Goal: Task Accomplishment & Management: Manage account settings

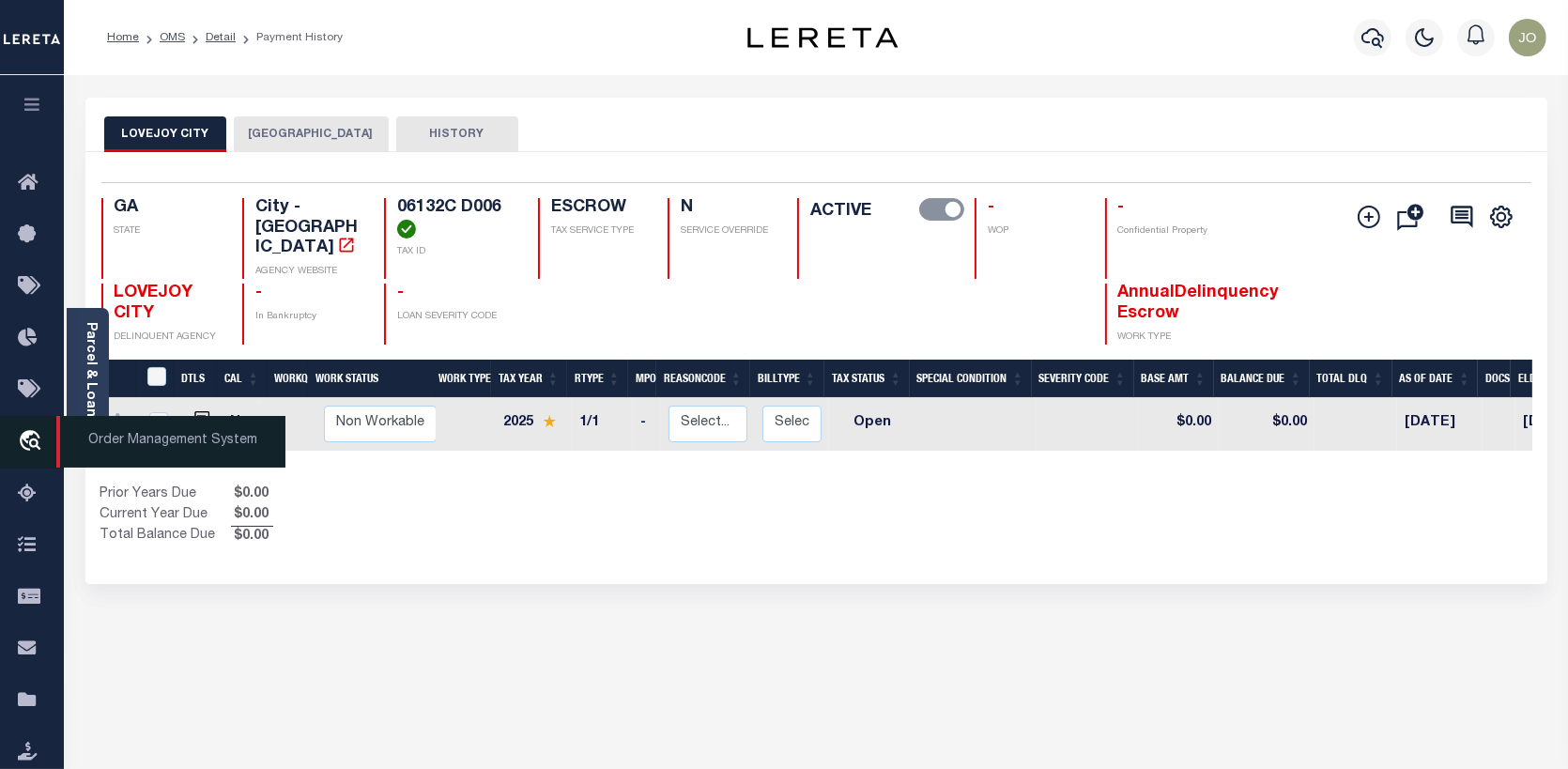
click at [85, 432] on span "Order Management System" at bounding box center [170, 441] width 229 height 51
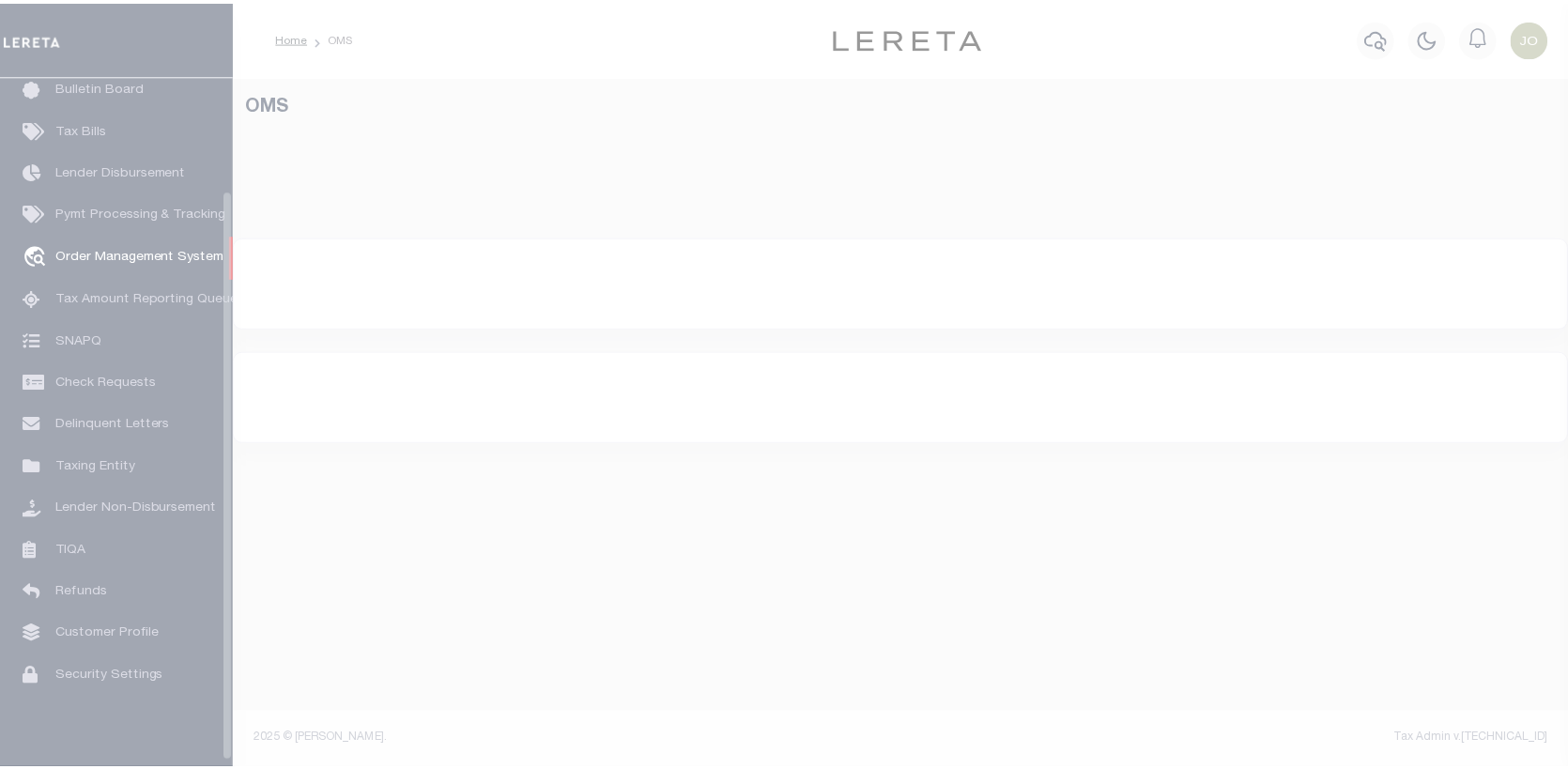
scroll to position [136, 0]
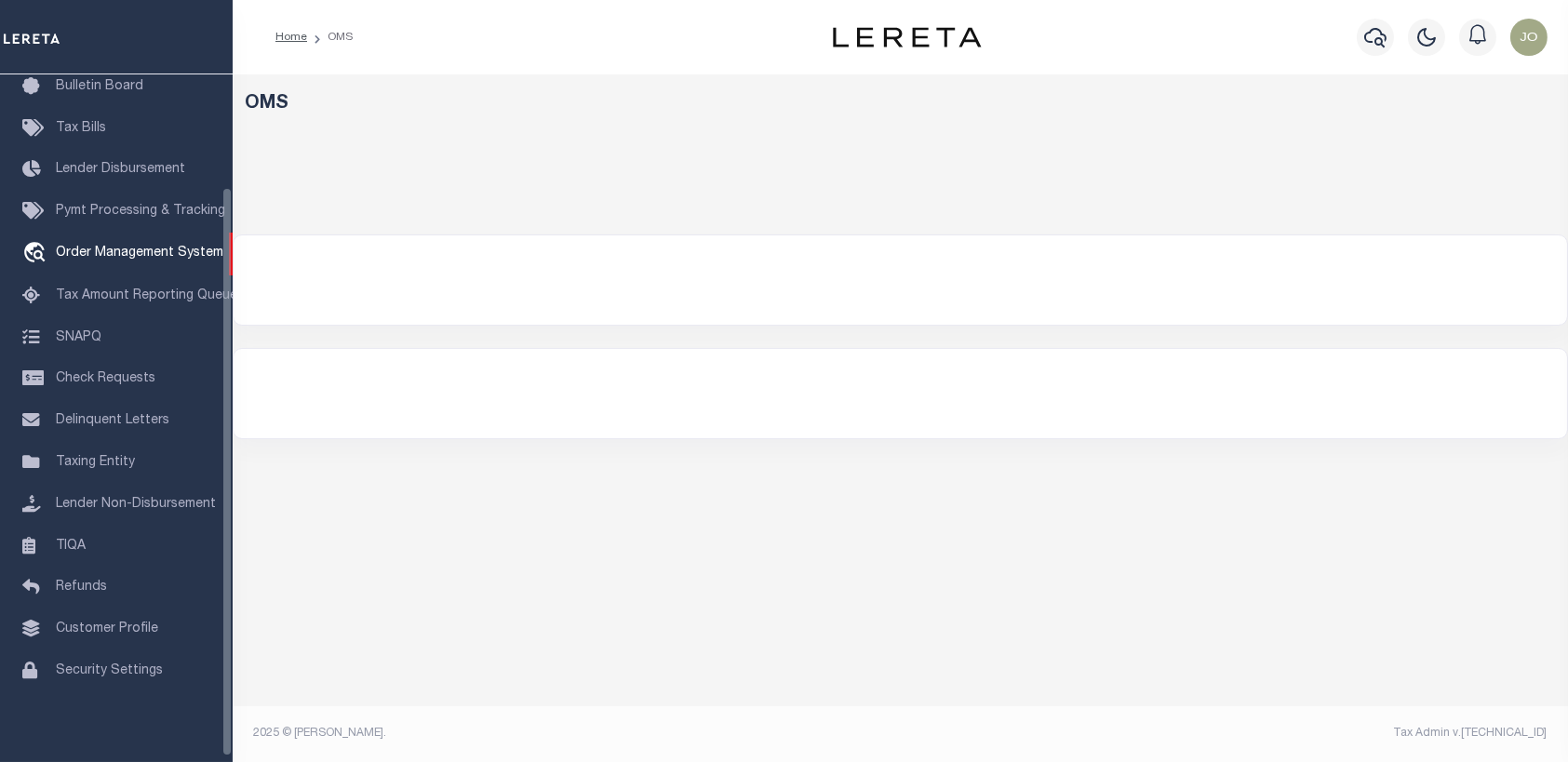
select select "200"
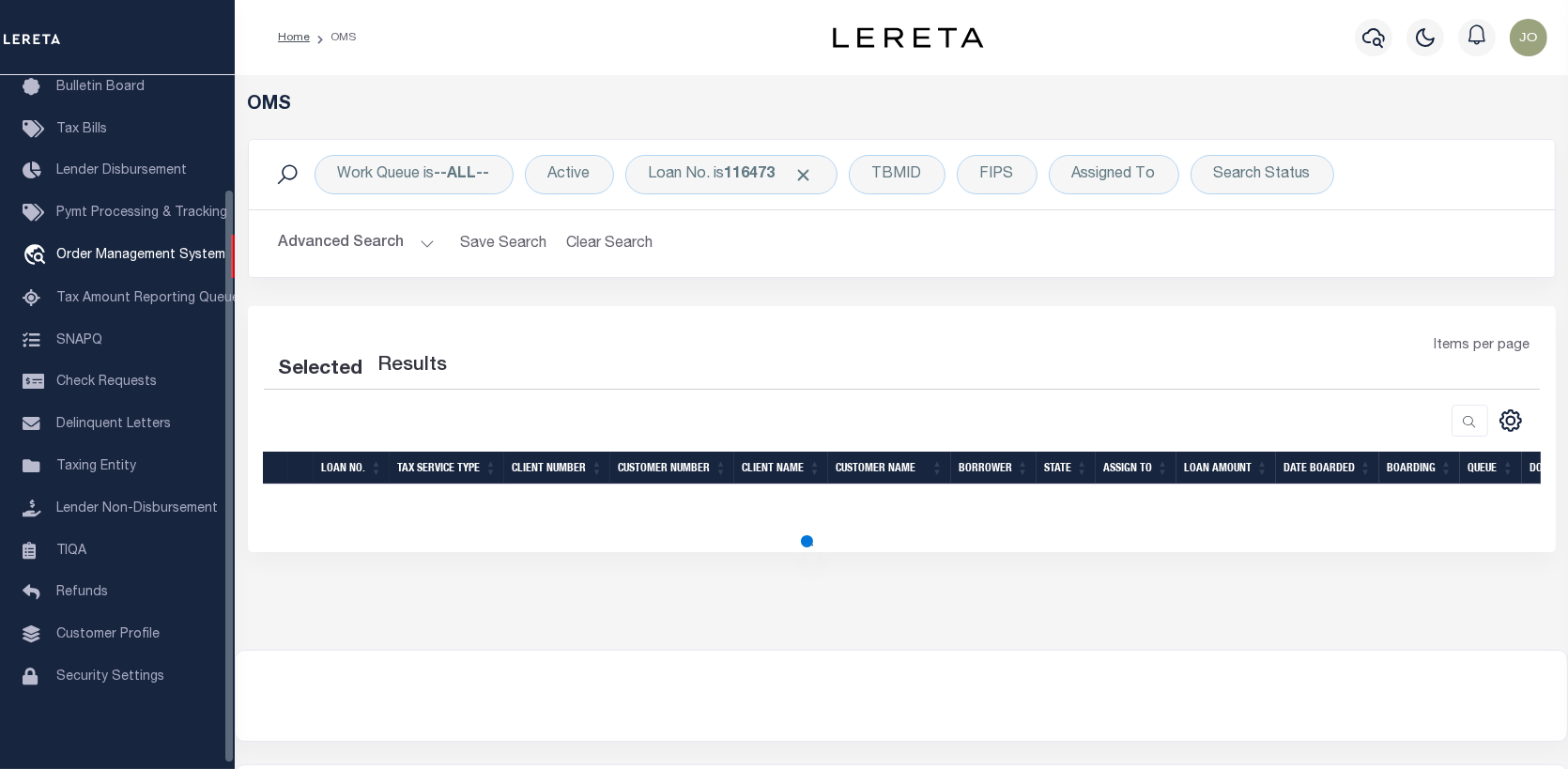
select select "200"
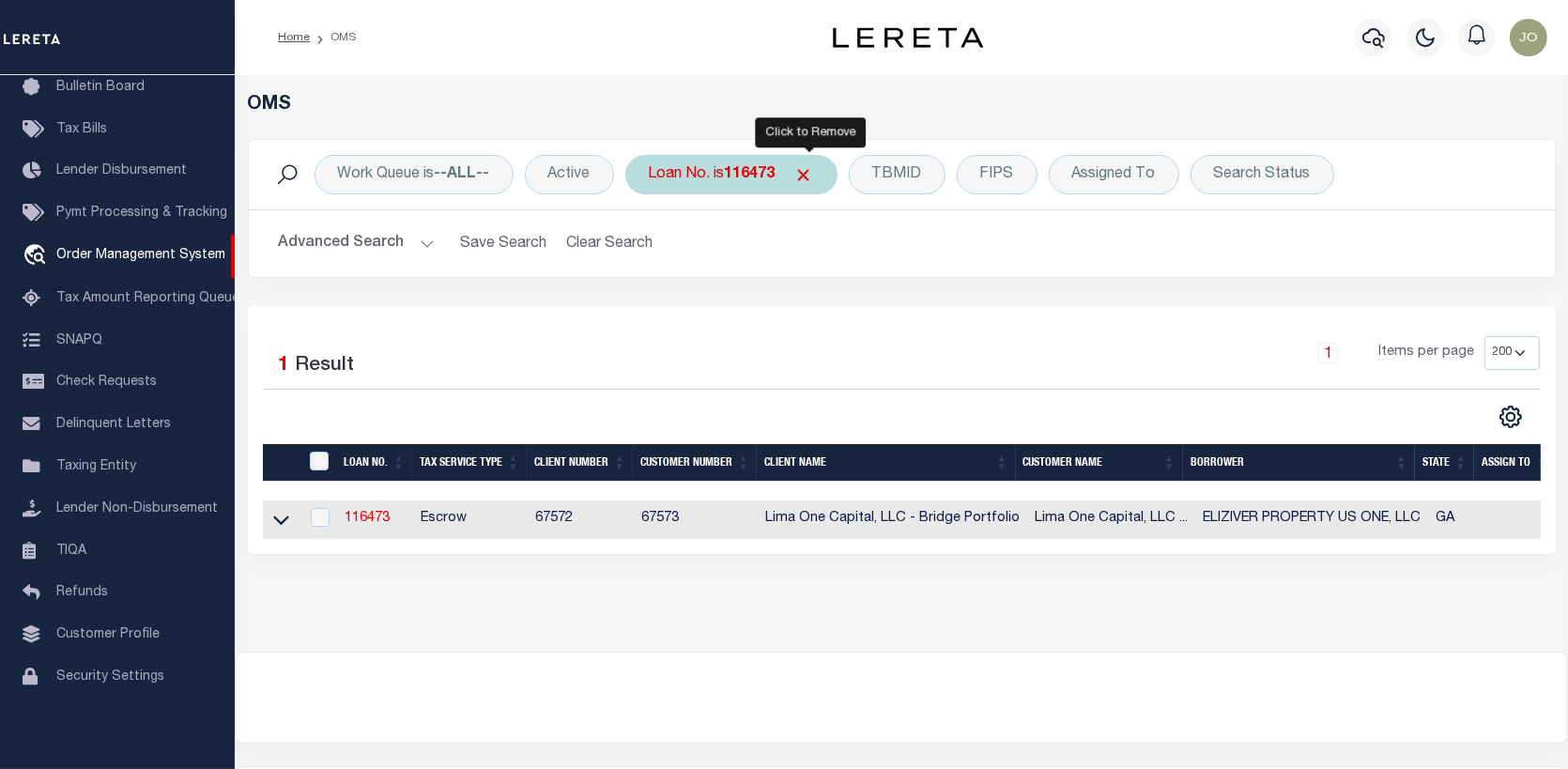
click at [811, 166] on span "Click to Remove" at bounding box center [804, 175] width 20 height 20
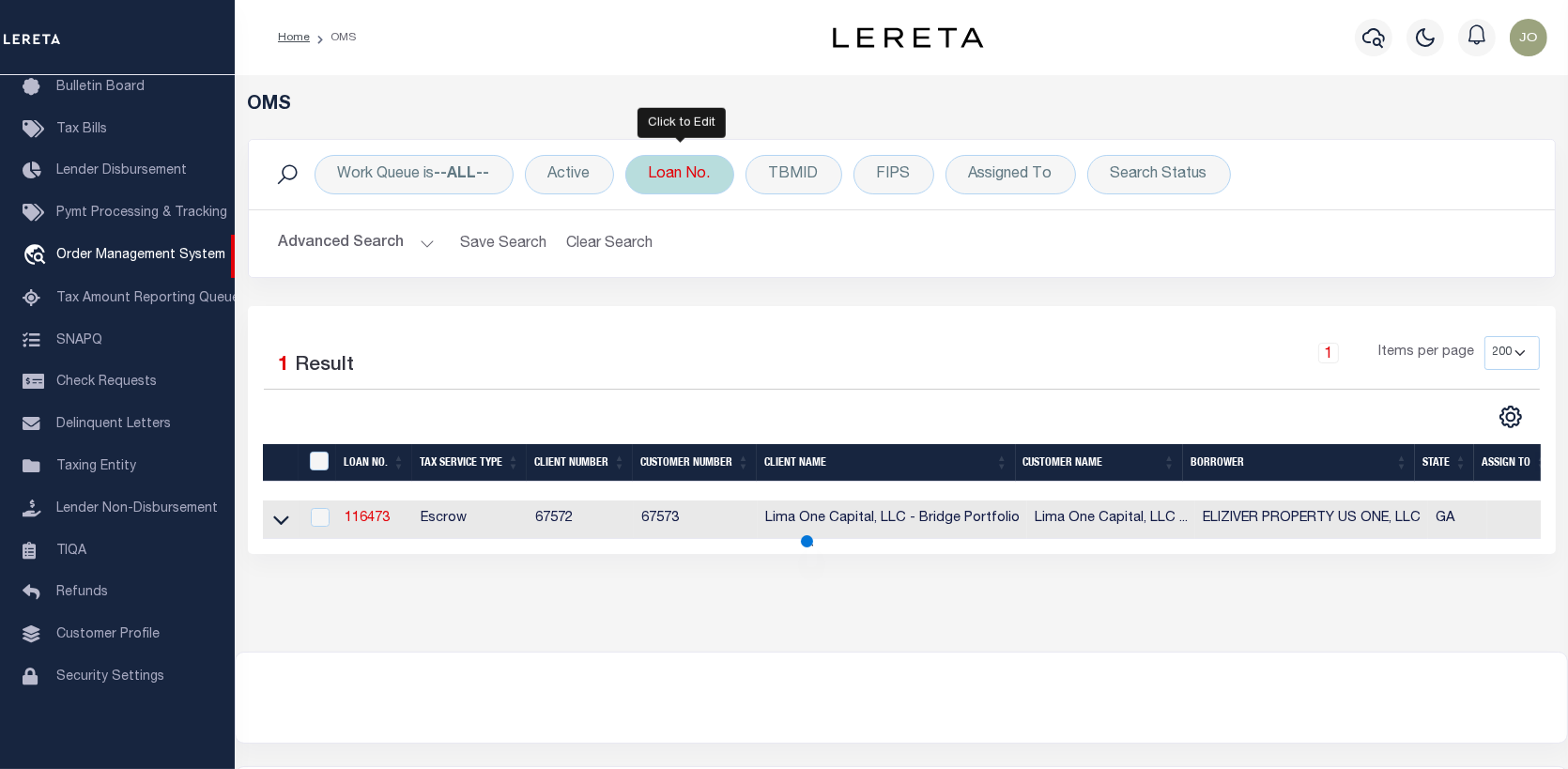
click at [671, 167] on div "Loan No." at bounding box center [680, 175] width 109 height 40
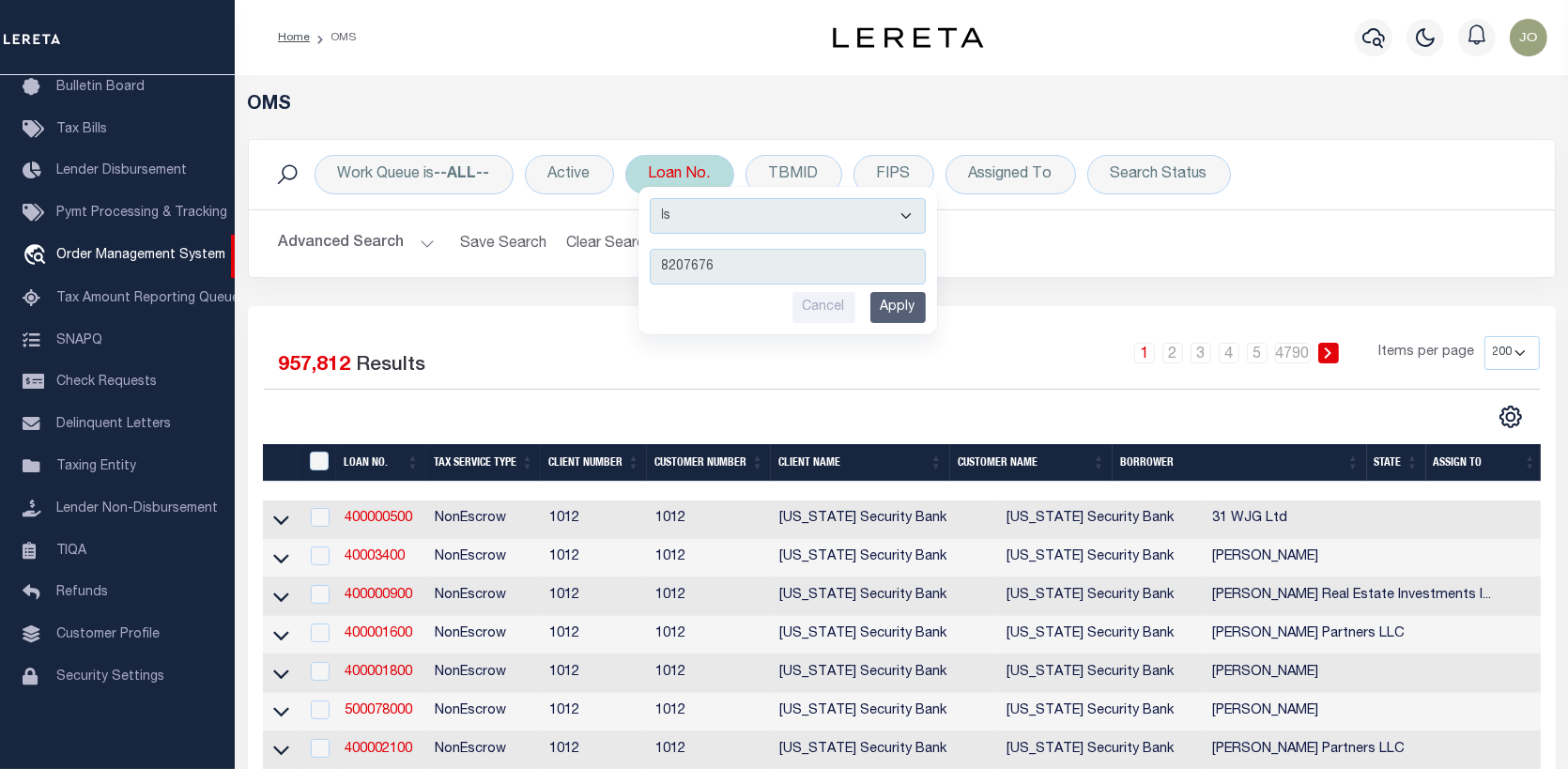
type input "8207676"
click at [902, 306] on input "Apply" at bounding box center [898, 308] width 55 height 31
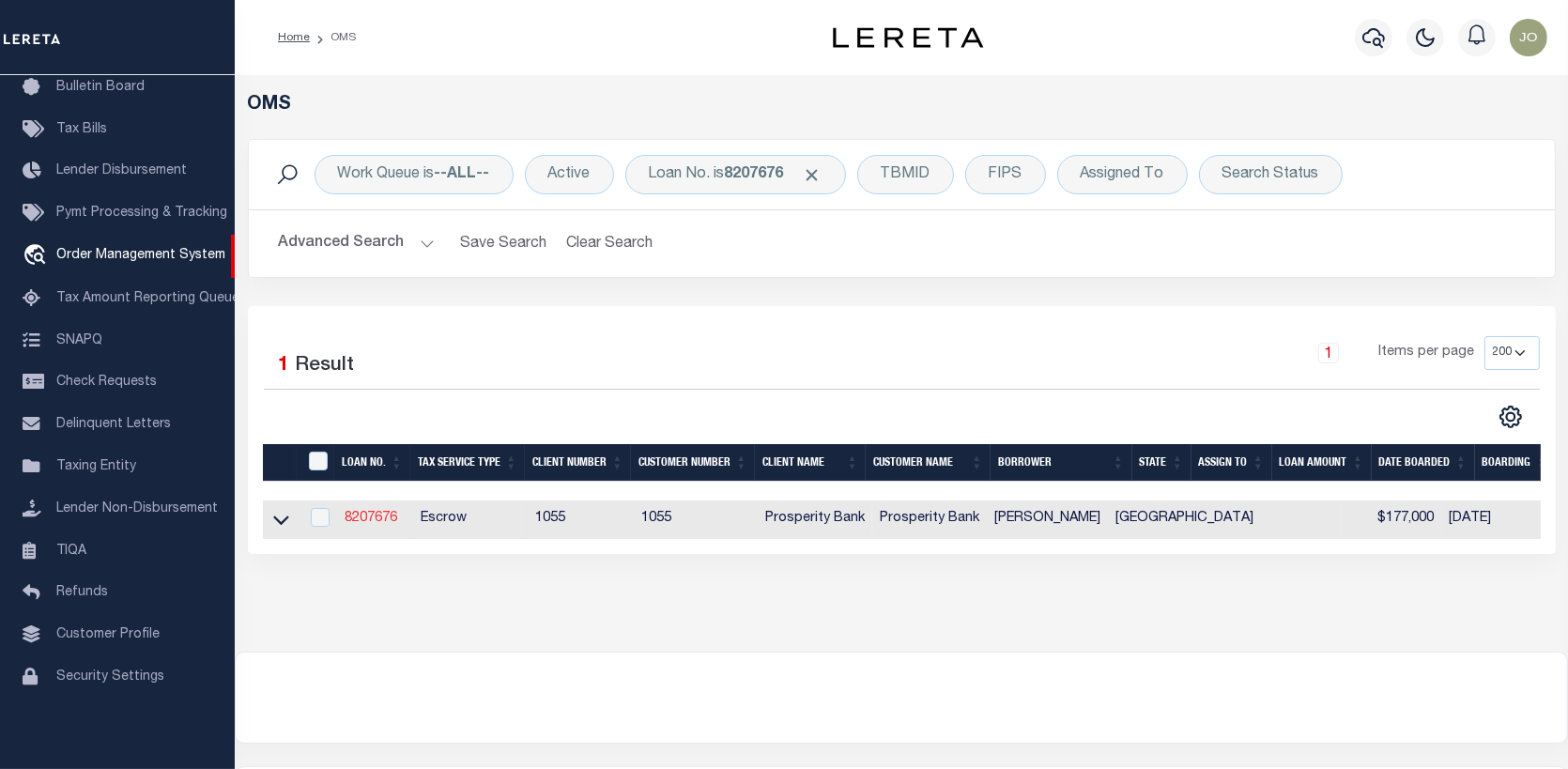
click at [369, 518] on link "8207676" at bounding box center [370, 518] width 52 height 13
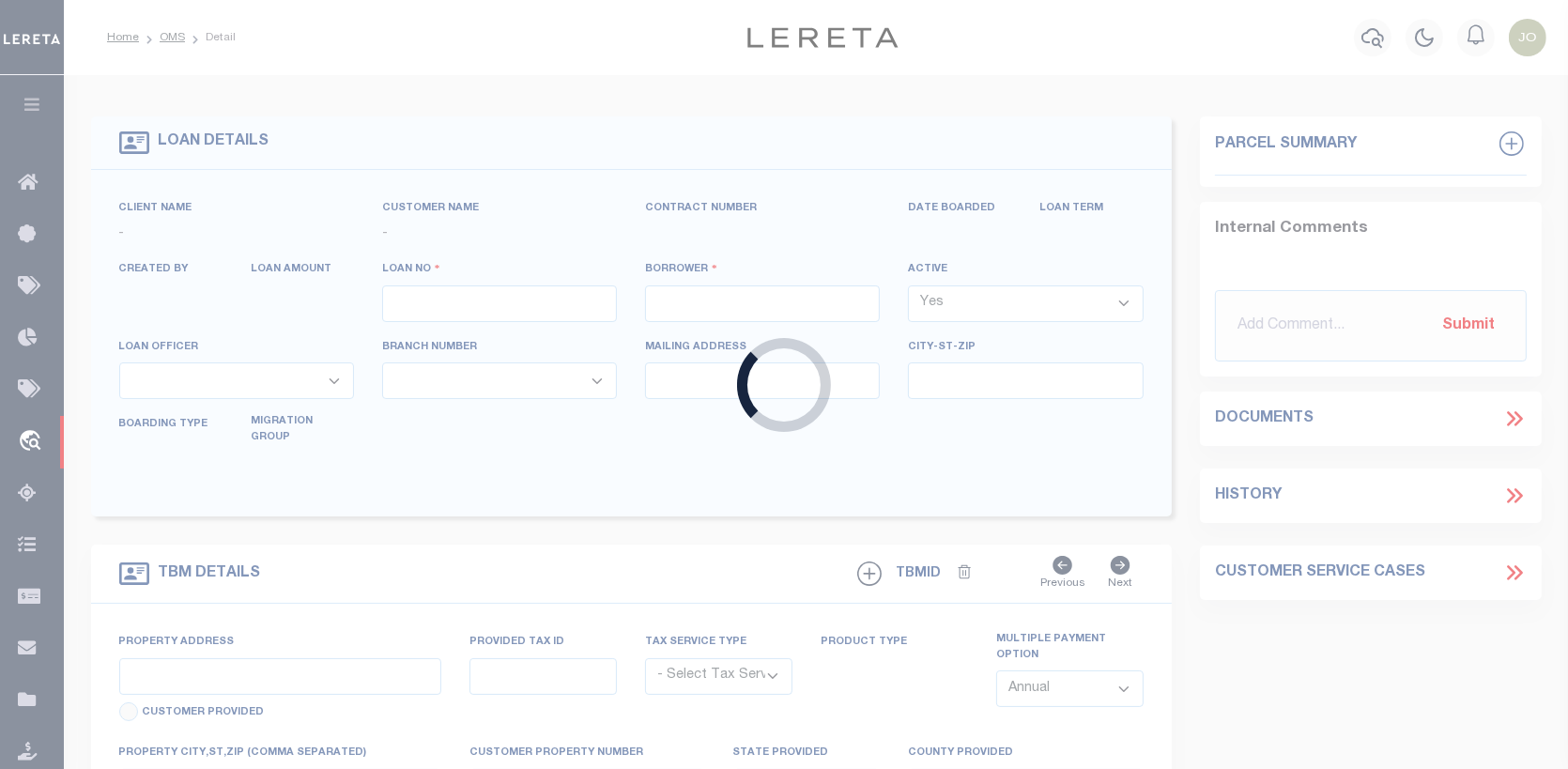
type input "8207676"
type input "[PERSON_NAME]"
select select
type input "1115 [GEOGRAPHIC_DATA]"
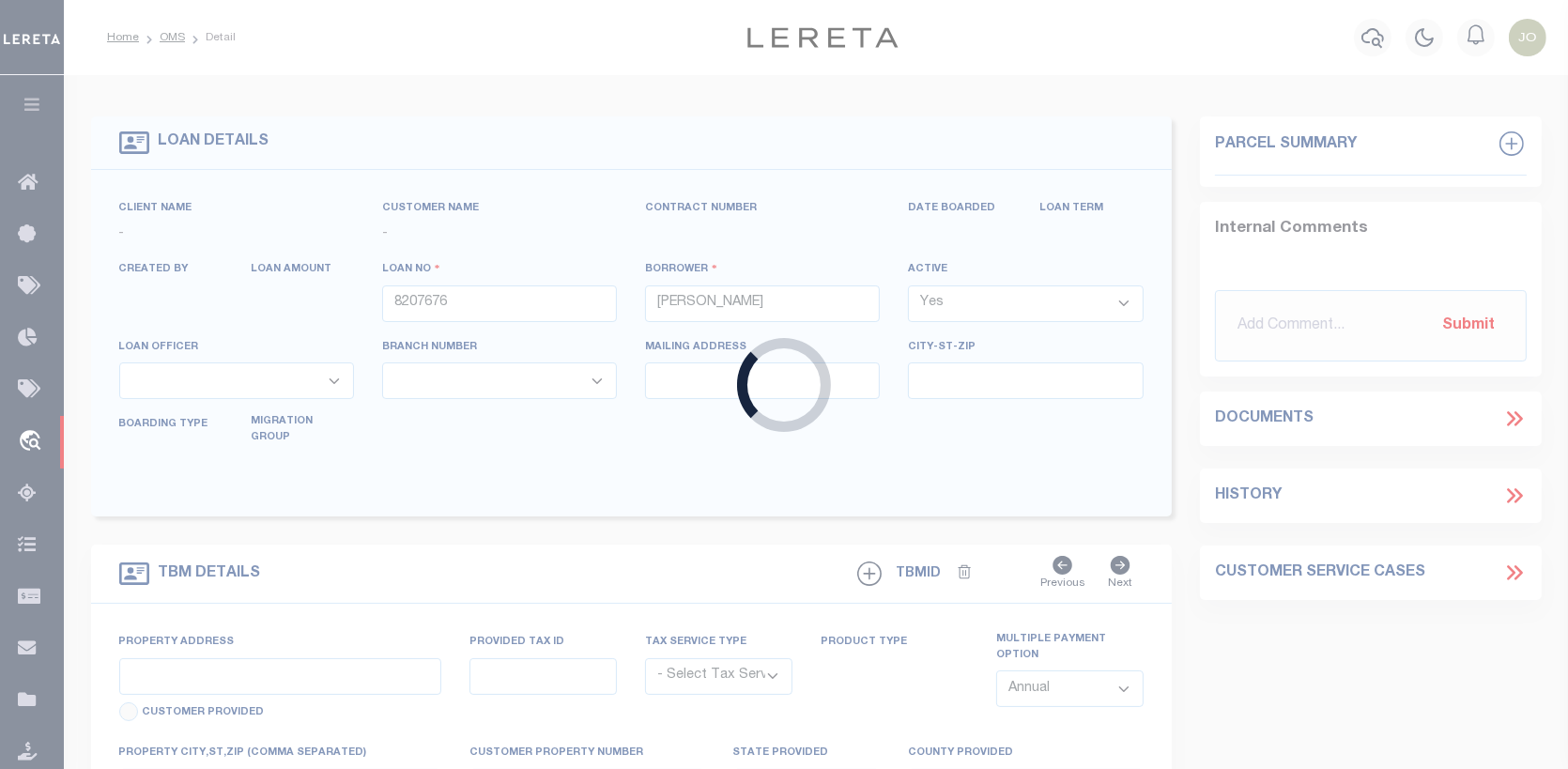
type input "[GEOGRAPHIC_DATA] TX 77479"
select select "500"
select select "Escrow"
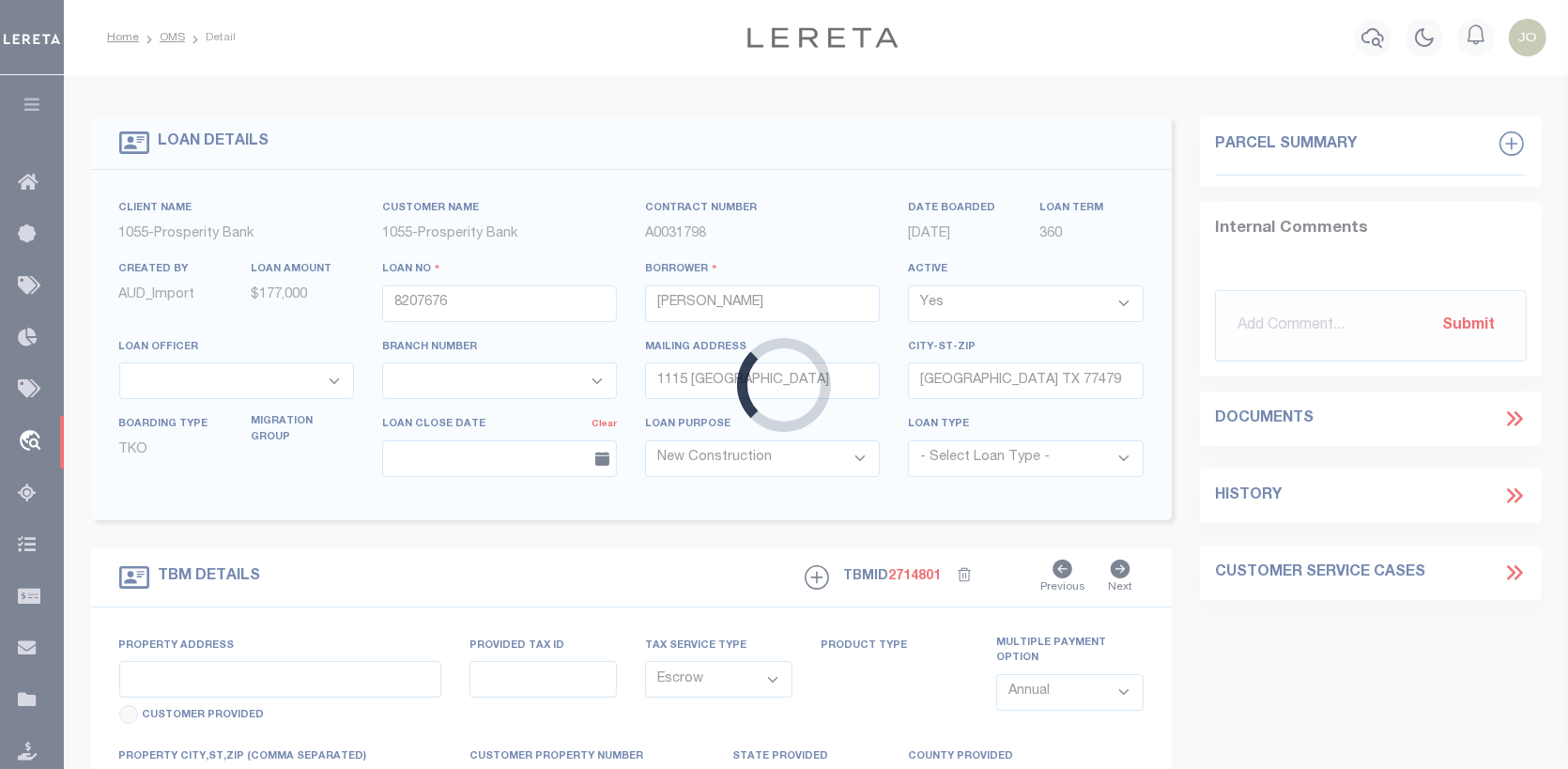
type input "1115 EVANDALE LANE"
type input "6015340010230907"
select select
type input "SUGAR LAND TX 77479"
type input "1"
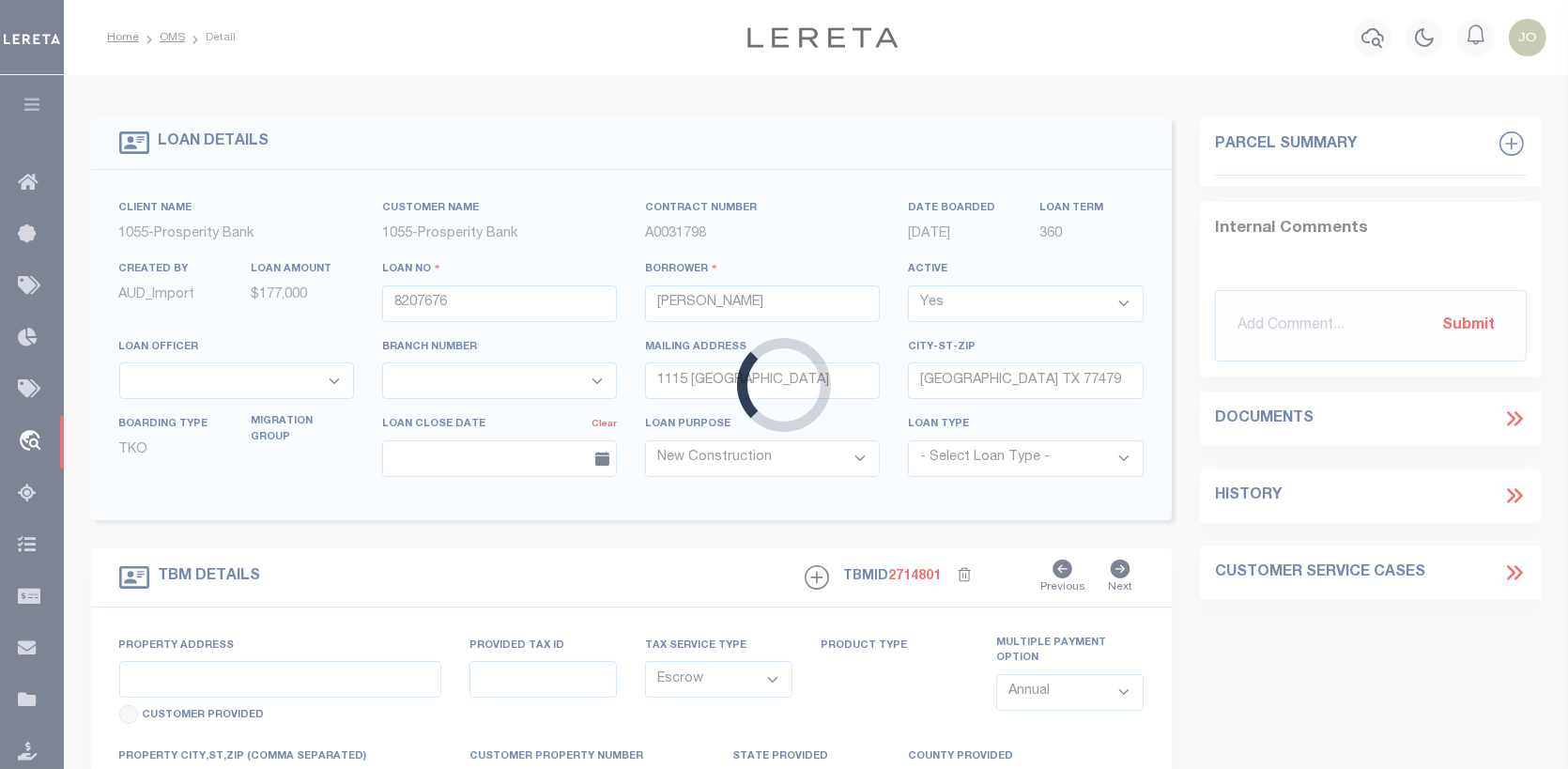
type input "TX"
type textarea "1115 EVANDALE LANE, SUGAR LAND, TX 77479 LOT 23, BLOCK 1, NEW TERRITORY PARCEL …"
type textarea "1 OF 2"
select select "119911"
select select "4097"
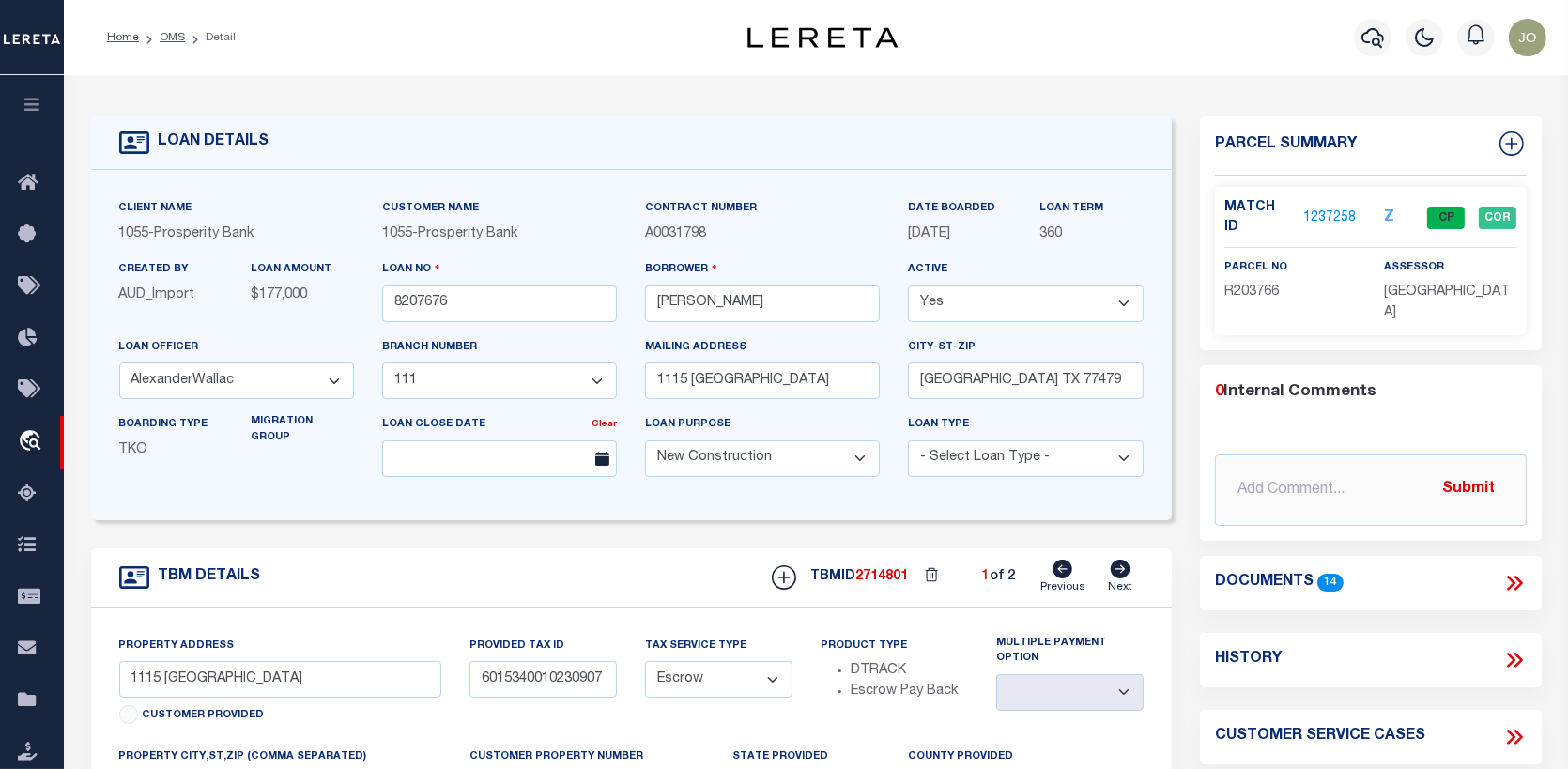
click at [1325, 209] on link "1237258" at bounding box center [1330, 218] width 52 height 20
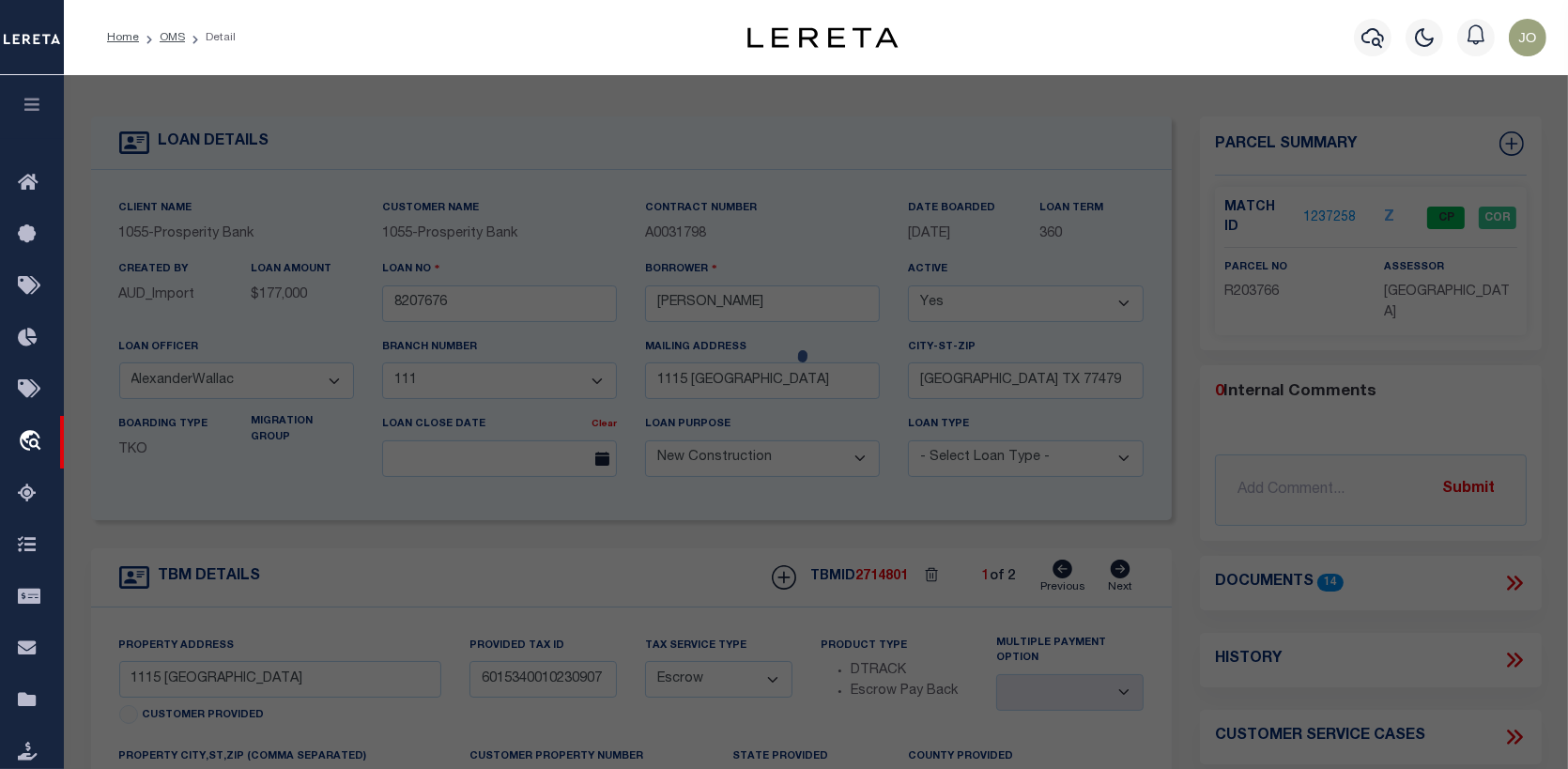
checkbox input "false"
select select "CP"
type input "Vanjani Mahesh B & Geetu"
type input "FB LID 07 TaxID 126015340010230"
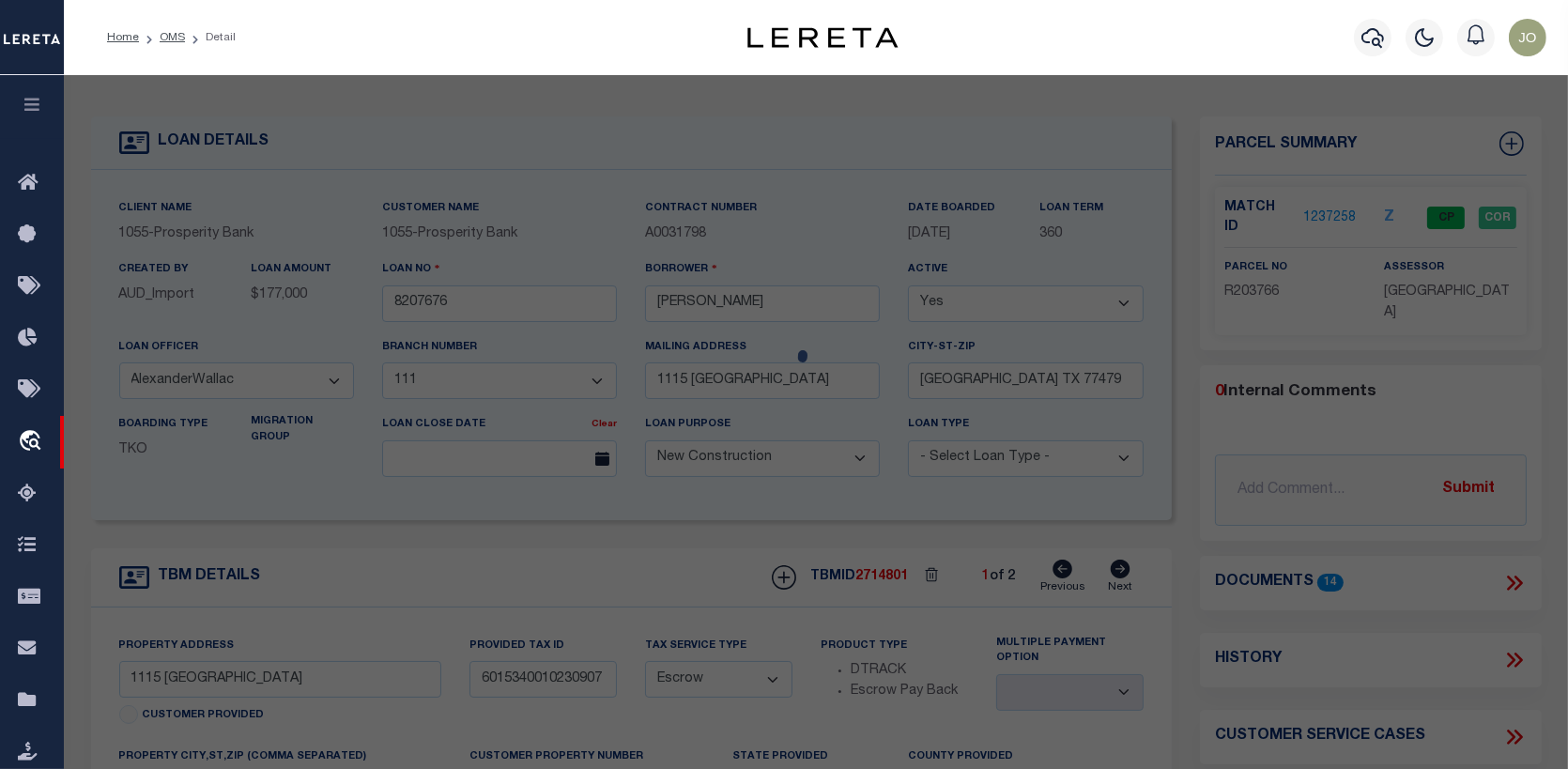
type input "1115 EVANDALE LN"
checkbox input "false"
type input "SUGAR LAND TX 77479"
type textarea "NEW TERRITORY PARCEL SF-34, BLOCK 1, LOT 23"
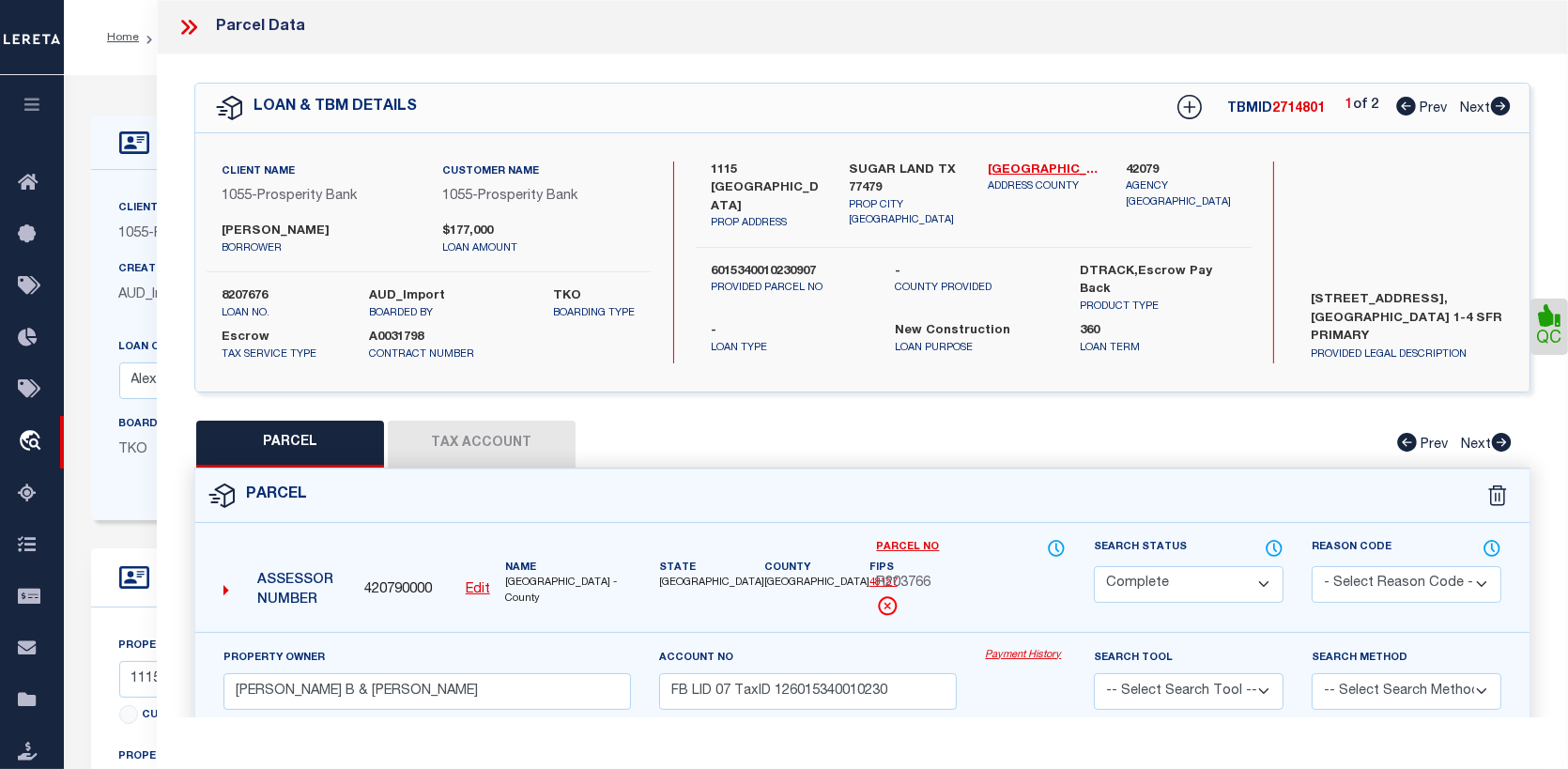
click at [1011, 652] on link "Payment History" at bounding box center [1025, 655] width 81 height 16
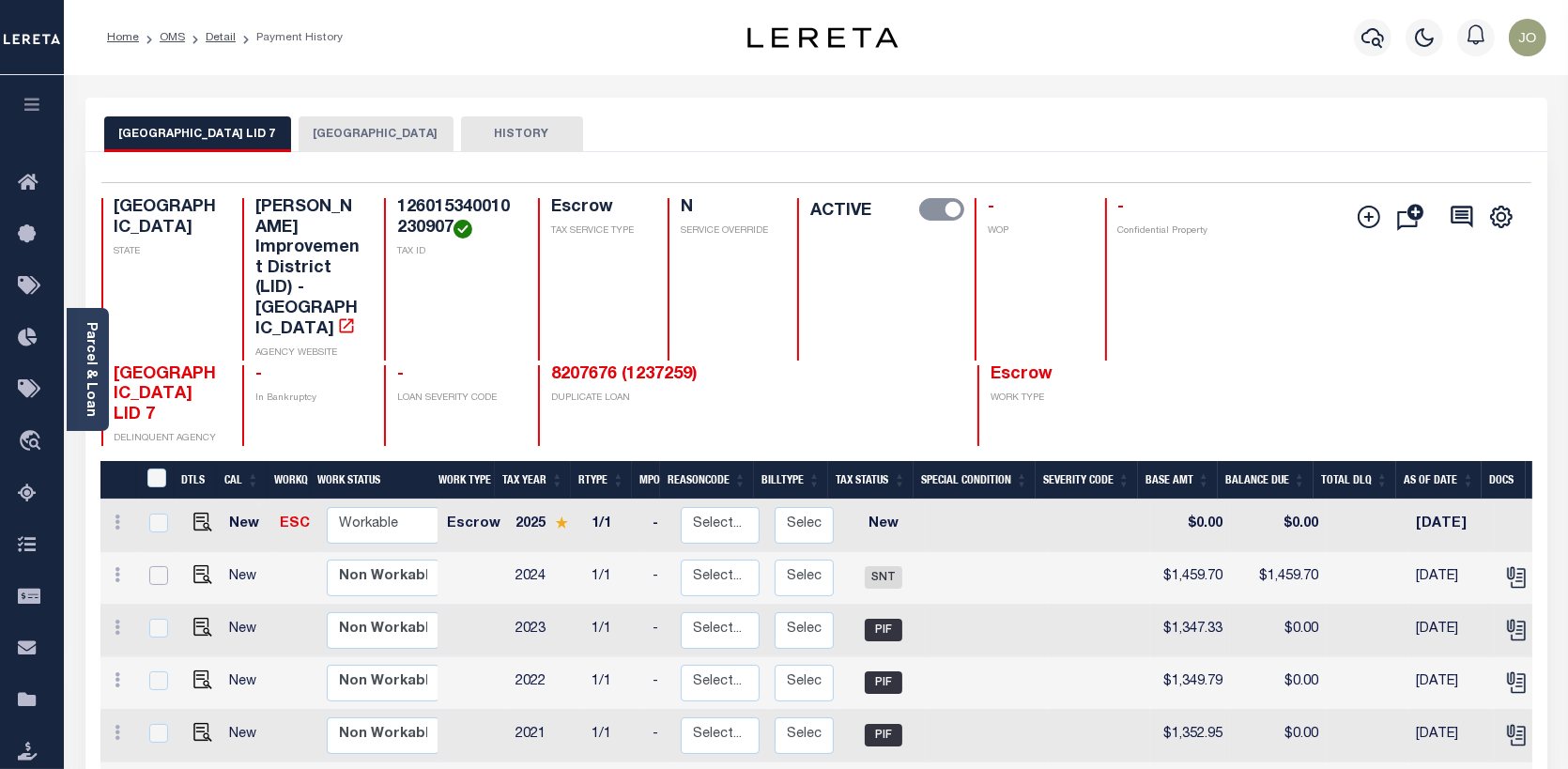
click at [151, 566] on input "checkbox" at bounding box center [159, 575] width 19 height 19
checkbox input "true"
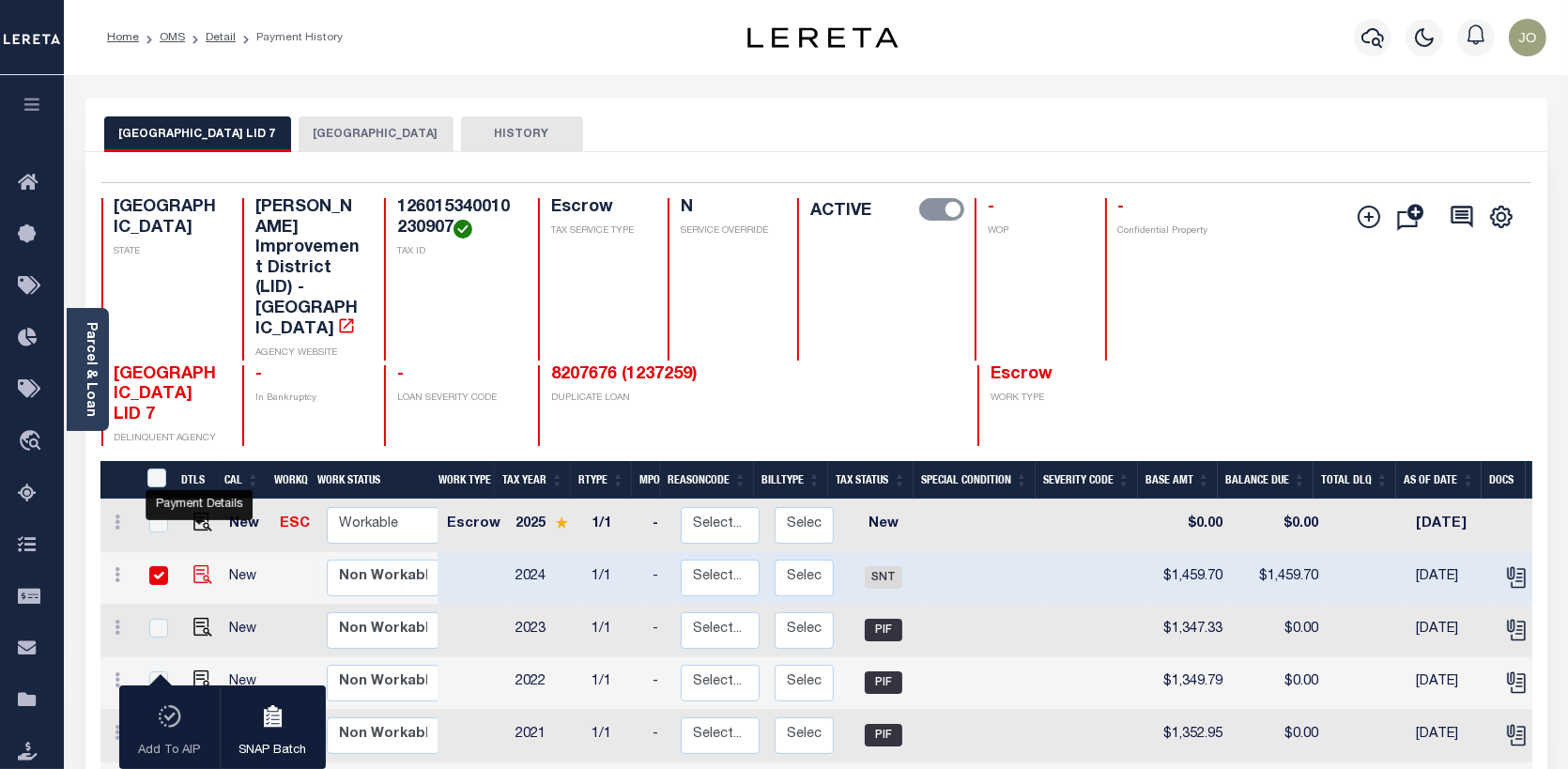
click at [198, 565] on img "" at bounding box center [203, 574] width 19 height 19
checkbox input "false"
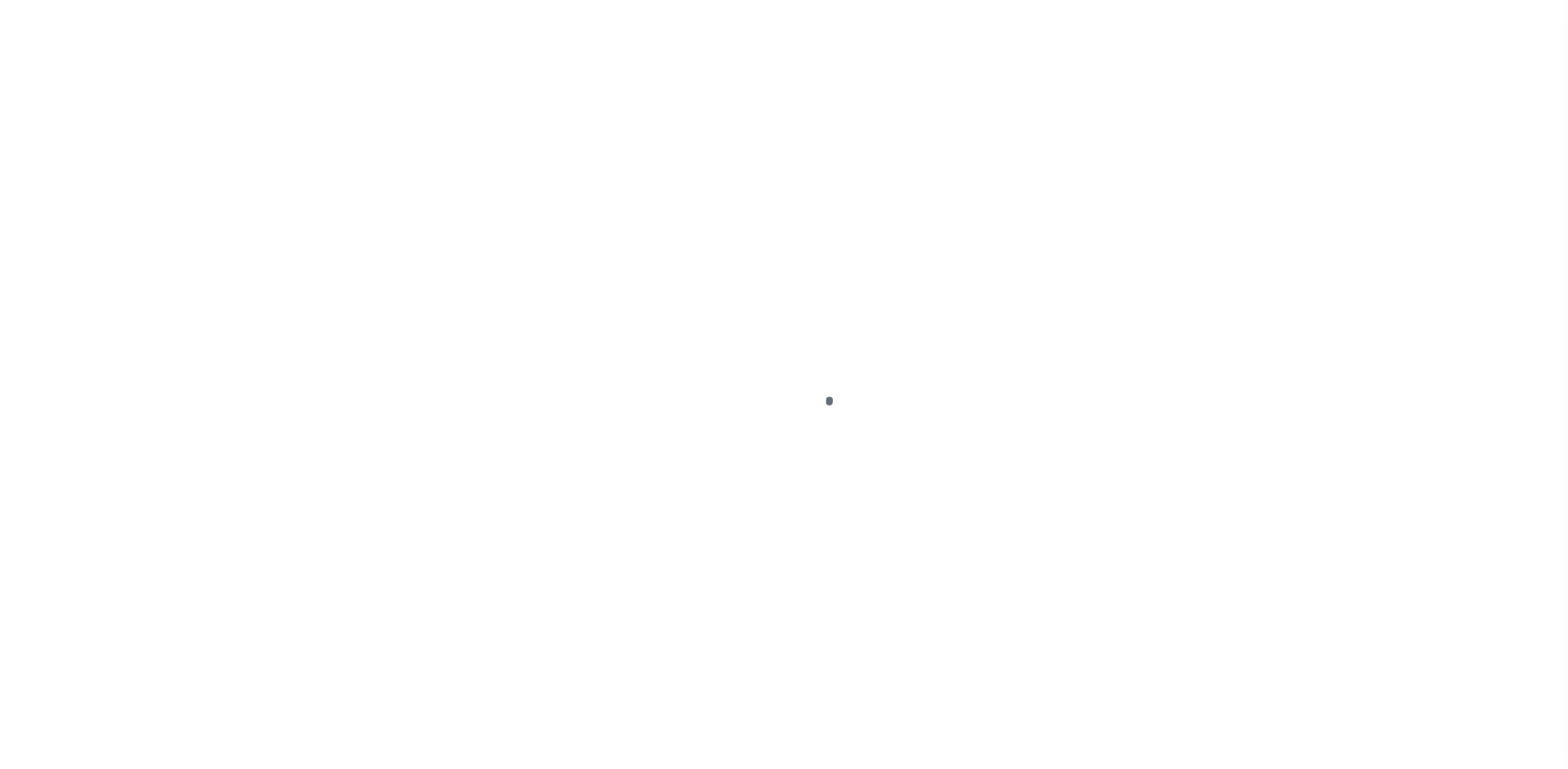
select select "SNT"
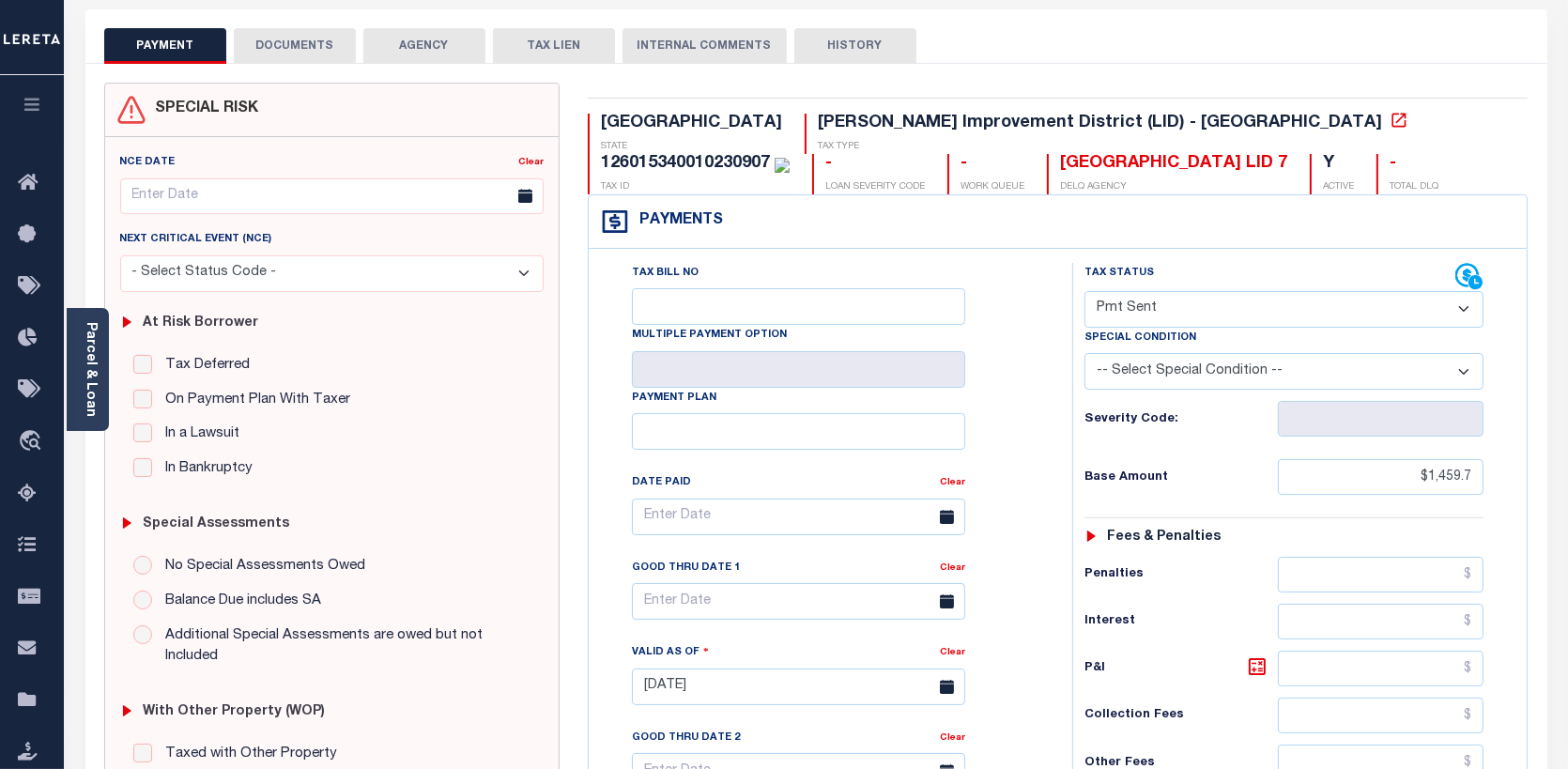
scroll to position [94, 0]
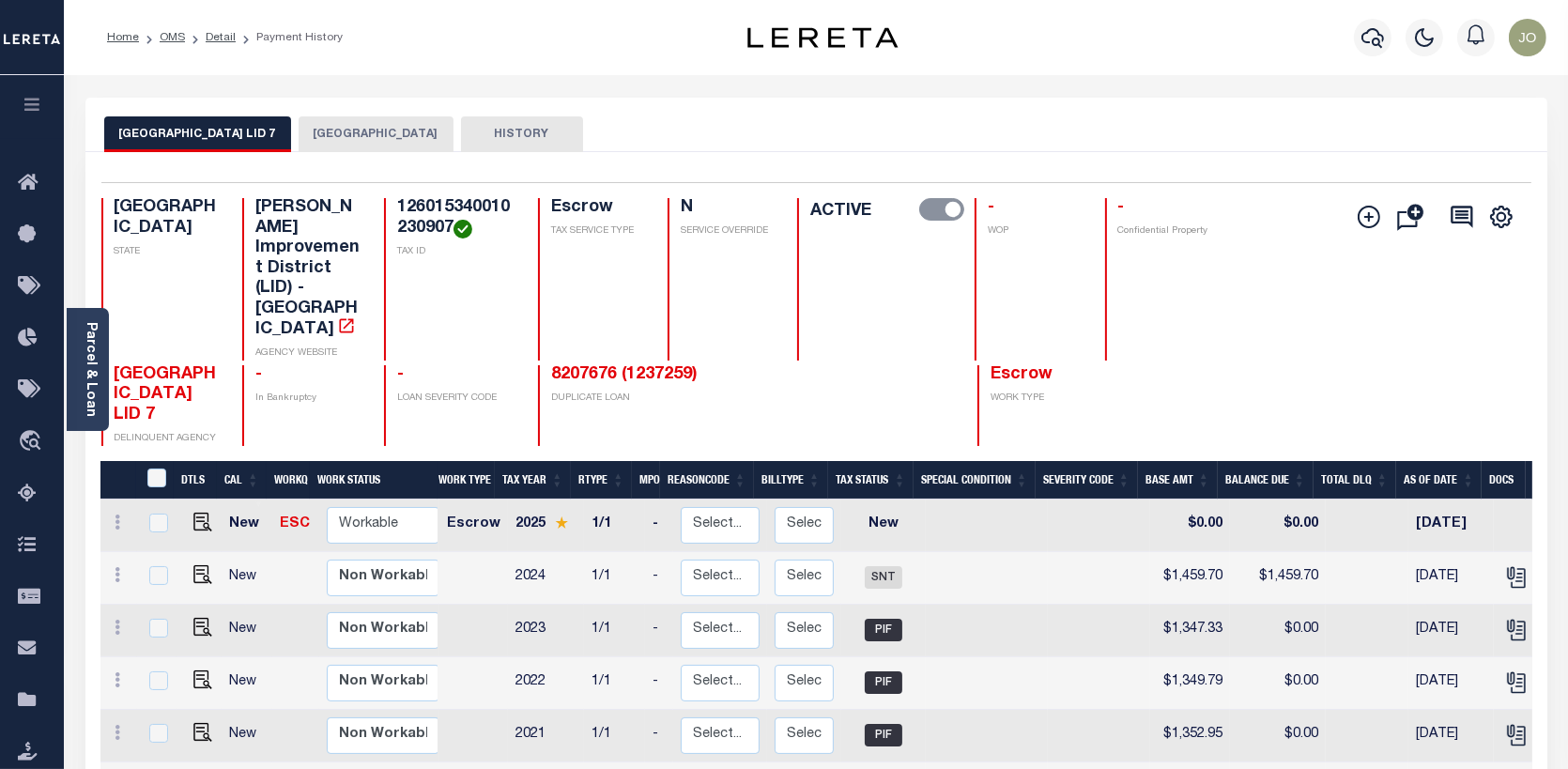
click at [342, 127] on button "[GEOGRAPHIC_DATA]" at bounding box center [375, 135] width 155 height 36
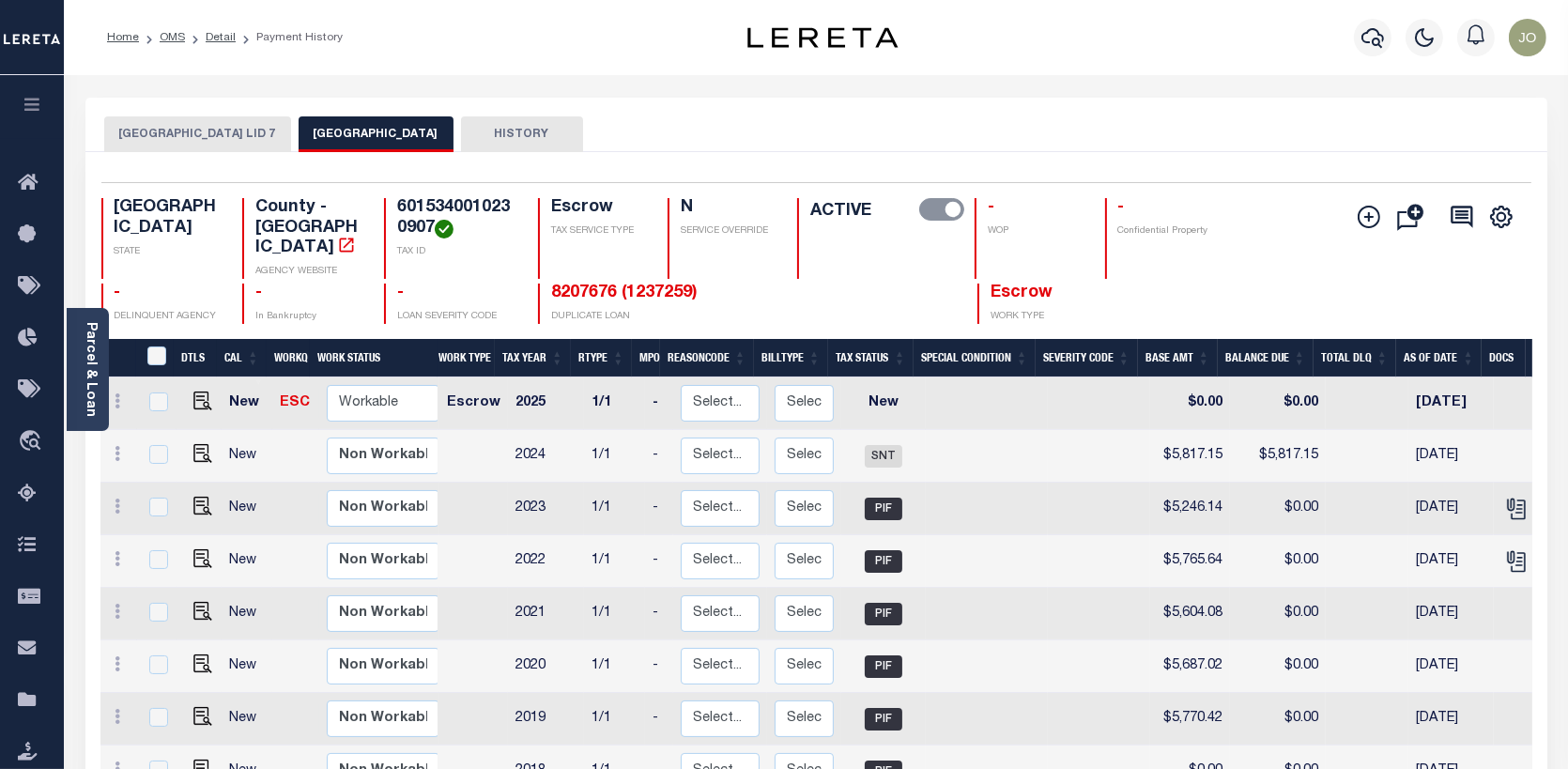
click at [195, 134] on button "[GEOGRAPHIC_DATA] LID 7" at bounding box center [198, 135] width 187 height 36
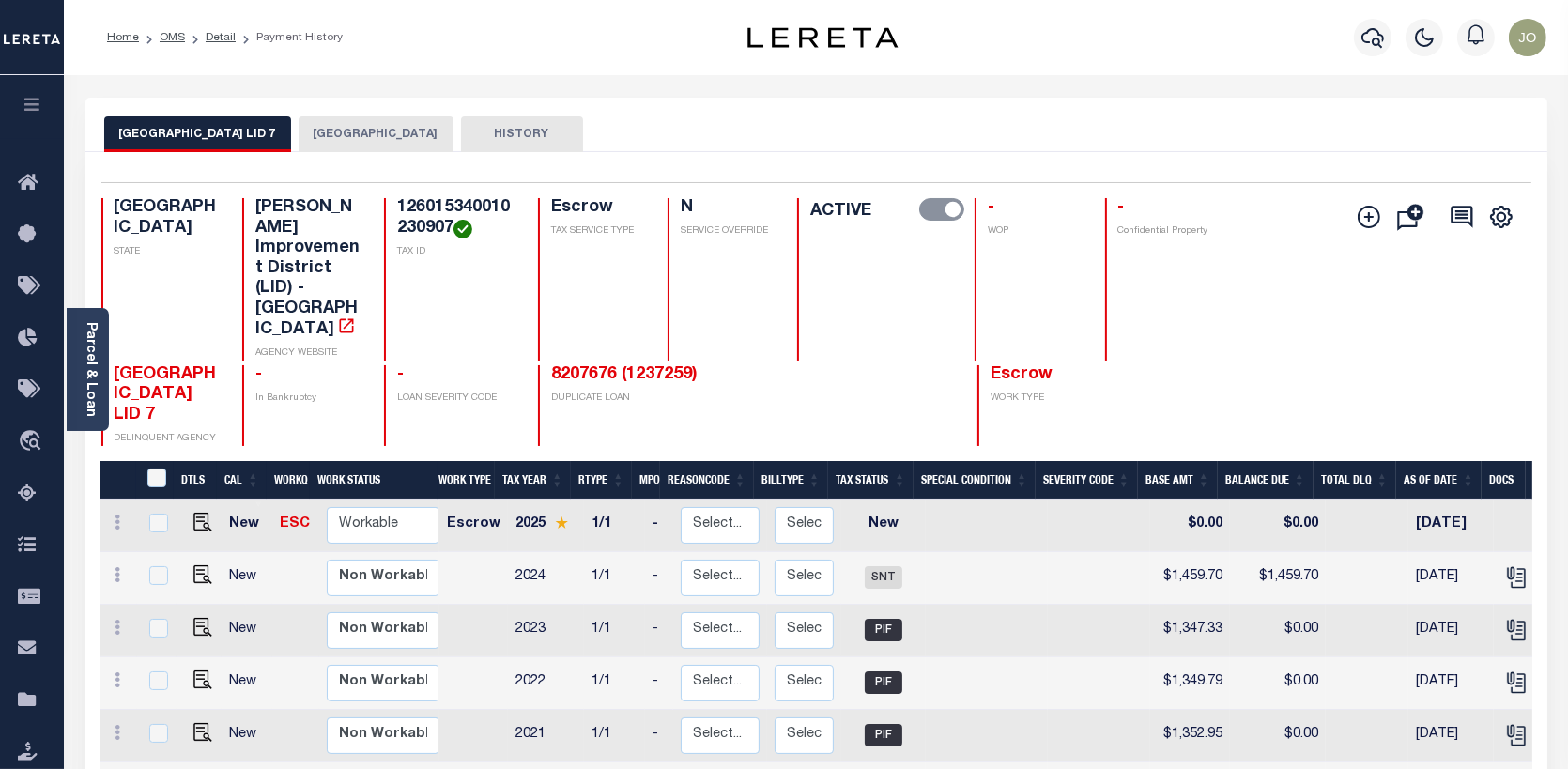
click at [169, 552] on td at bounding box center [157, 577] width 40 height 52
checkbox input "true"
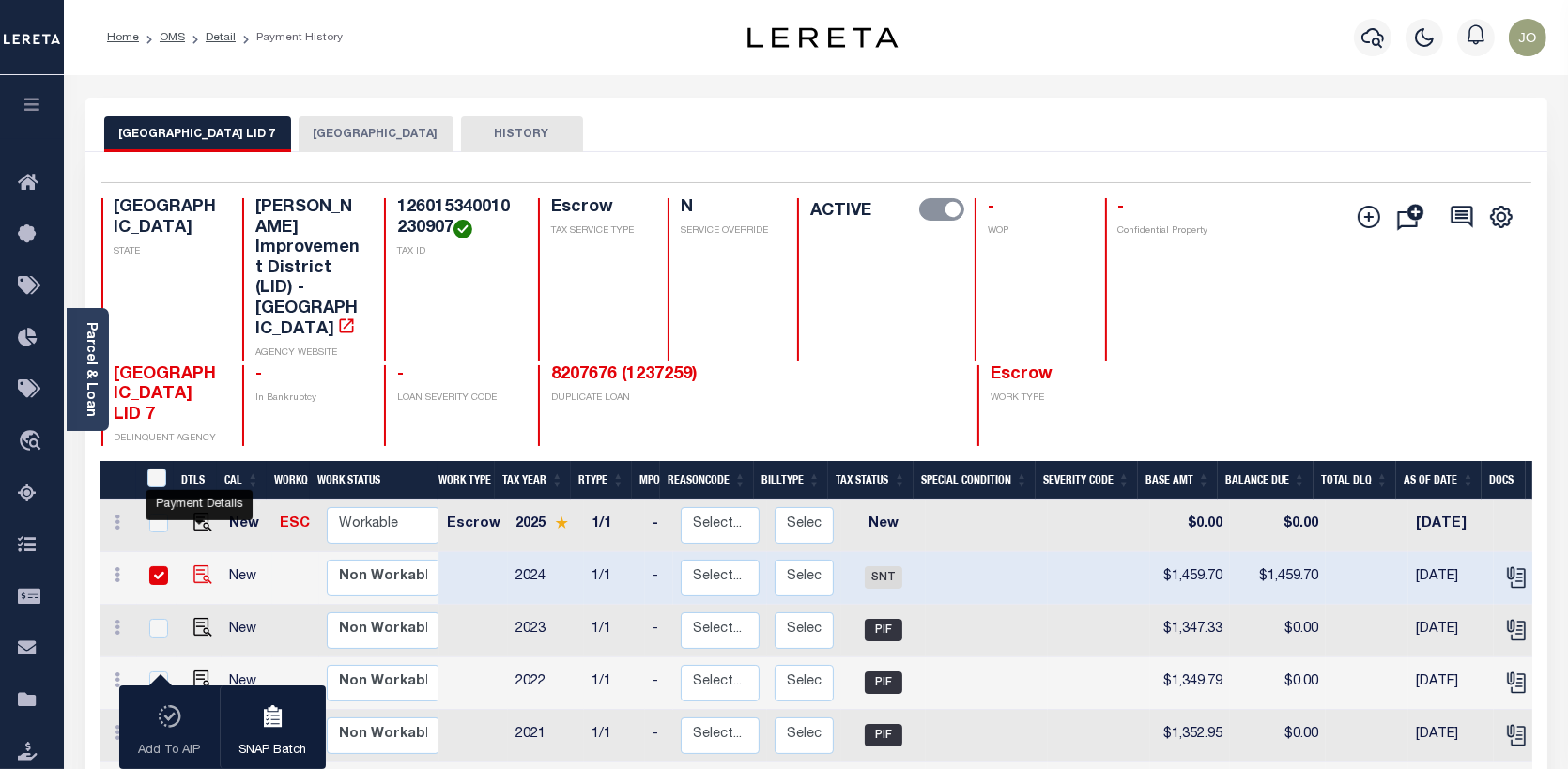
click at [200, 565] on img "" at bounding box center [203, 574] width 19 height 19
checkbox input "false"
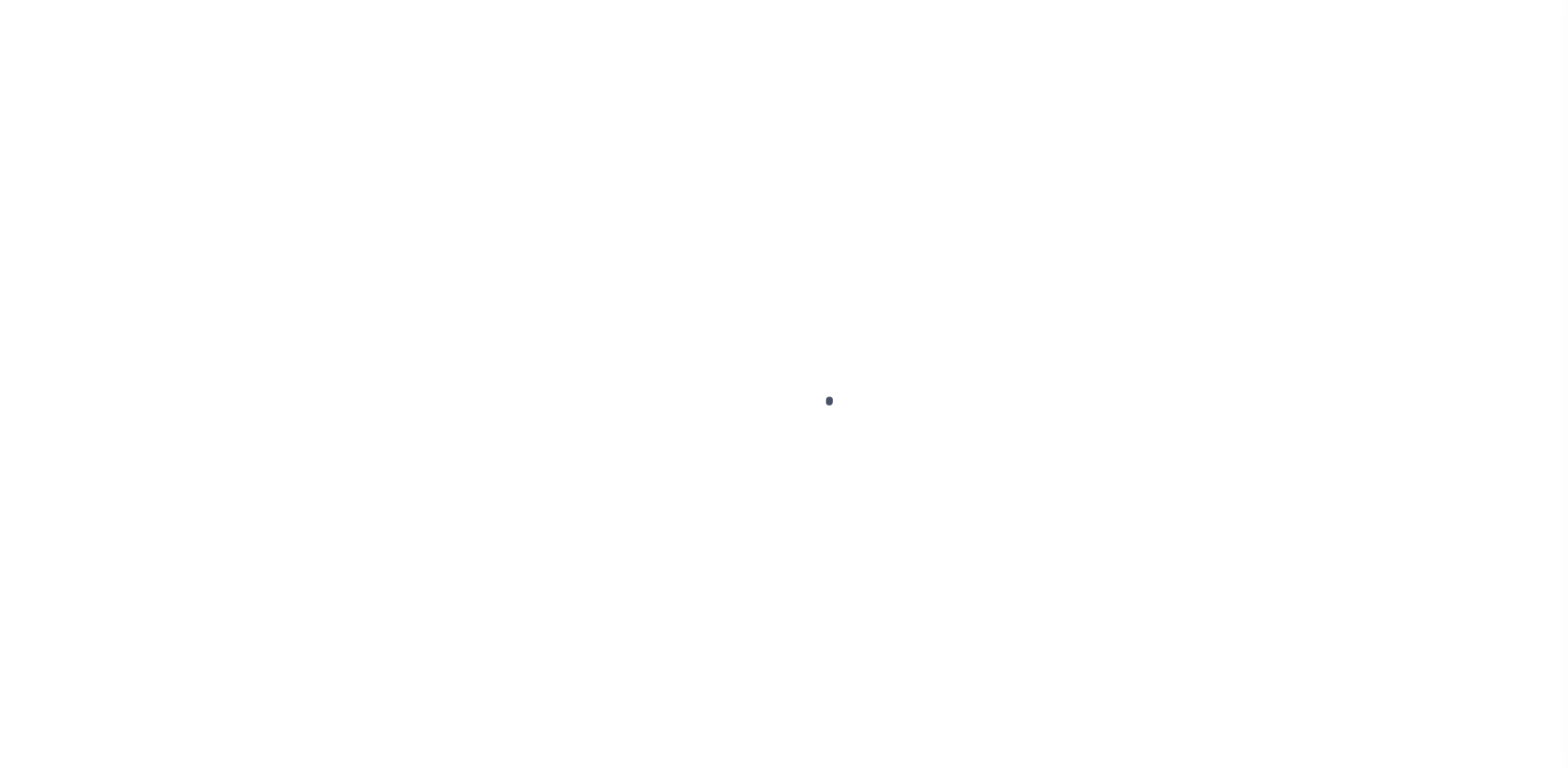
select select "SNT"
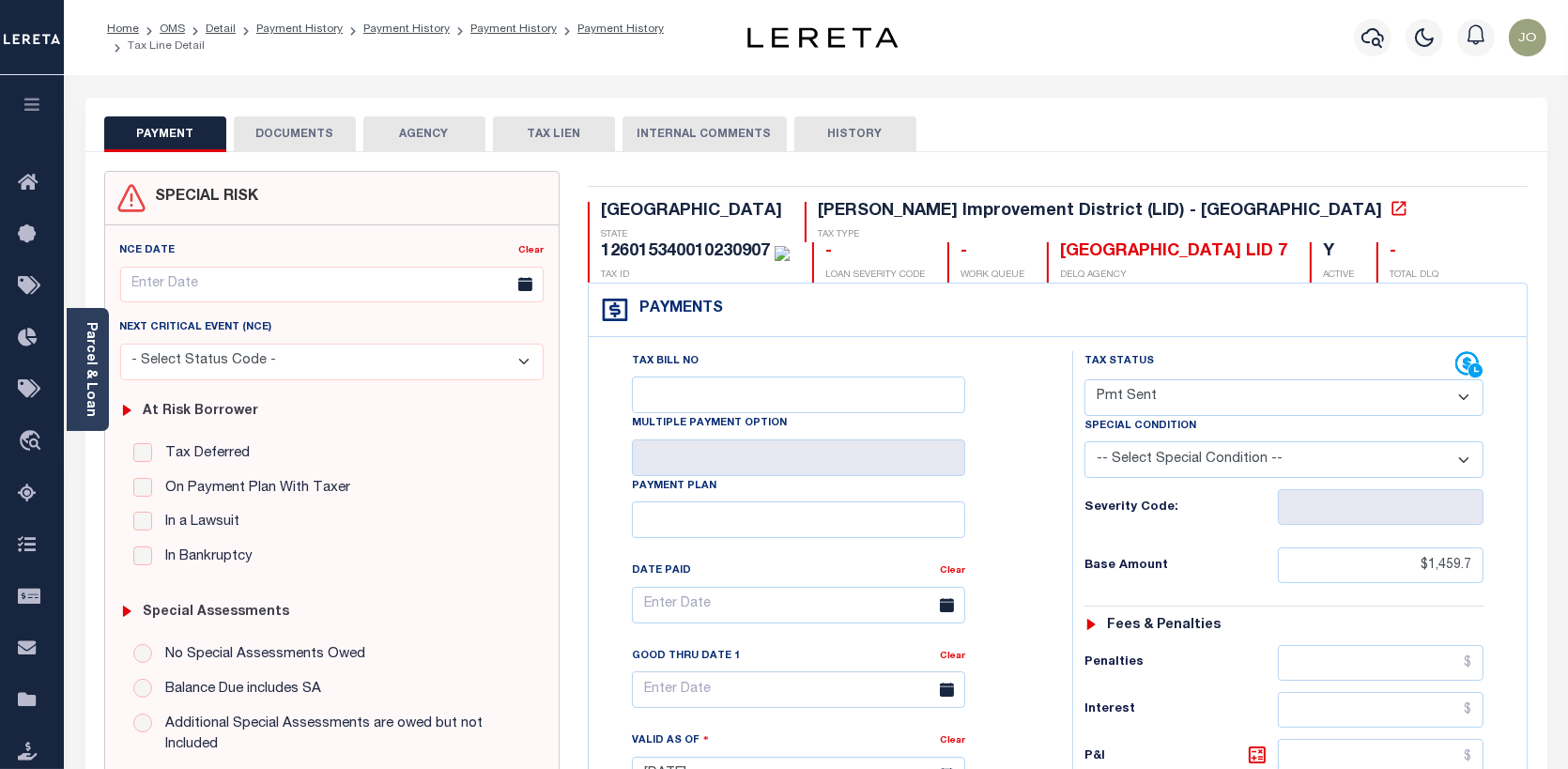
click at [290, 125] on button "DOCUMENTS" at bounding box center [294, 135] width 123 height 36
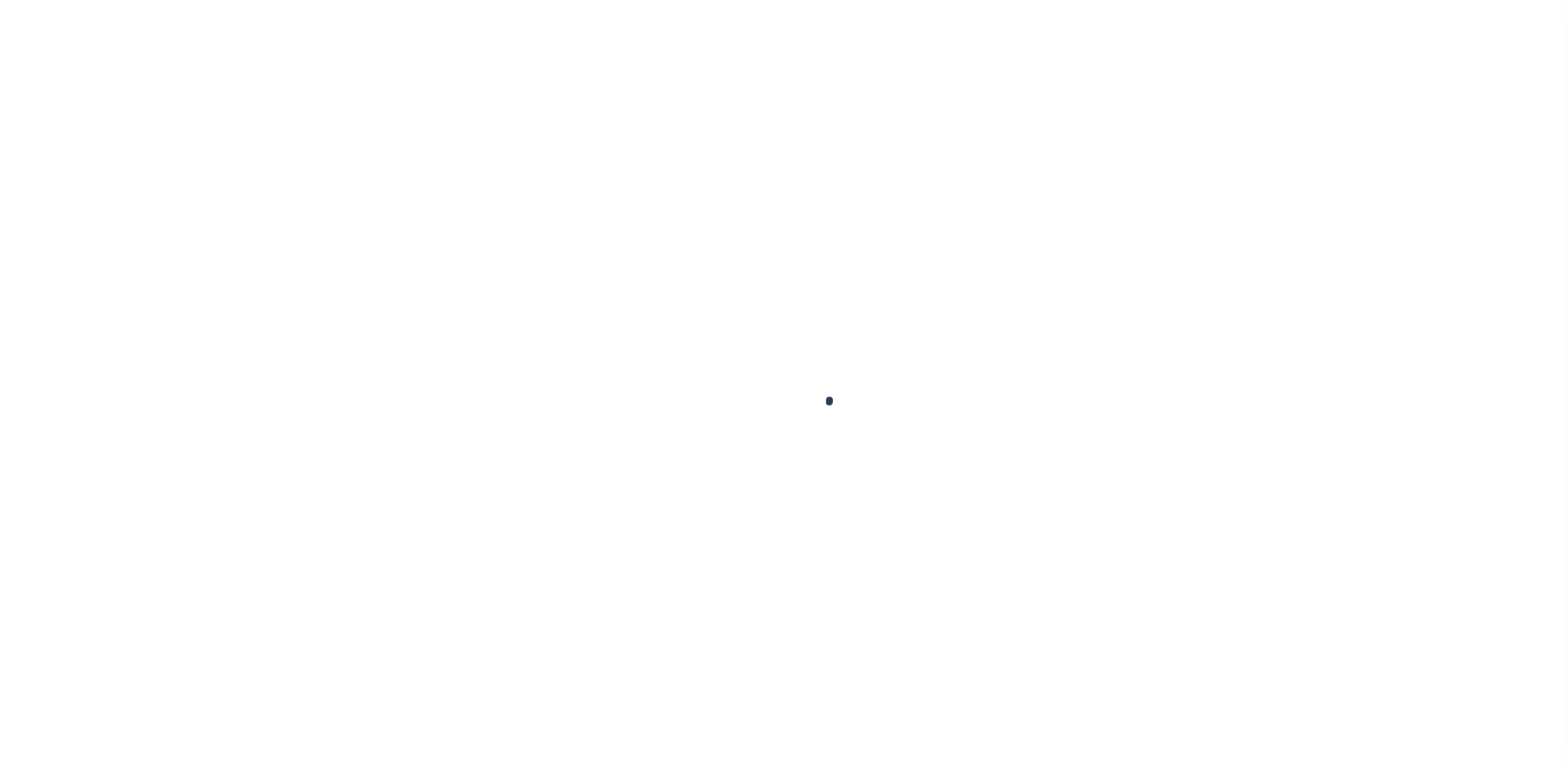
select select "500"
select select "Escrow"
select select
select select "119911"
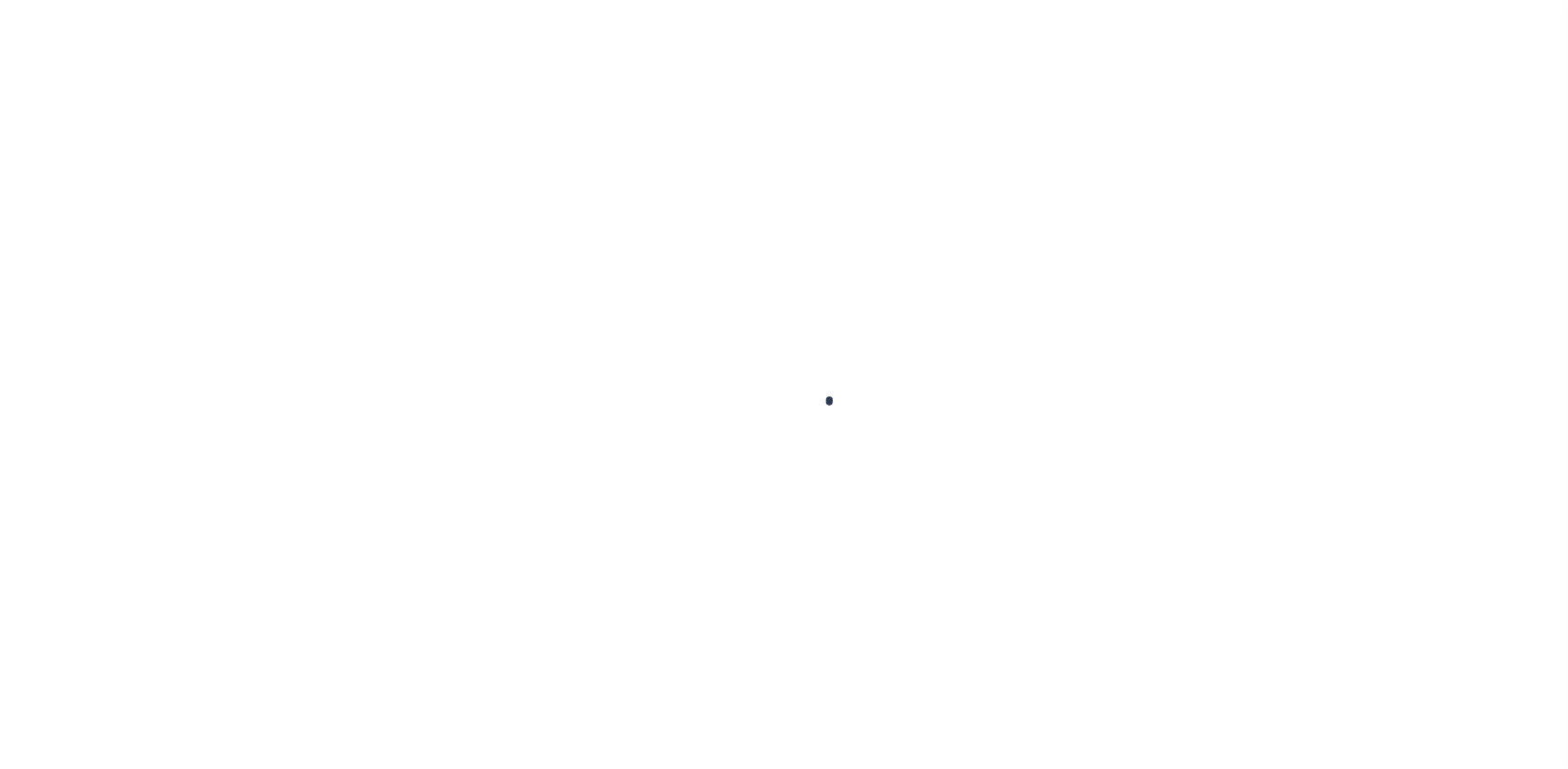
select select "4097"
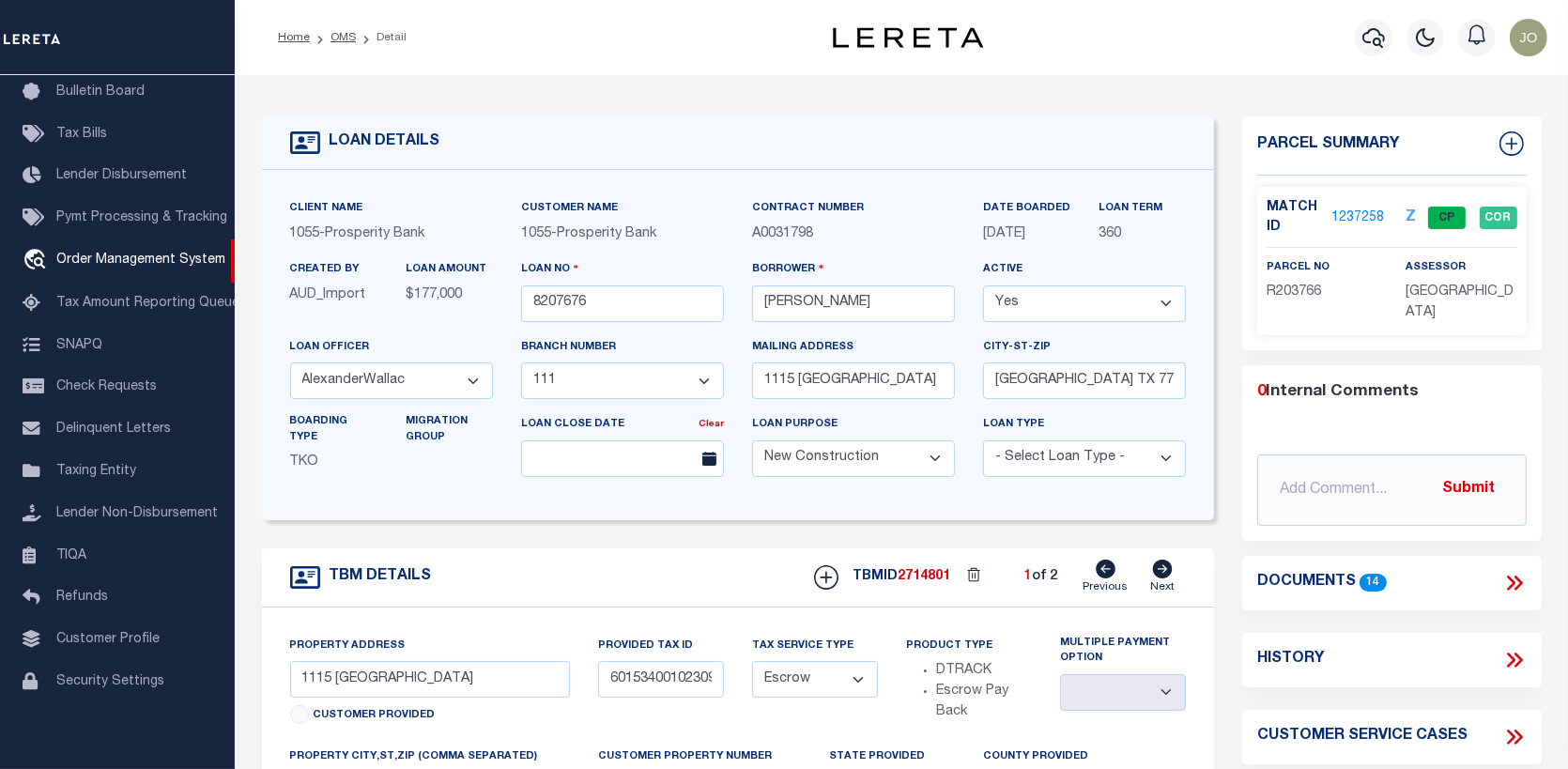
click at [1165, 572] on icon at bounding box center [1162, 569] width 20 height 19
type input "126015340010230"
select select
type textarea "2 OF 2"
click at [1099, 572] on icon at bounding box center [1105, 569] width 20 height 19
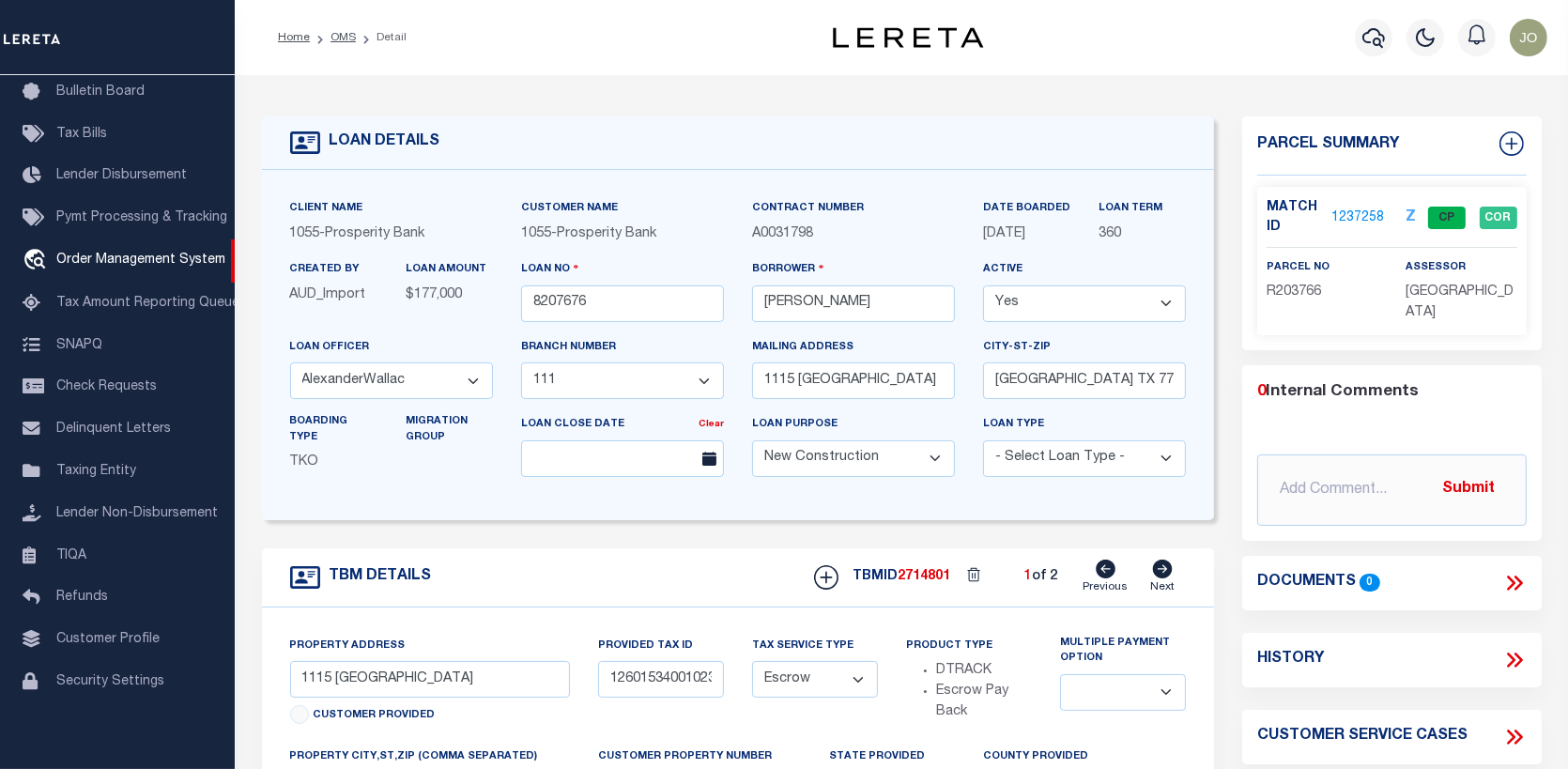
type input "6015340010230907"
select select
type textarea "1 OF 2"
click at [1358, 213] on link "1237258" at bounding box center [1357, 218] width 52 height 20
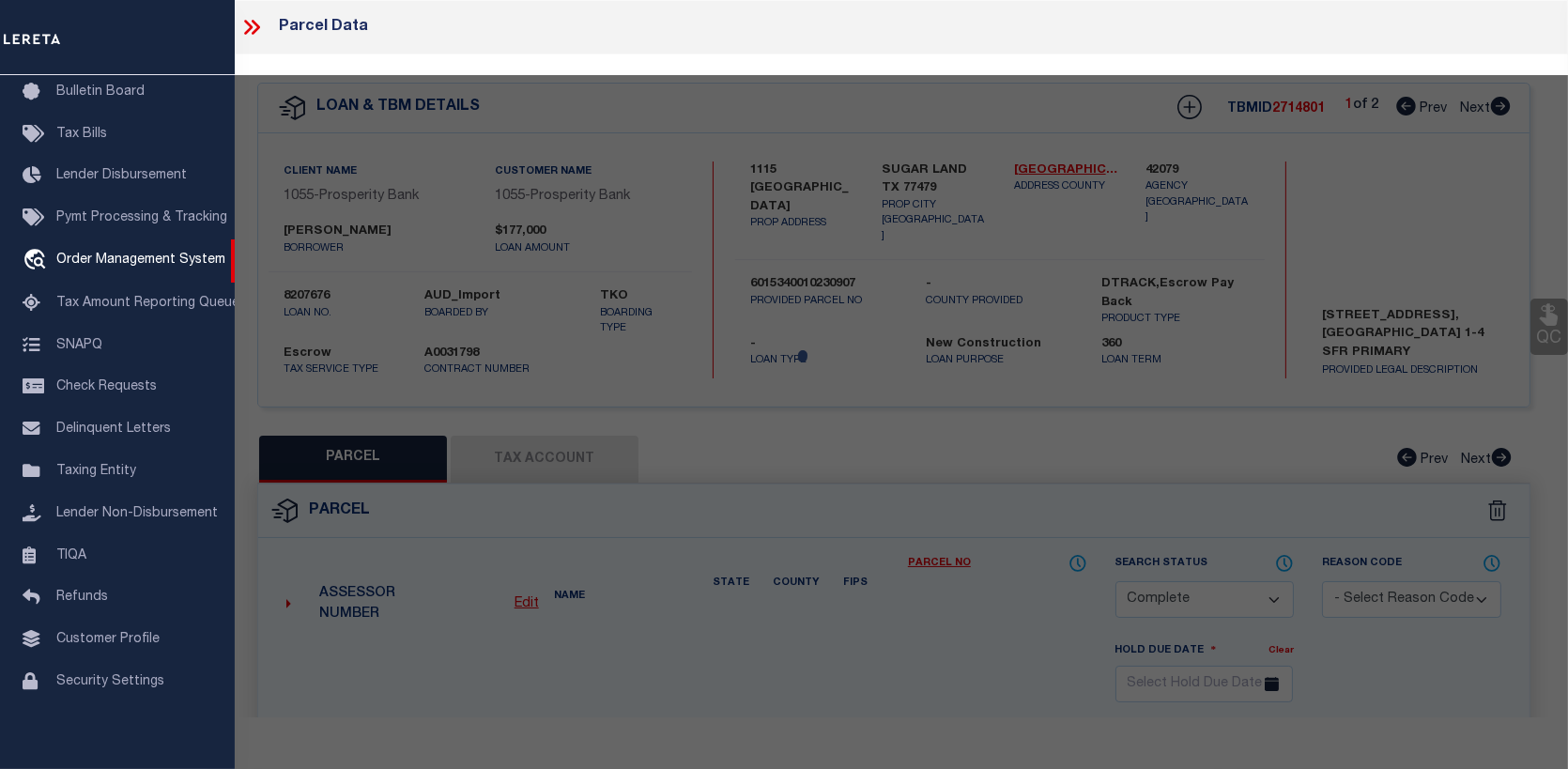
select select "AS"
checkbox input "false"
select select "CP"
type input "Vanjani Mahesh B & Geetu"
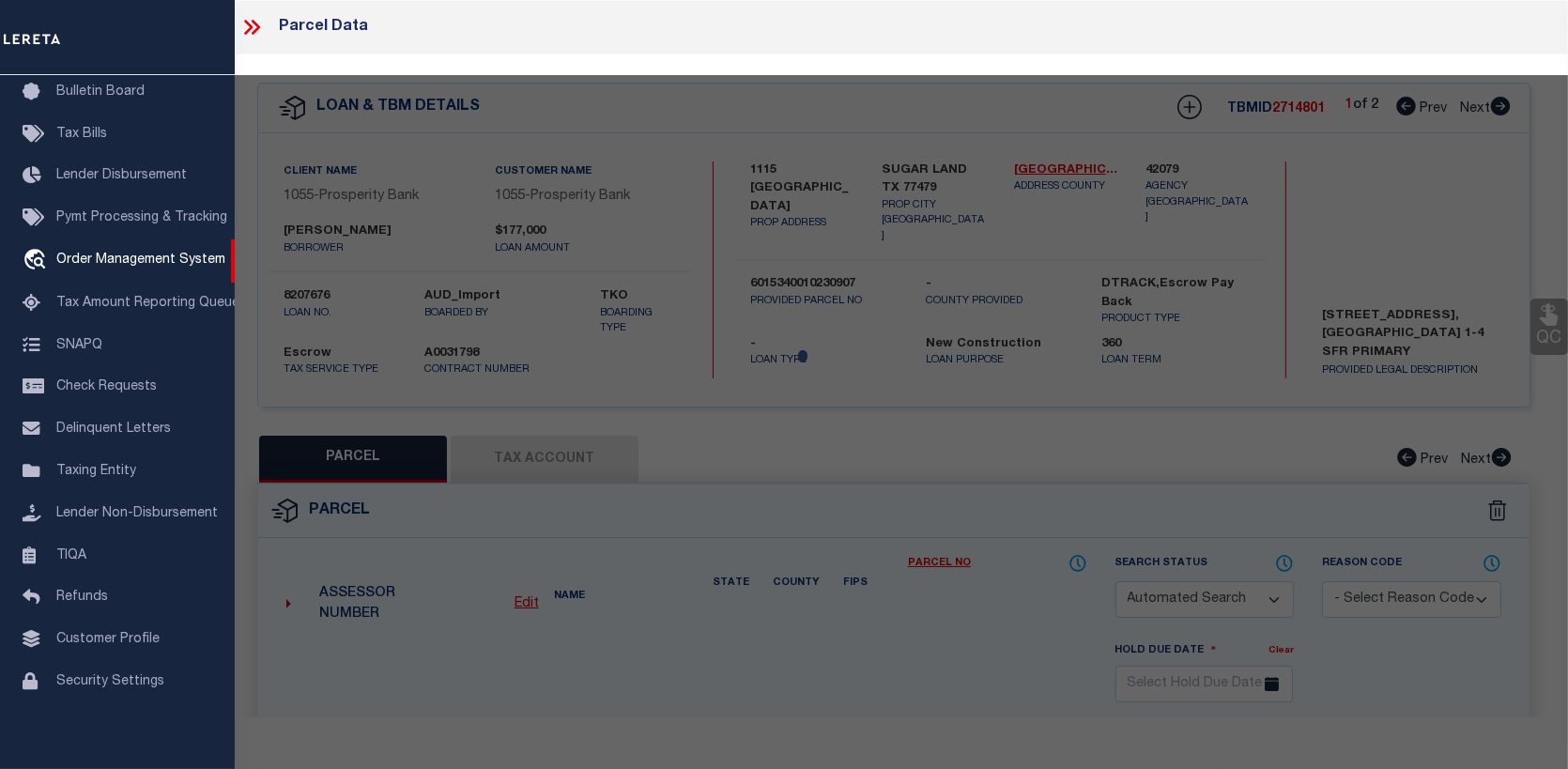
type input "FB LID 07 TaxID 126015340010230"
type input "1115 EVANDALE LN"
checkbox input "false"
type input "SUGAR LAND TX 77479"
type textarea "NEW TERRITORY PARCEL SF-34, BLOCK 1, LOT 23"
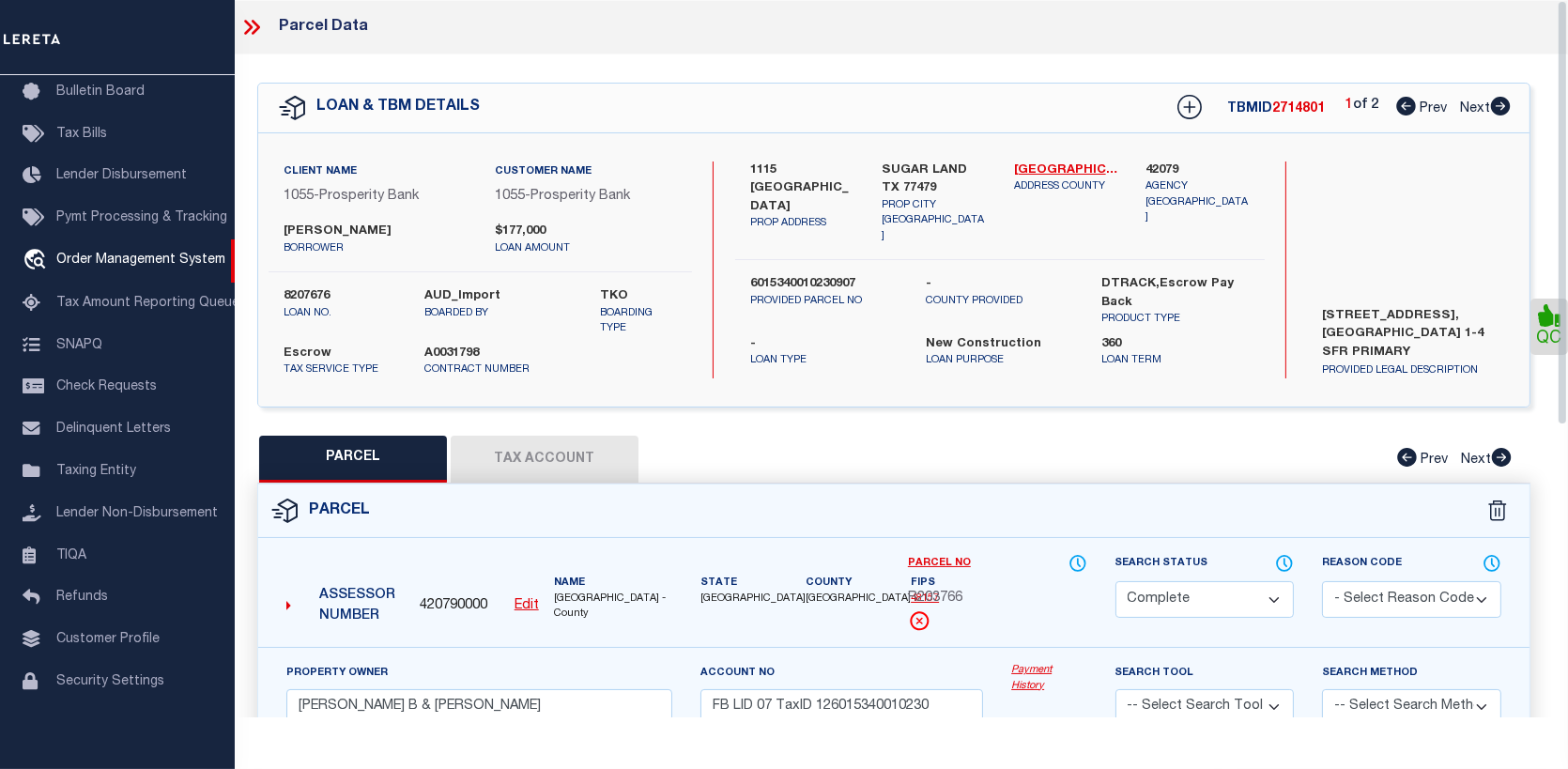
scroll to position [94, 0]
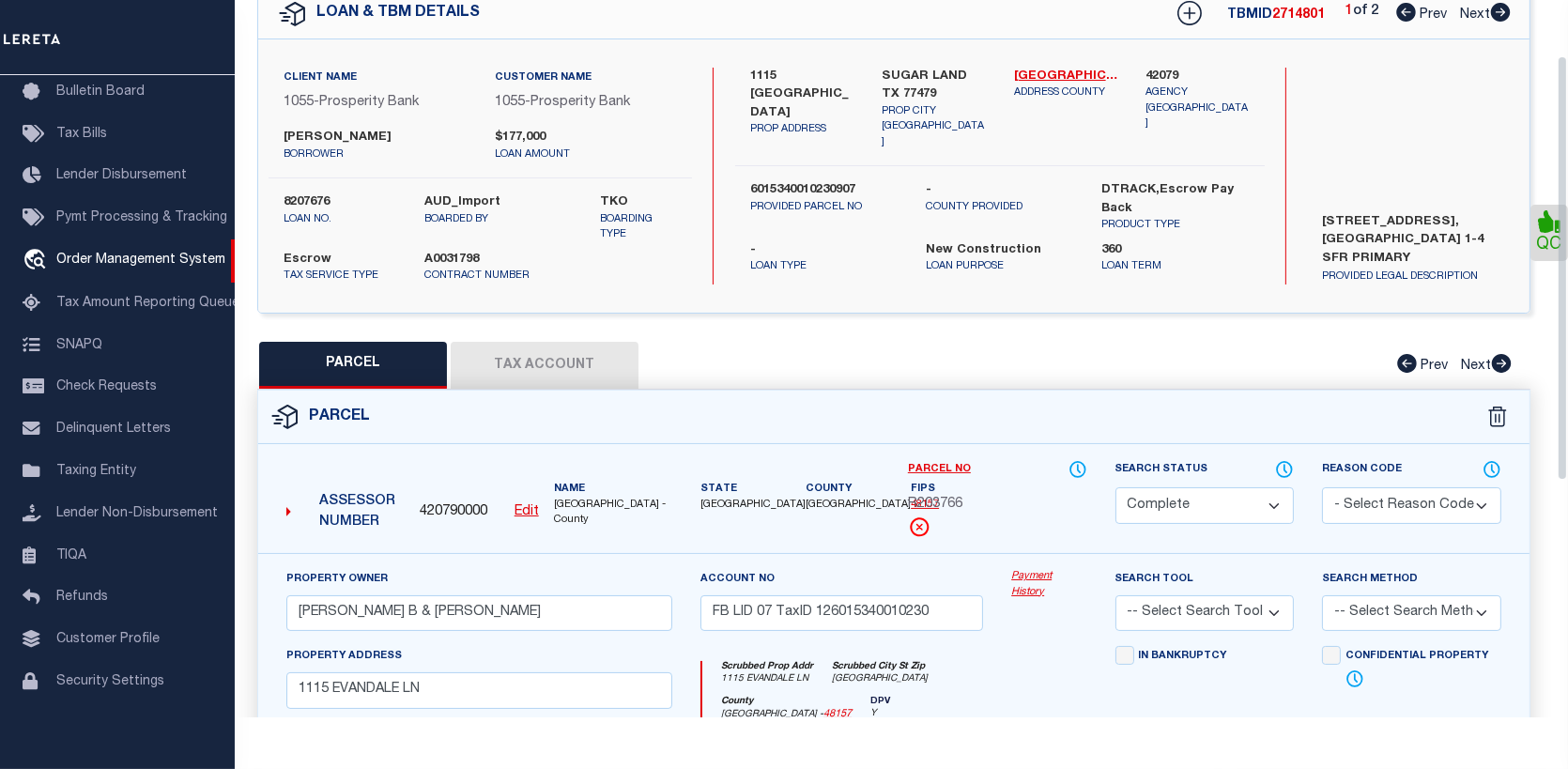
click at [1022, 582] on link "Payment History" at bounding box center [1048, 584] width 75 height 31
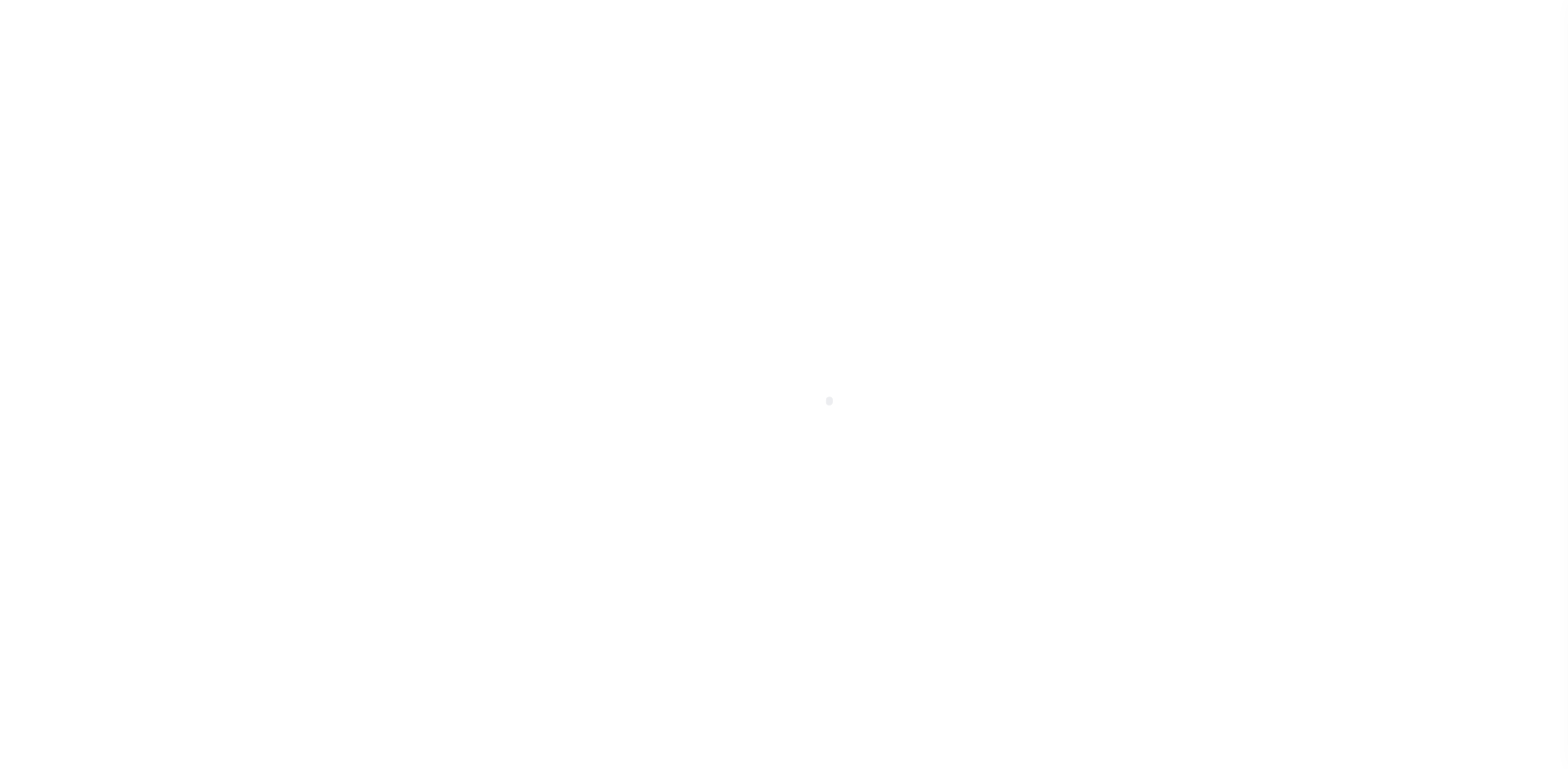
select select "119911"
select select "4097"
select select "500"
select select "Escrow"
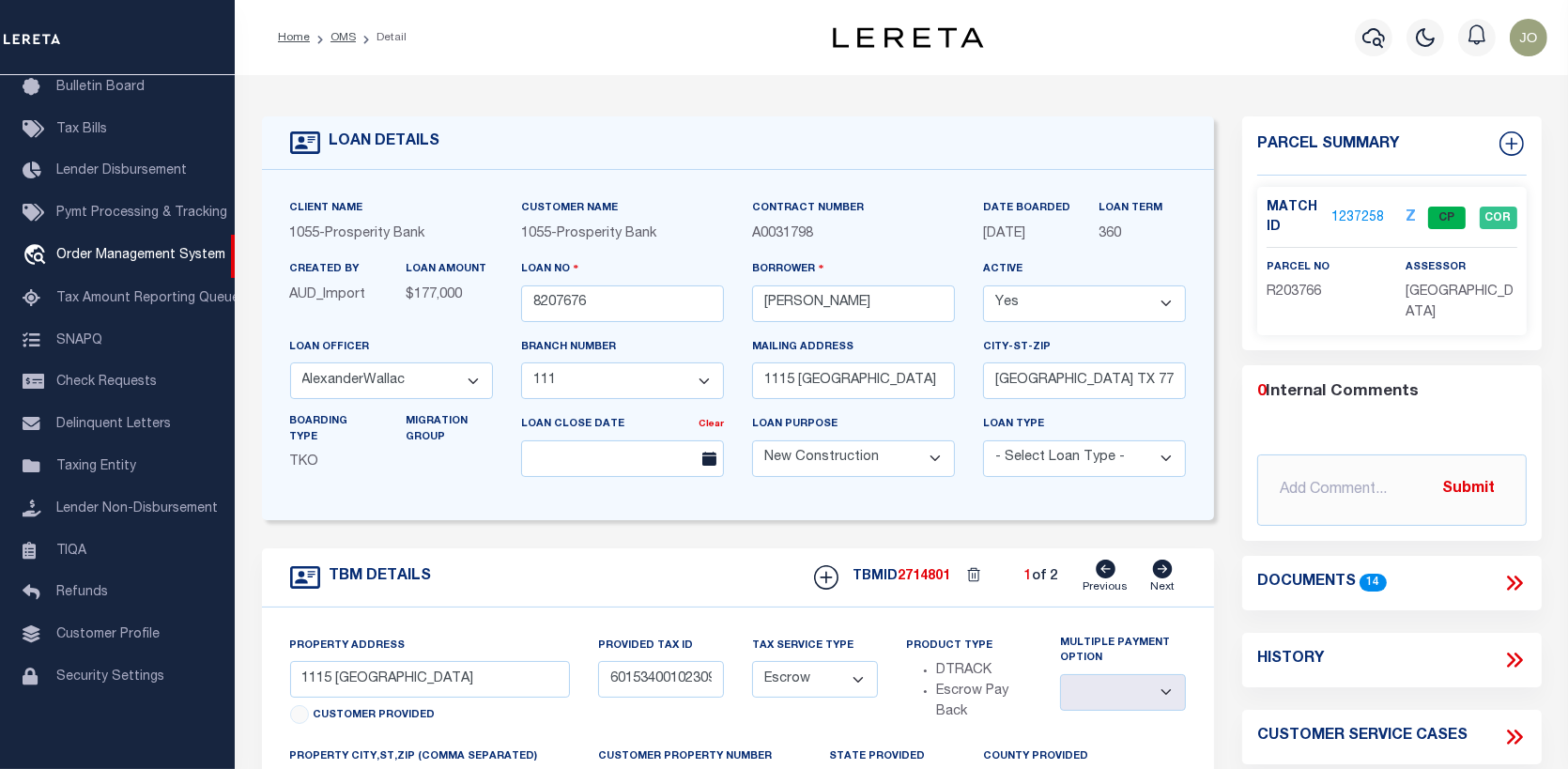
click at [1349, 210] on link "1237258" at bounding box center [1357, 218] width 52 height 20
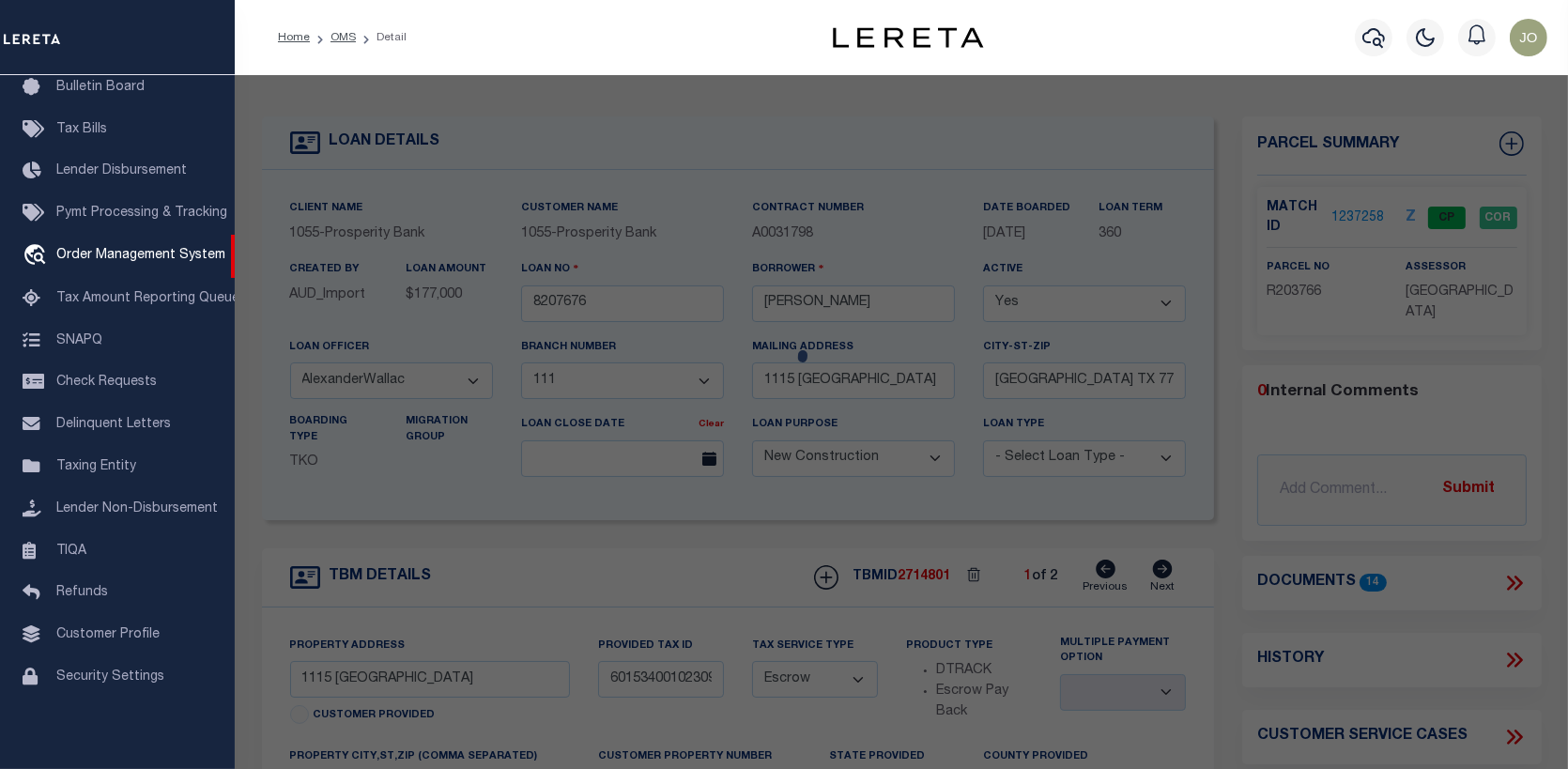
select select "AS"
checkbox input "false"
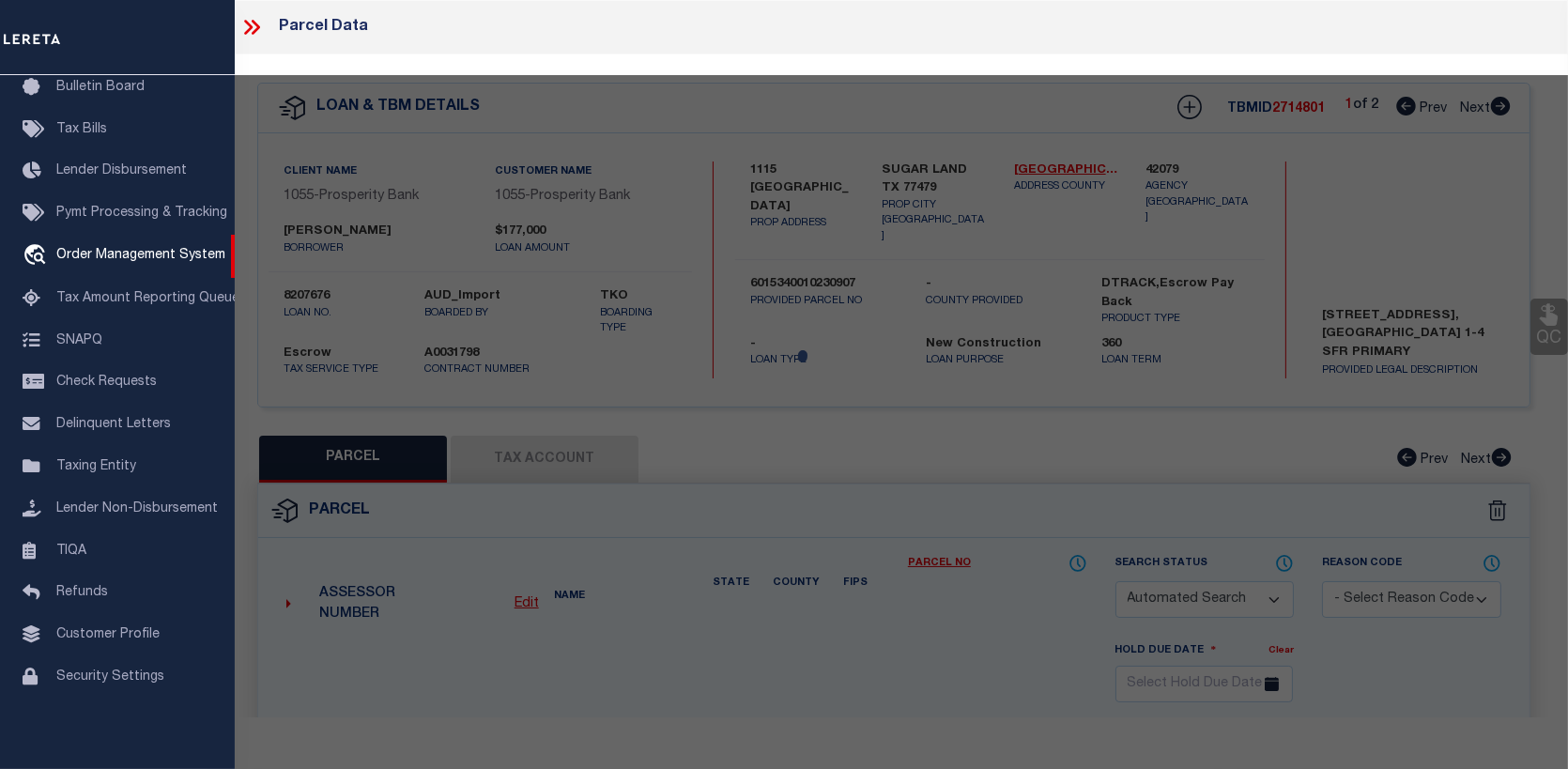
select select "CP"
type input "Vanjani Mahesh B & Geetu"
type input "FB LID 07 TaxID 126015340010230"
type input "1115 EVANDALE LN"
checkbox input "false"
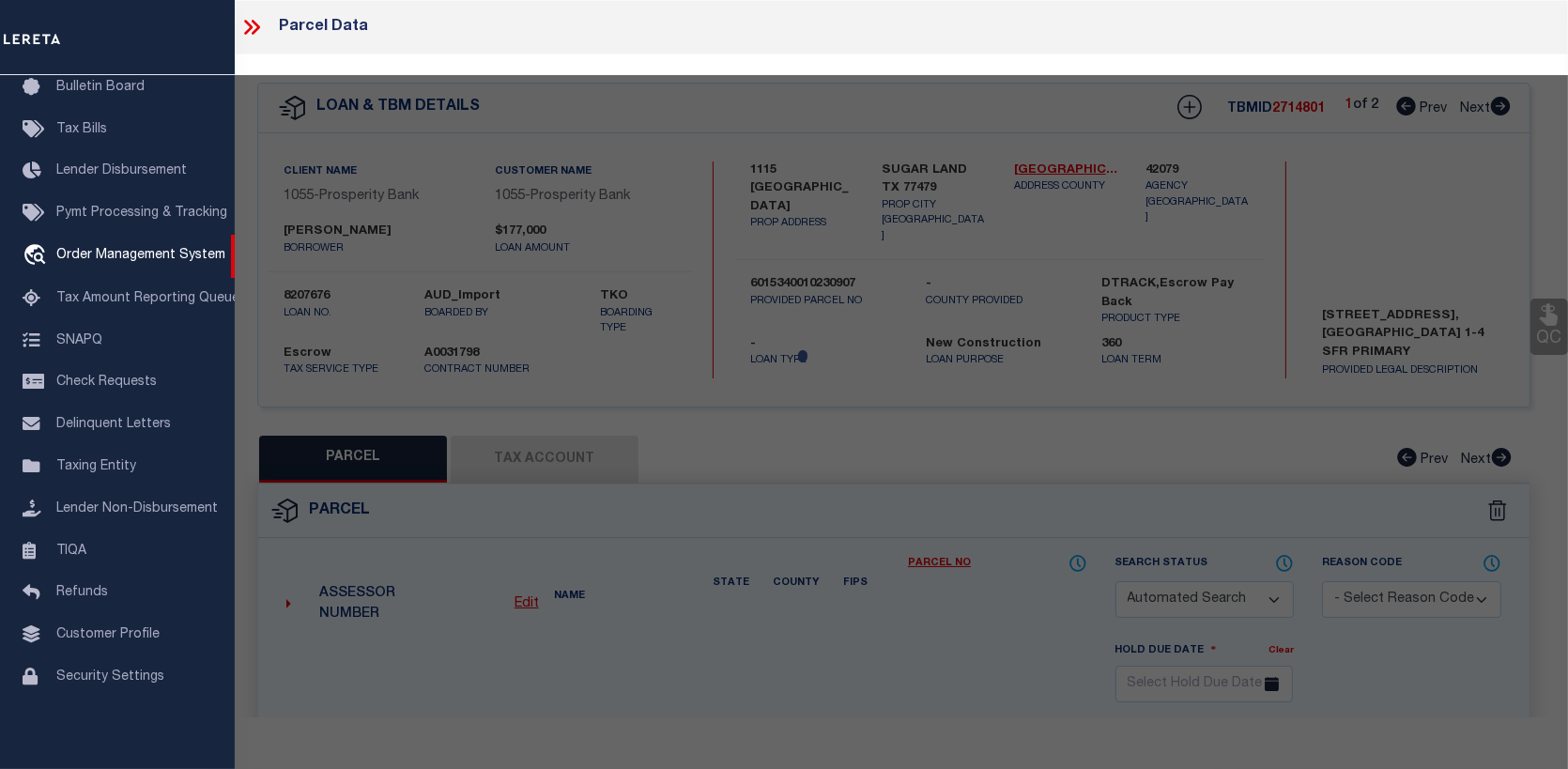
type input "SUGAR LAND TX 77479"
type textarea "NEW TERRITORY PARCEL SF-34, BLOCK 1, LOT 23"
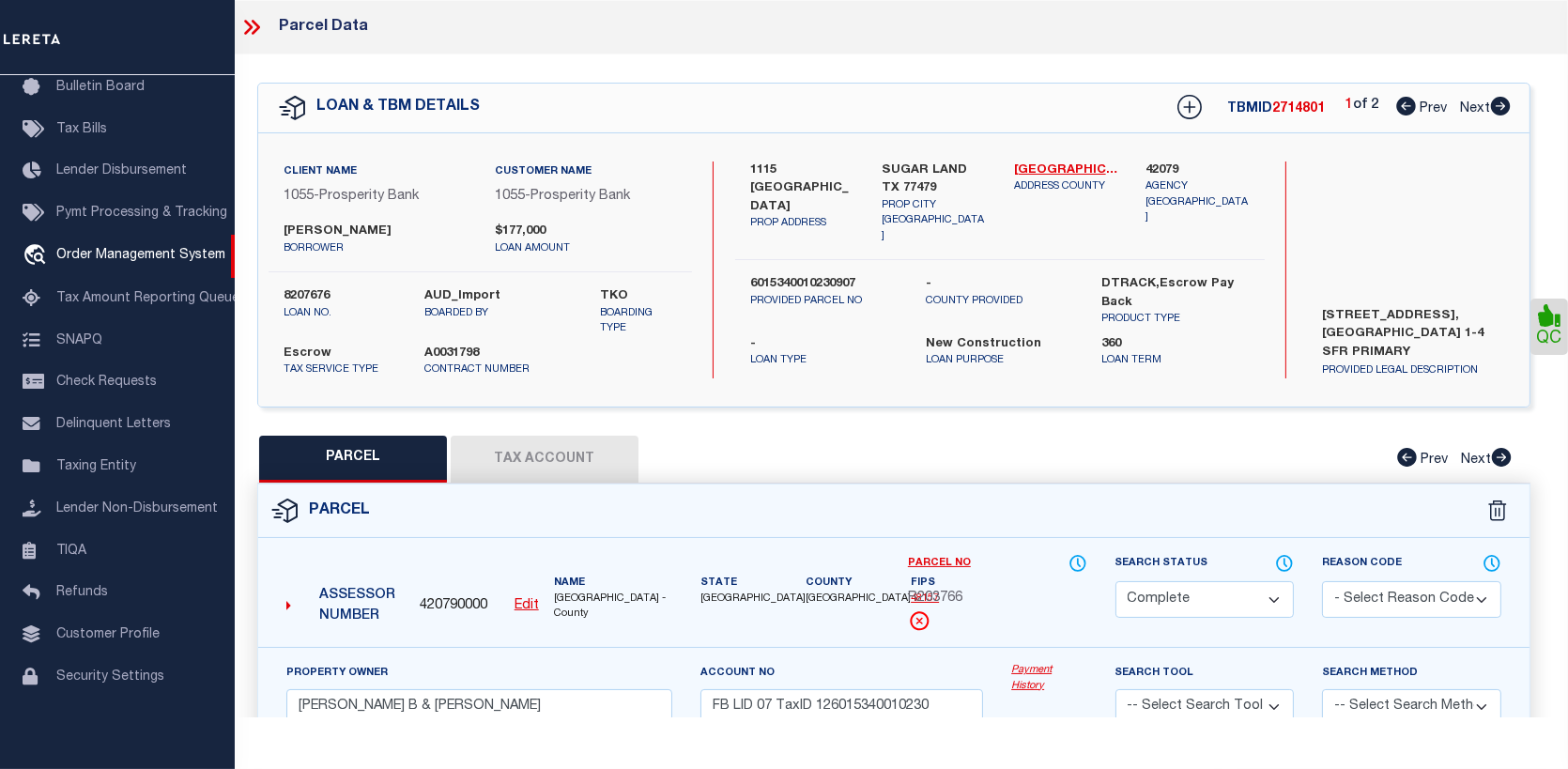
click at [557, 459] on button "Tax Account" at bounding box center [545, 459] width 188 height 47
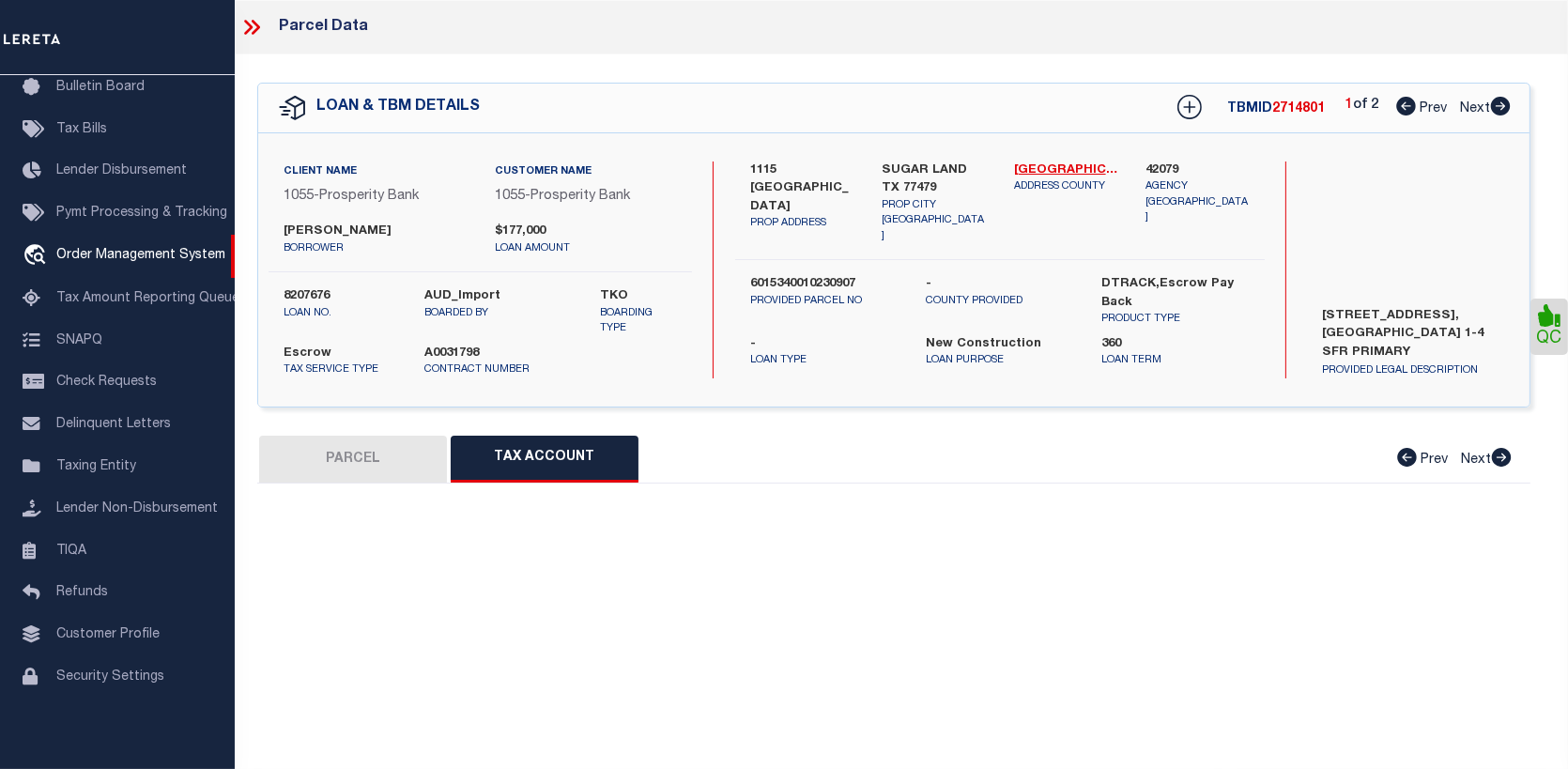
select select "100"
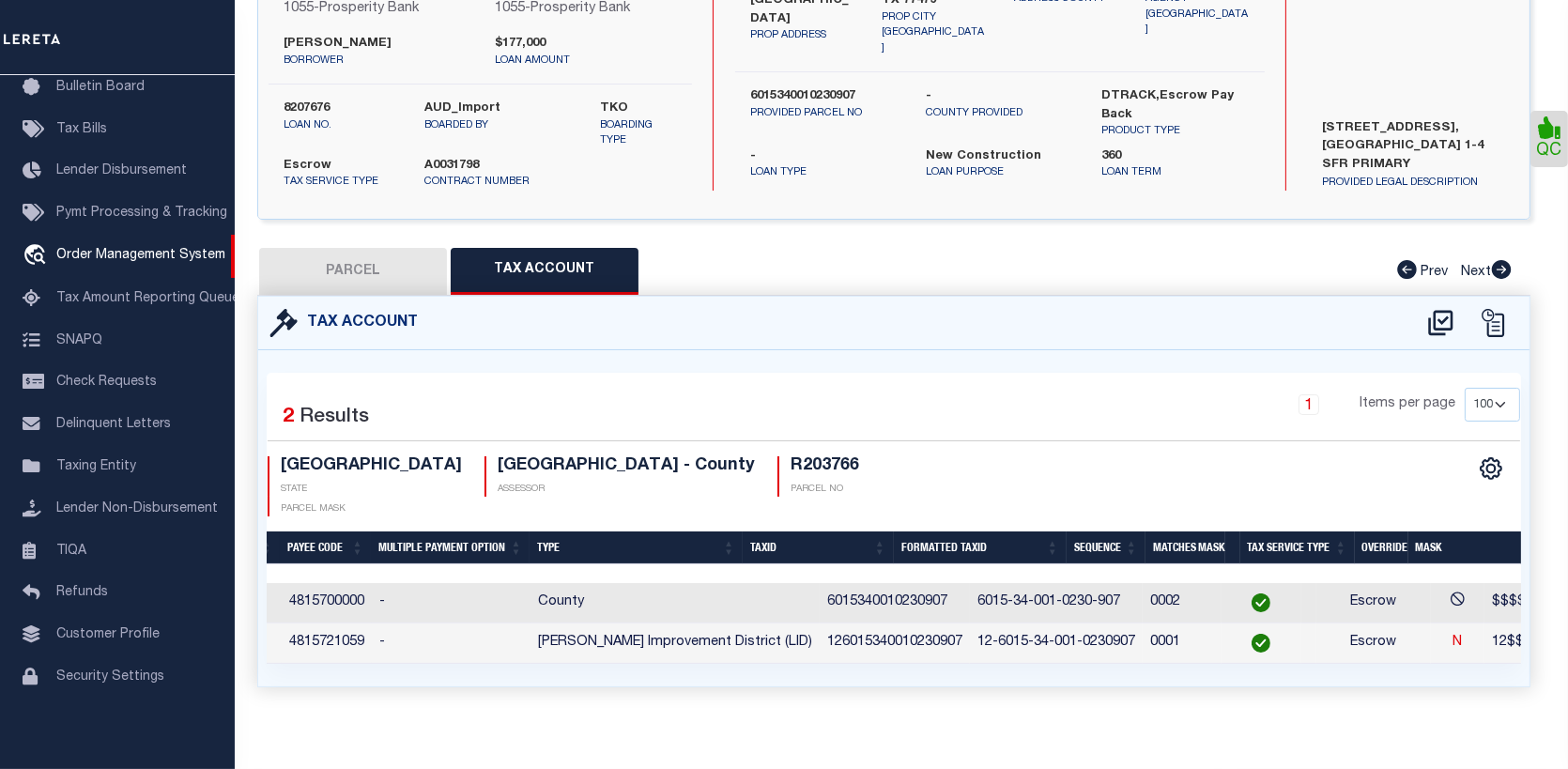
scroll to position [0, 0]
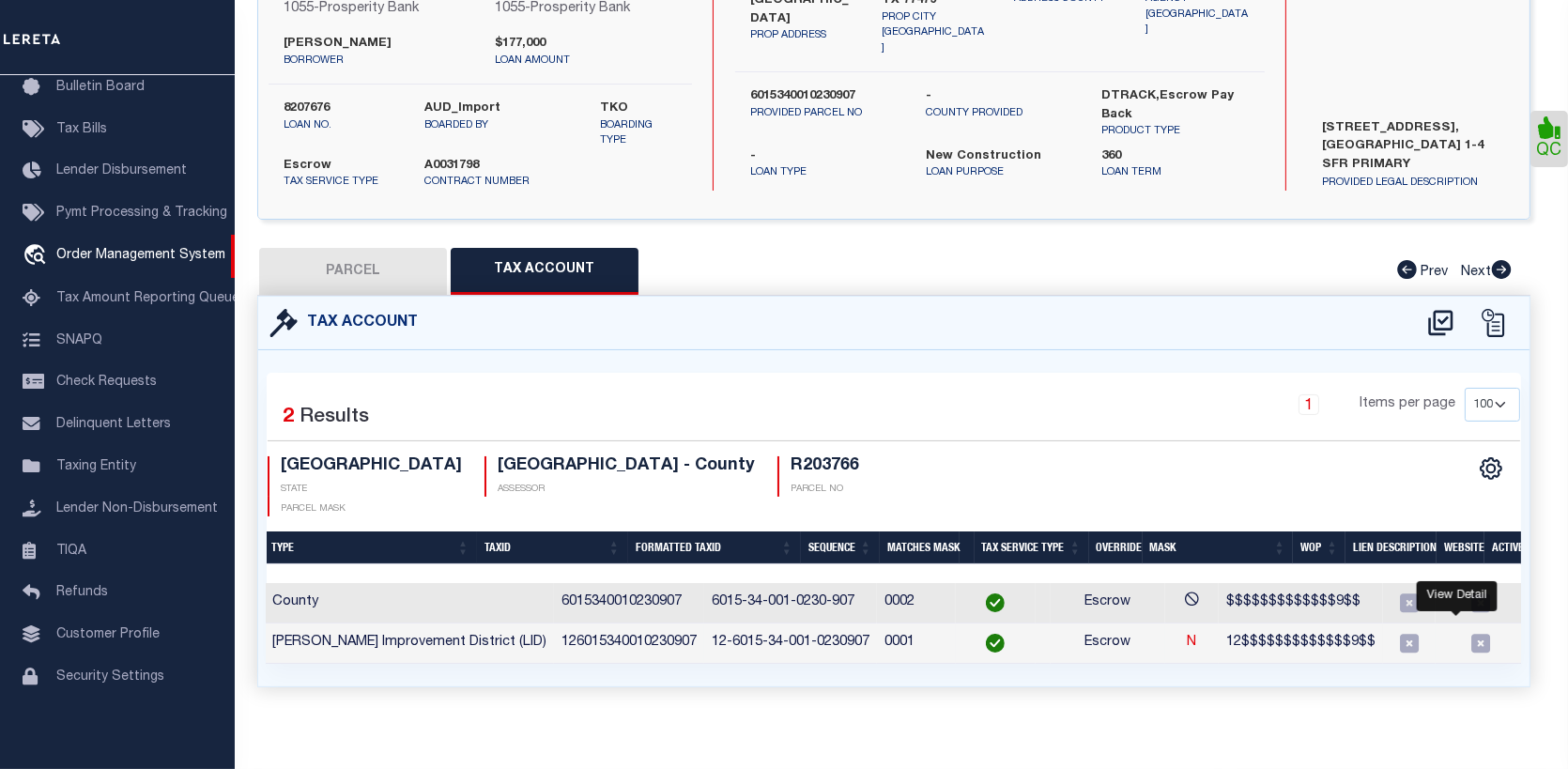
click at [1540, 636] on icon "" at bounding box center [1546, 643] width 14 height 14
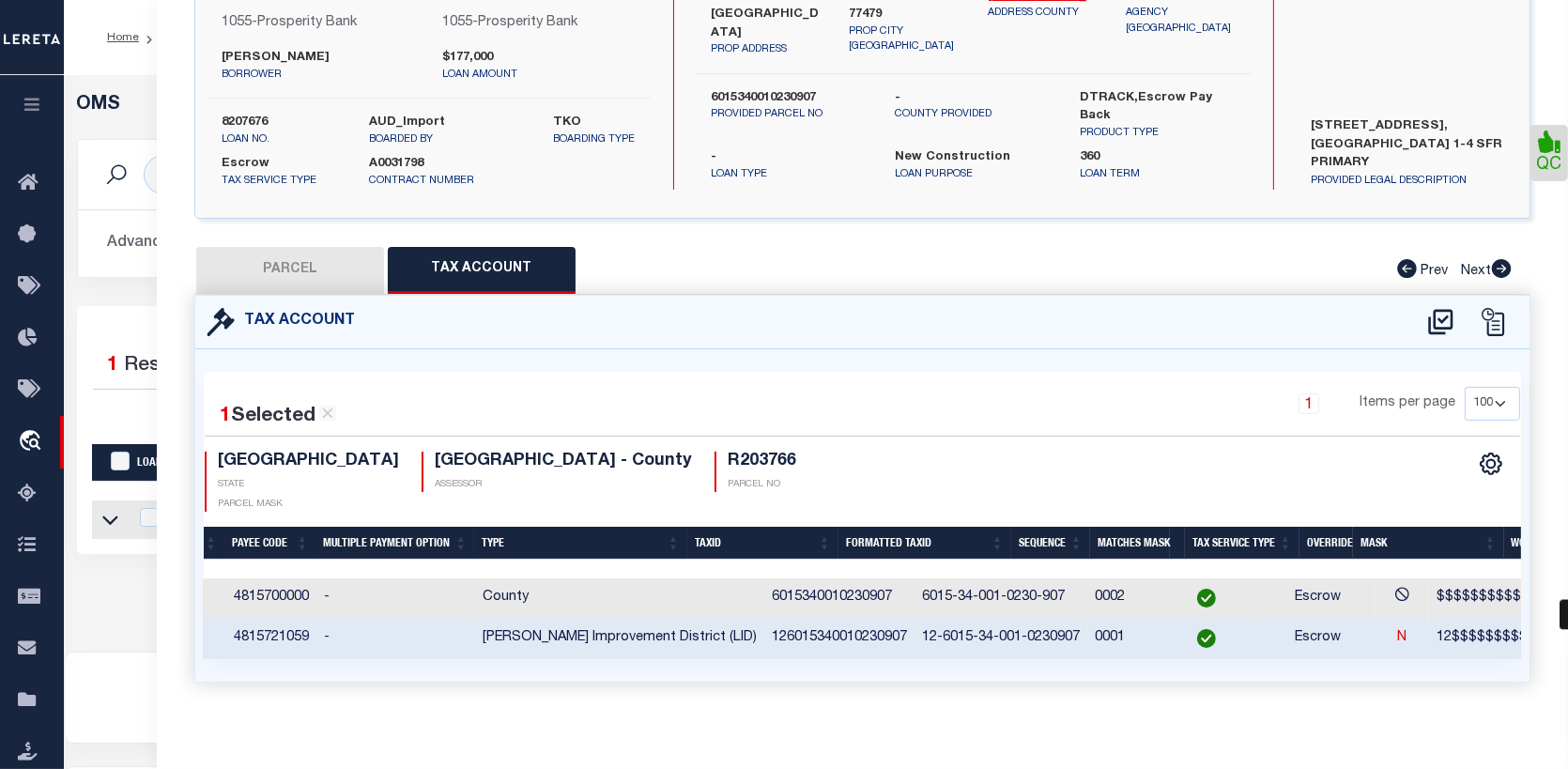
scroll to position [0, 167]
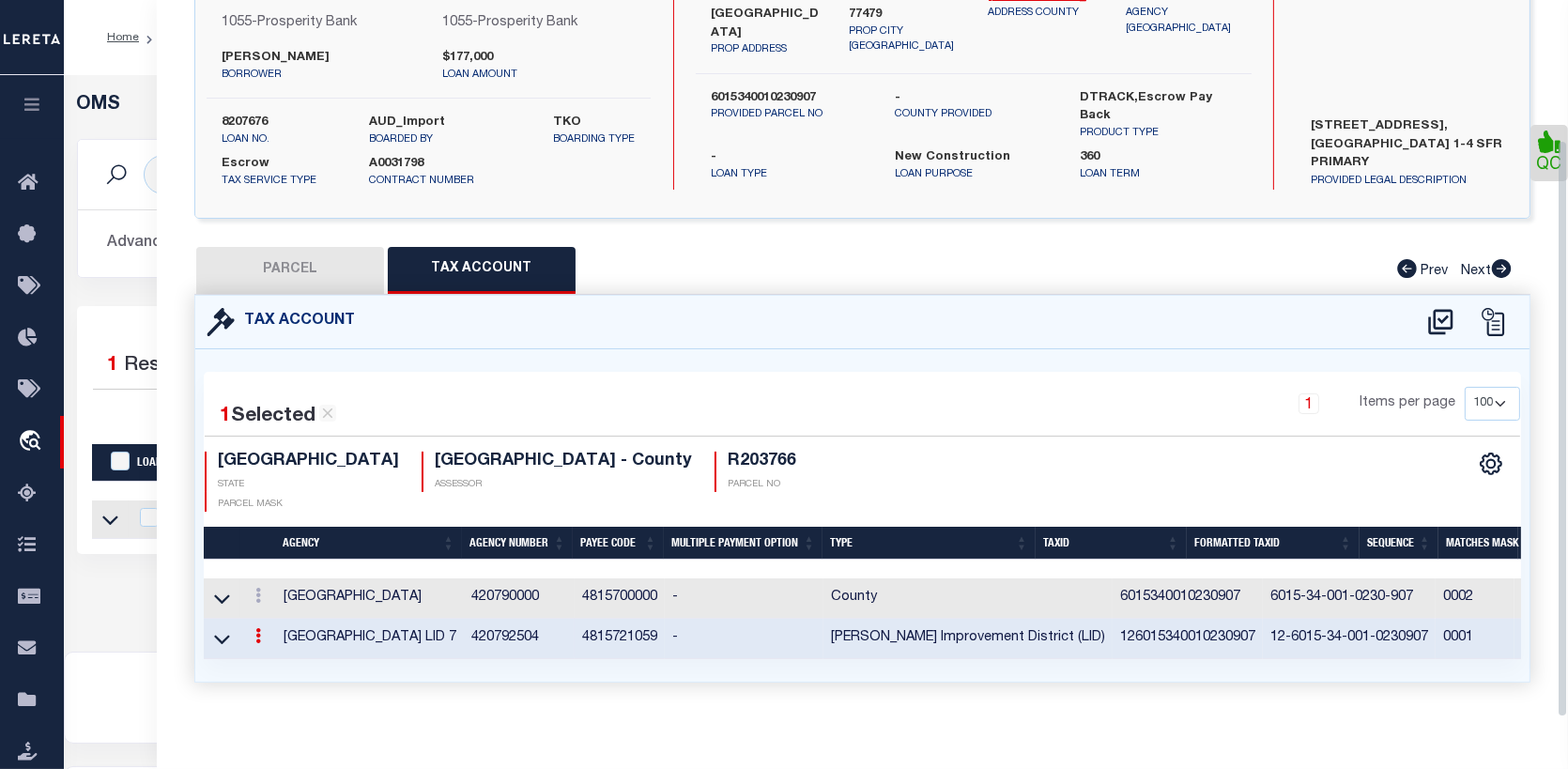
click at [1436, 654] on div "1 Selected 2 Results 1 Items per page 10 25 50 100 TX" at bounding box center [862, 516] width 1334 height 332
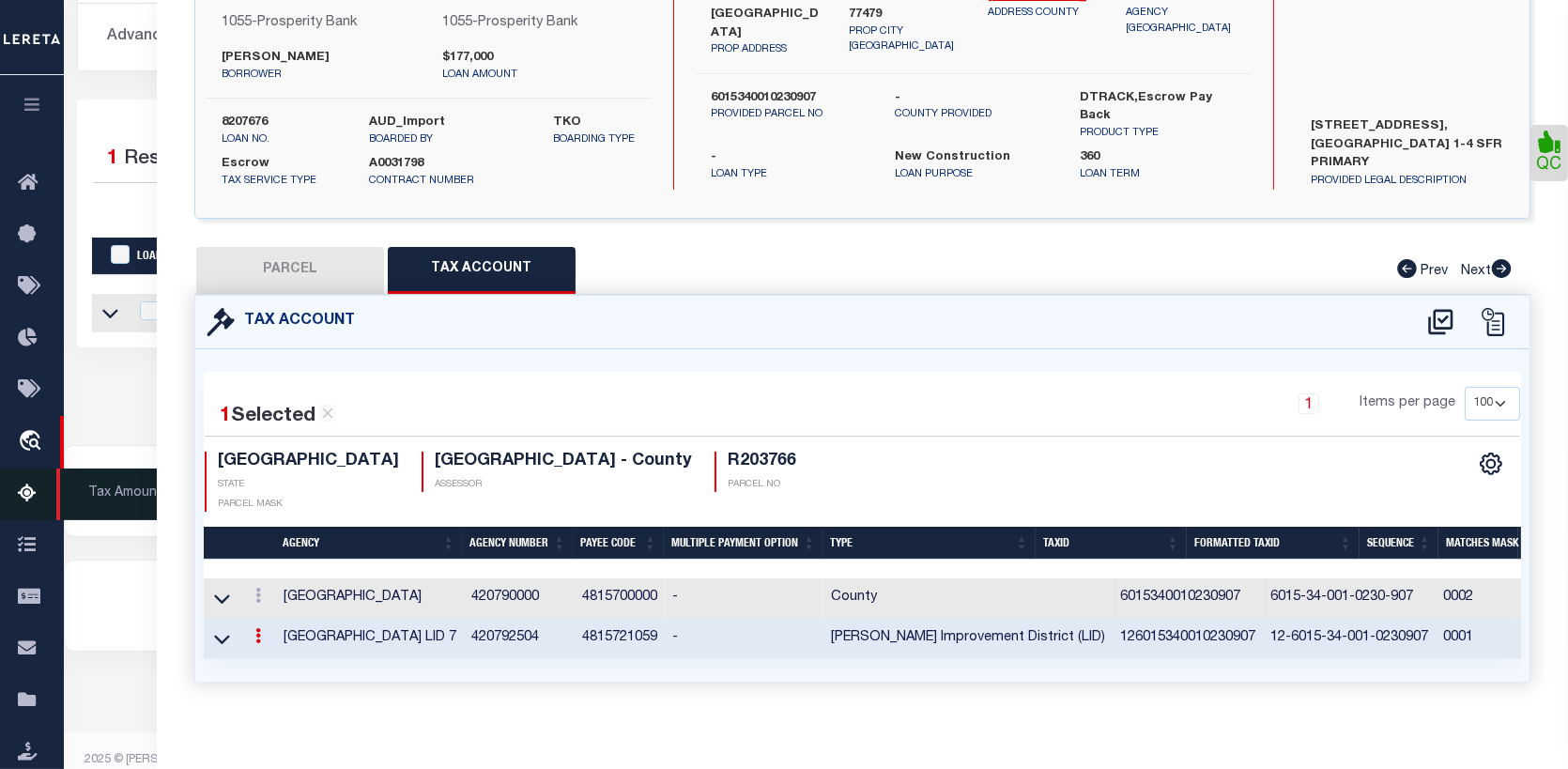
scroll to position [225, 0]
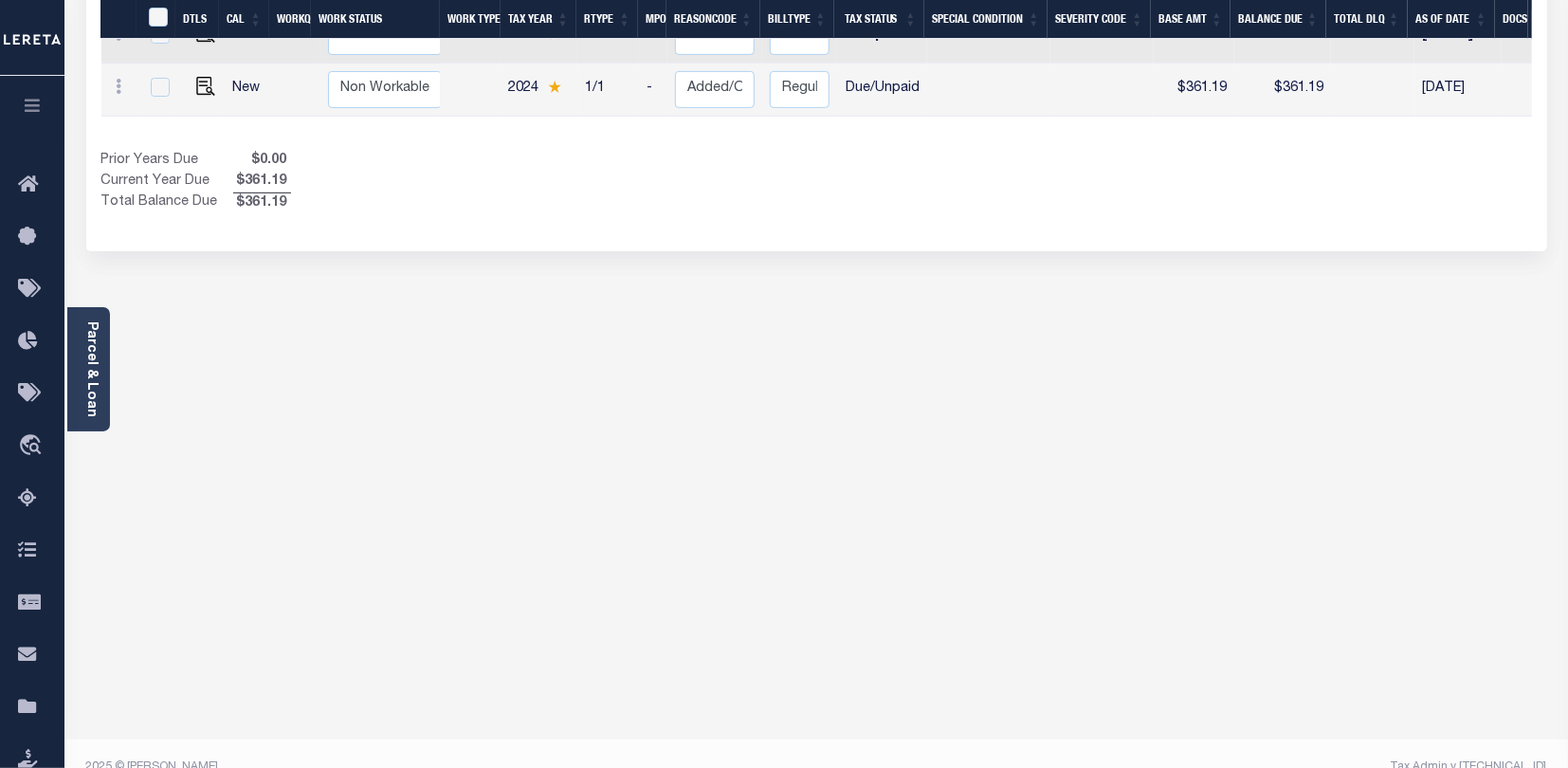
scroll to position [399, 0]
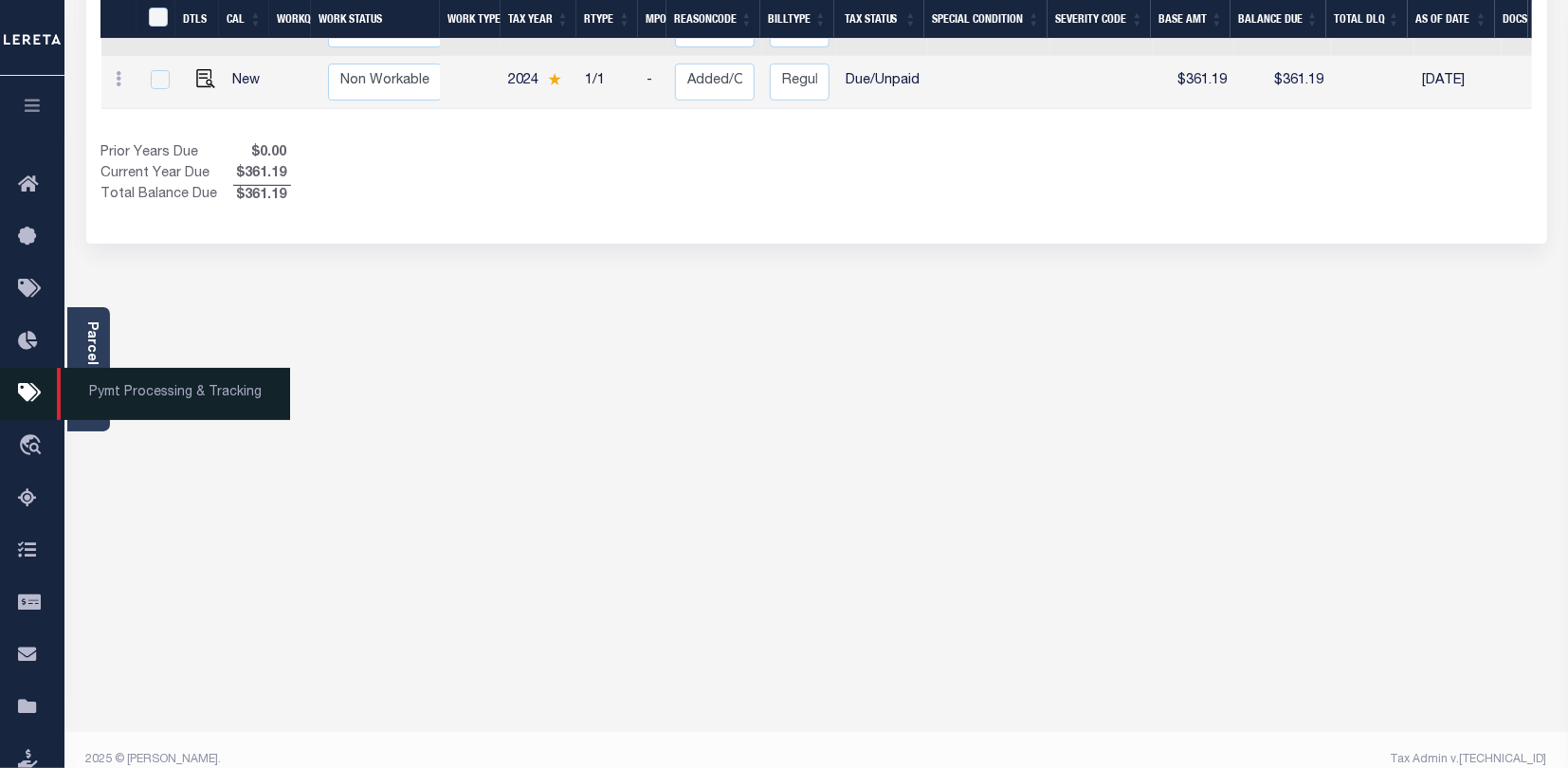
click at [13, 387] on link "Pymt Processing & Tracking" at bounding box center [32, 394] width 64 height 52
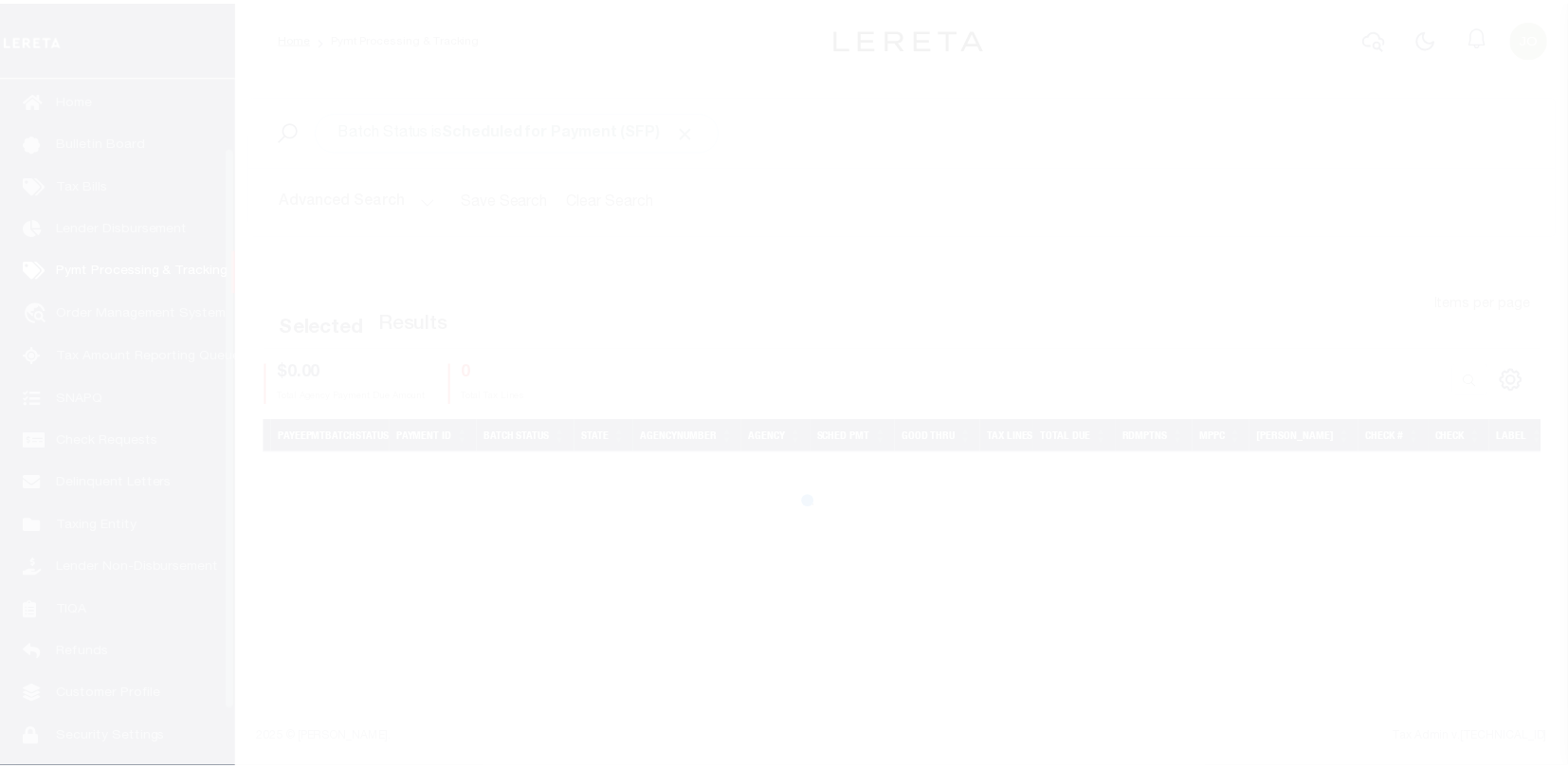
scroll to position [85, 0]
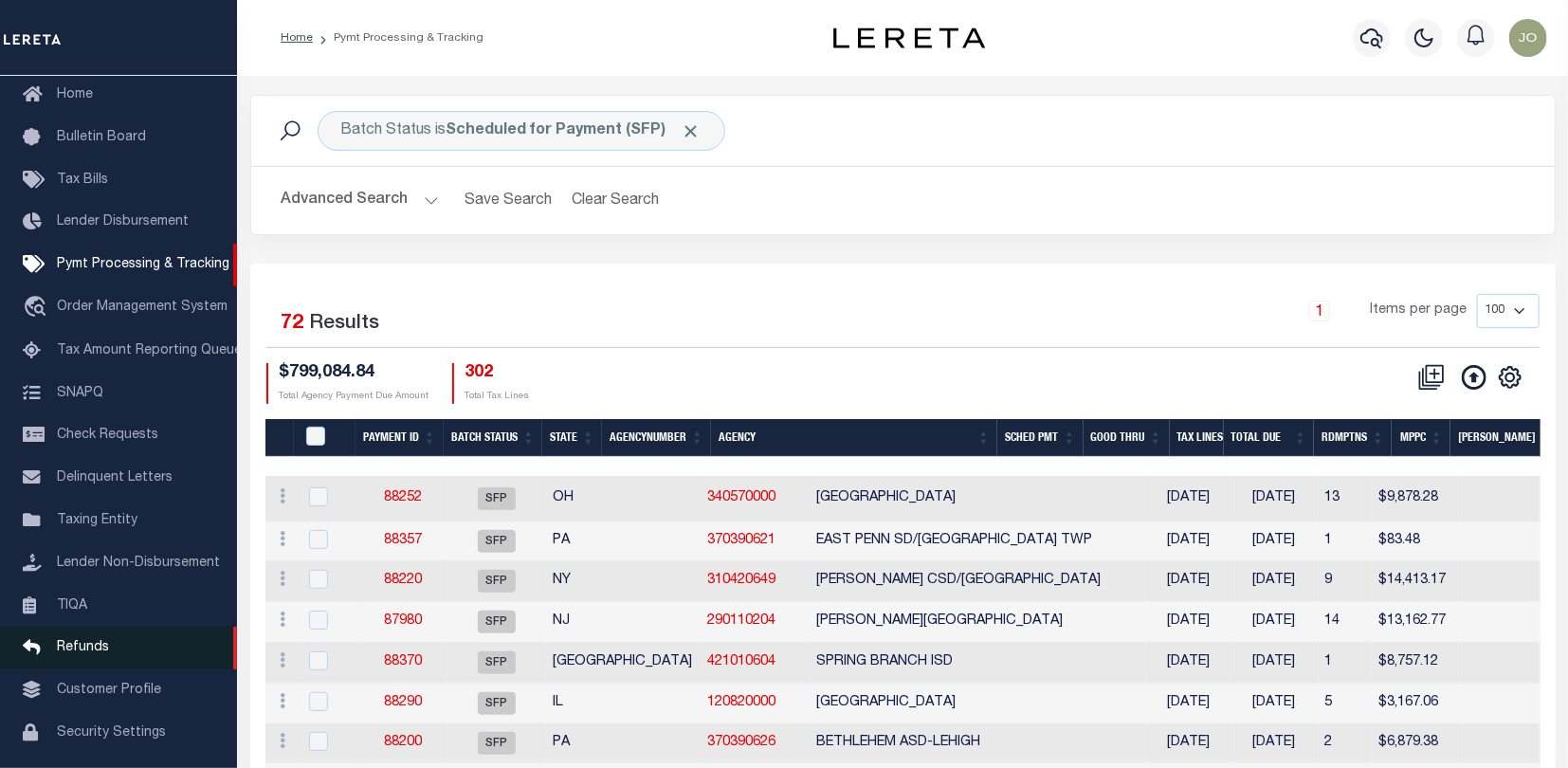
click at [90, 653] on span "Refunds" at bounding box center [82, 647] width 52 height 13
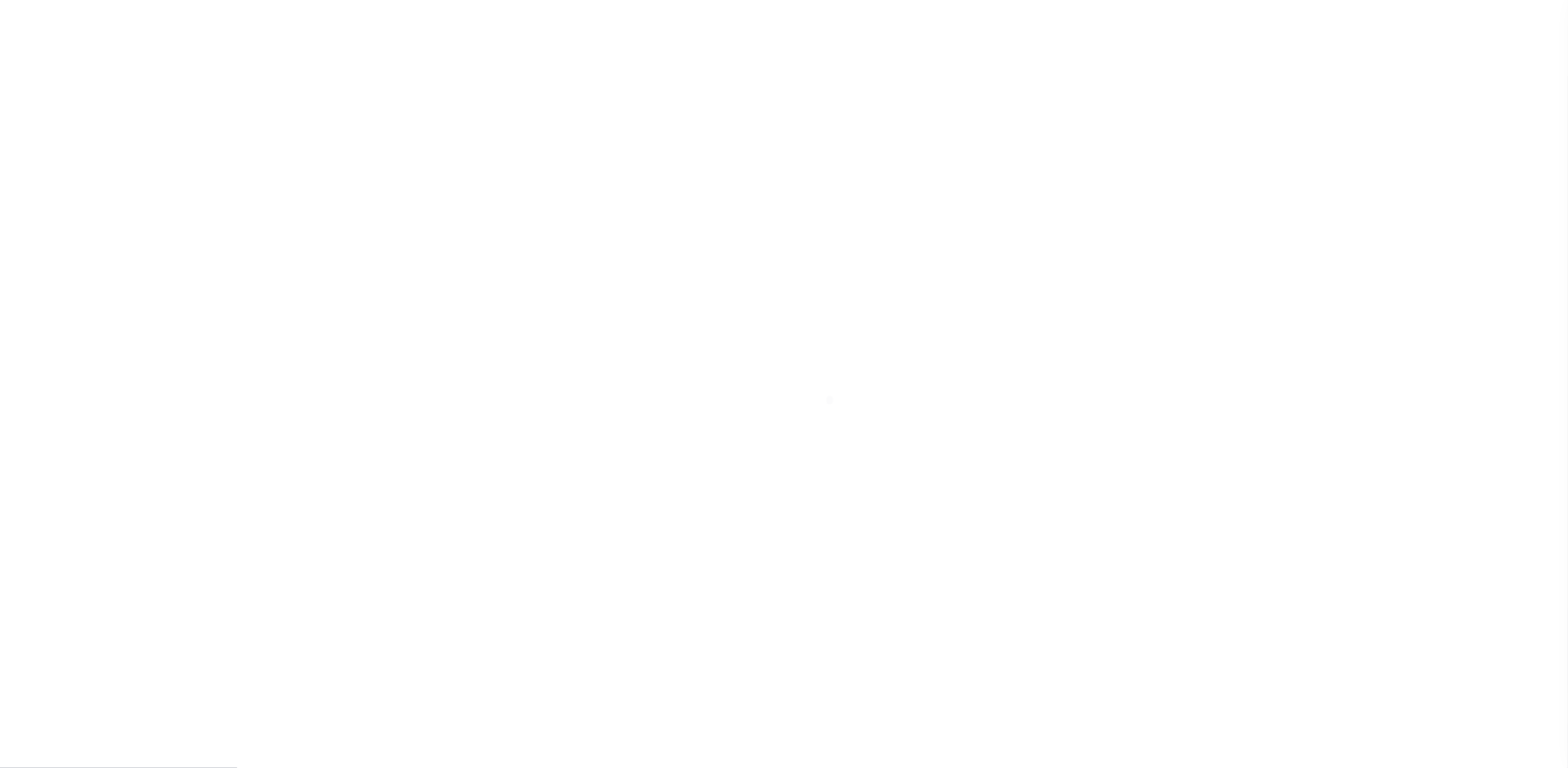
scroll to position [152, 0]
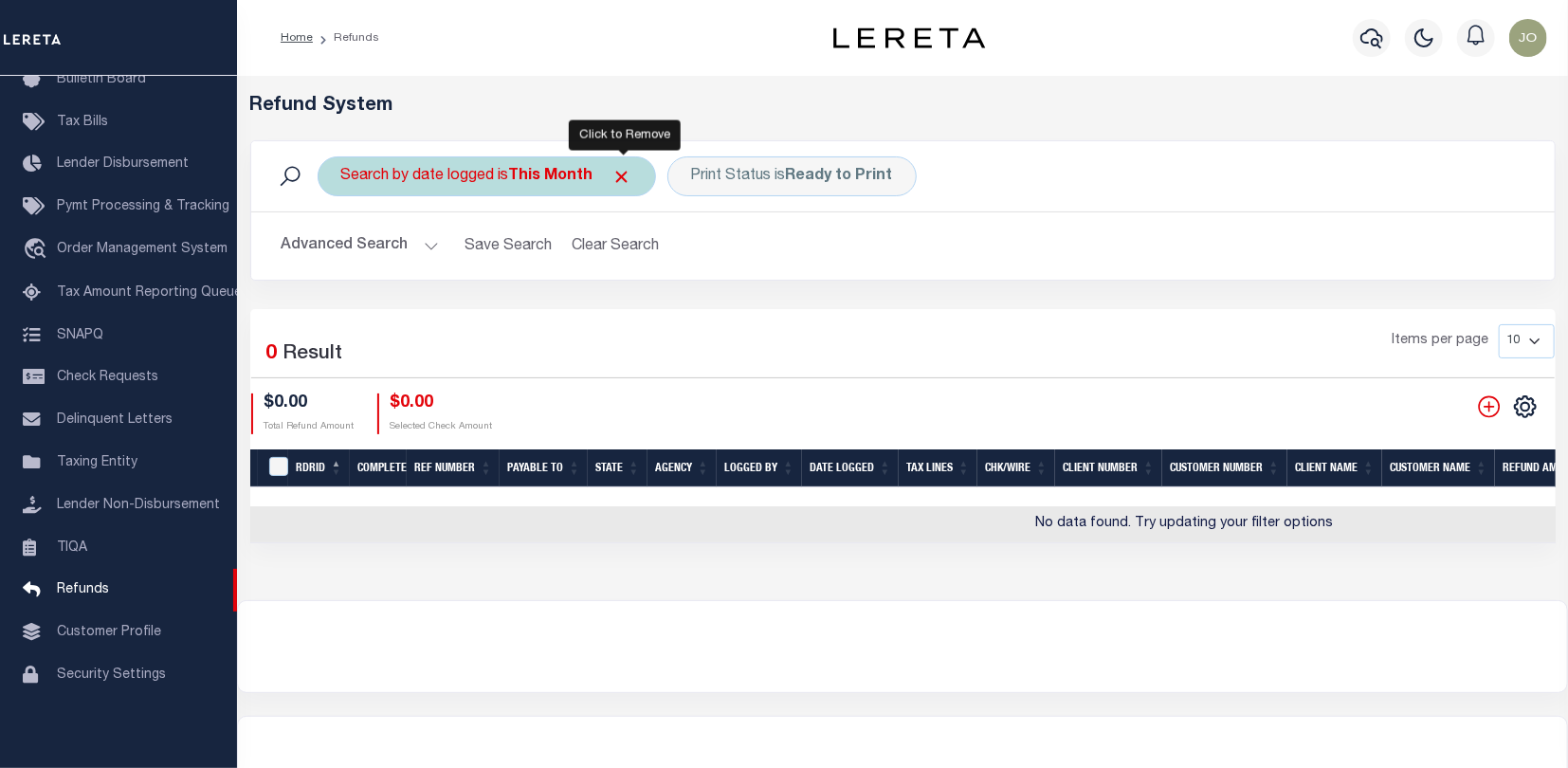
click at [618, 167] on span "Click to Remove" at bounding box center [622, 176] width 20 height 20
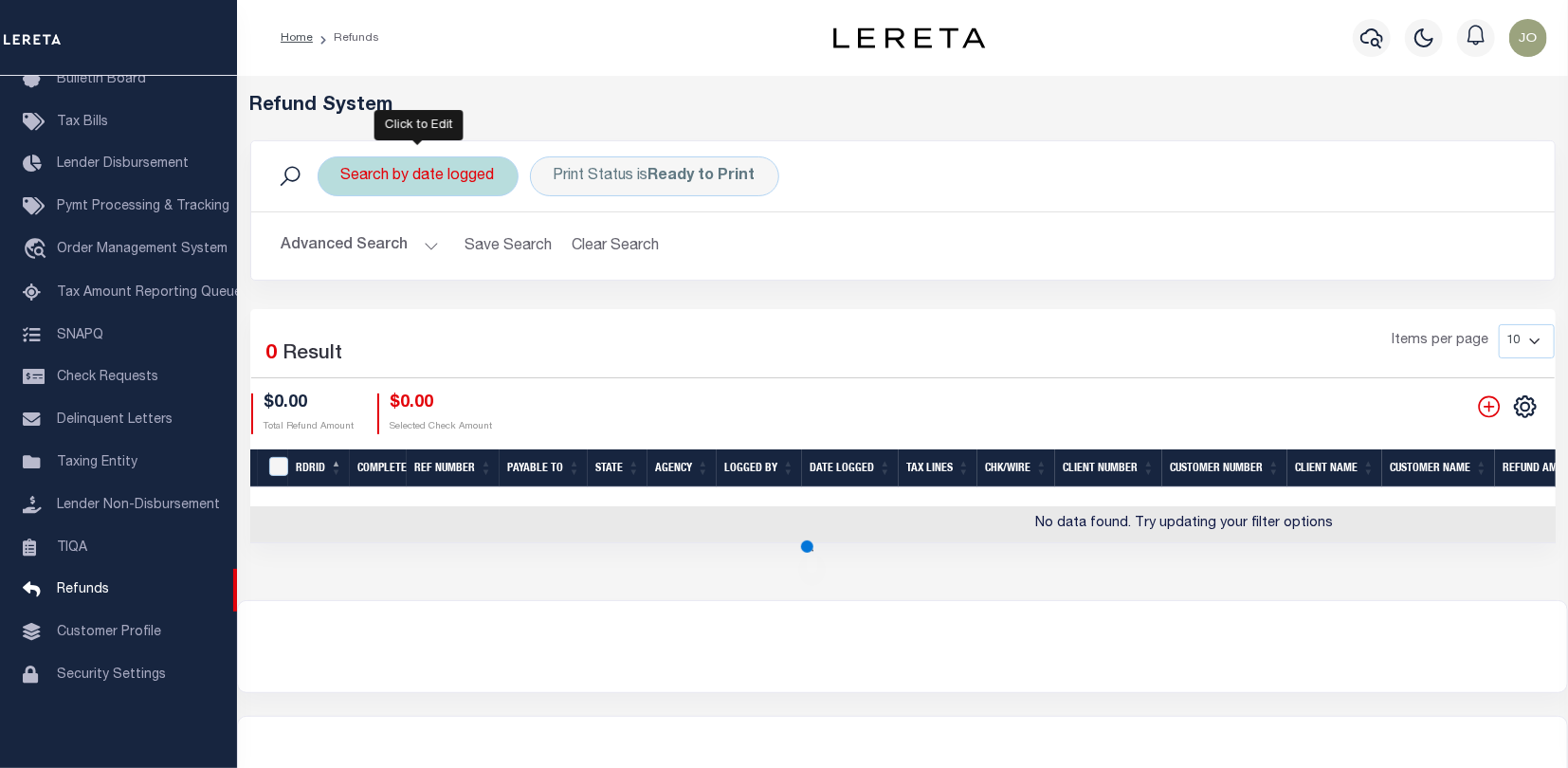
click at [486, 173] on div "Search by date logged" at bounding box center [418, 176] width 201 height 40
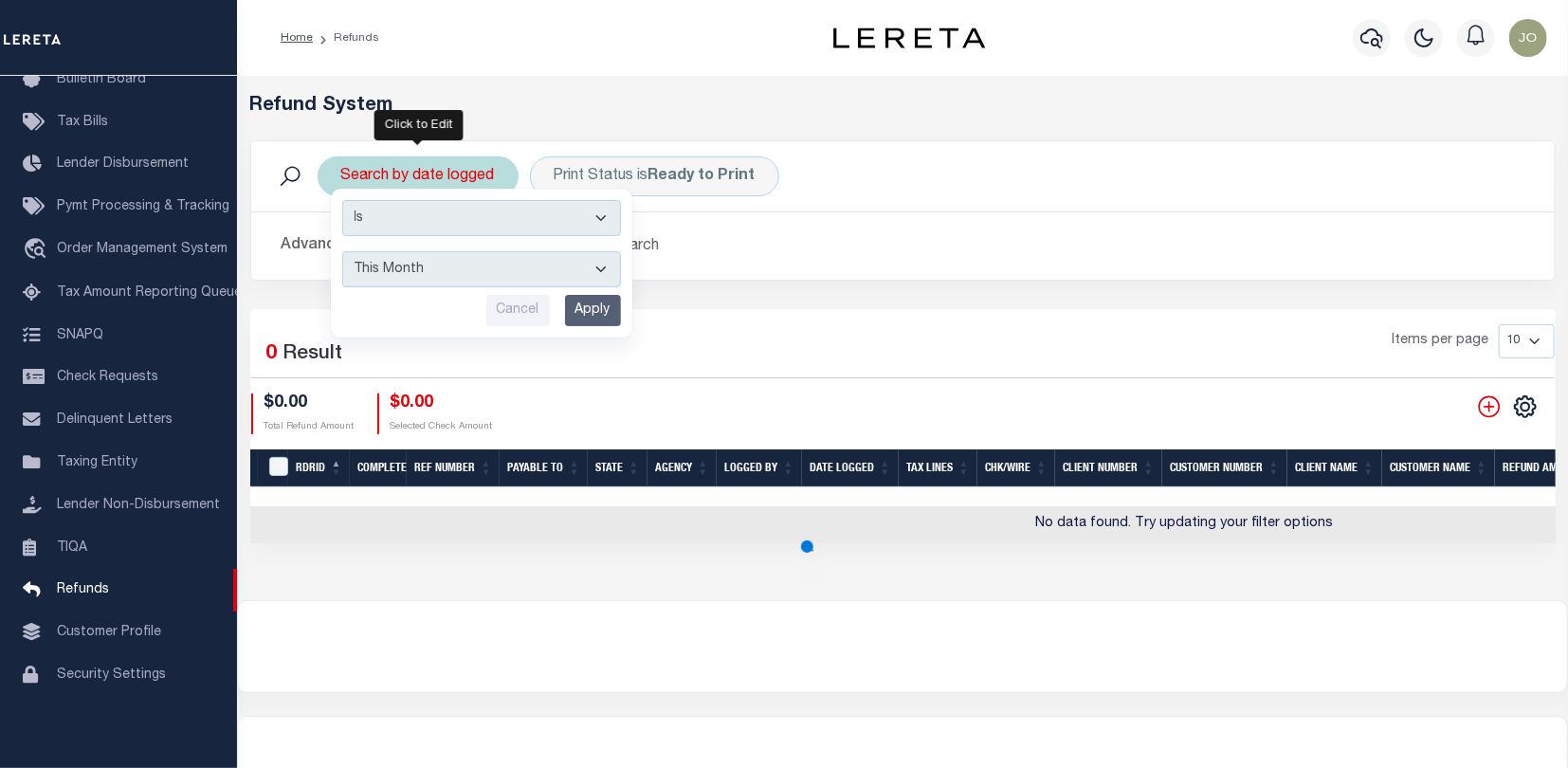
click at [602, 269] on select "This Month Last Month Last Three Months This Year Last Year" at bounding box center [481, 269] width 279 height 36
select select "This Year"
click at [342, 251] on select "This Month Last Month Last Three Months This Year Last Year" at bounding box center [481, 269] width 279 height 36
click at [596, 310] on input "Apply" at bounding box center [593, 311] width 56 height 32
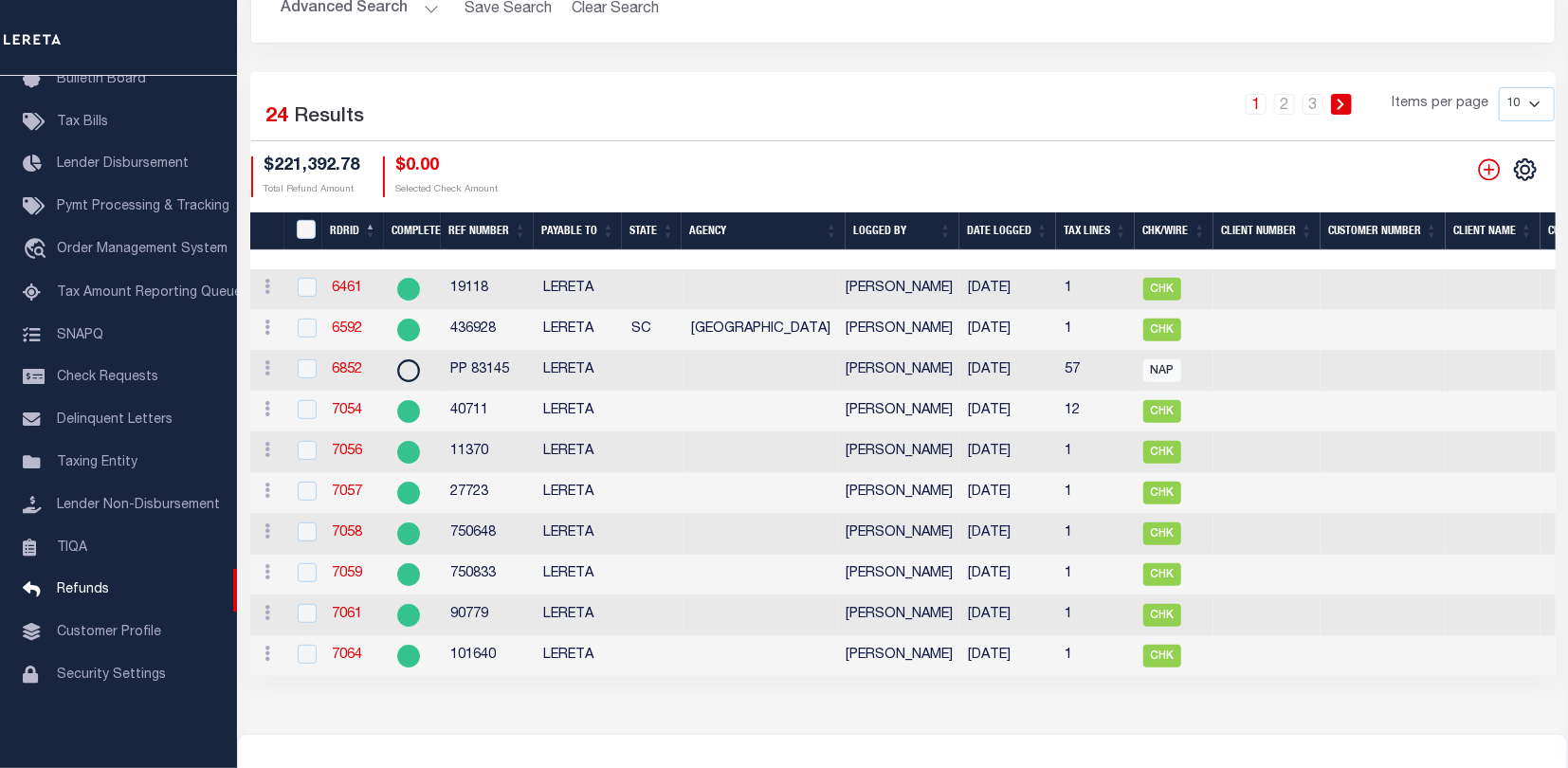
scroll to position [285, 0]
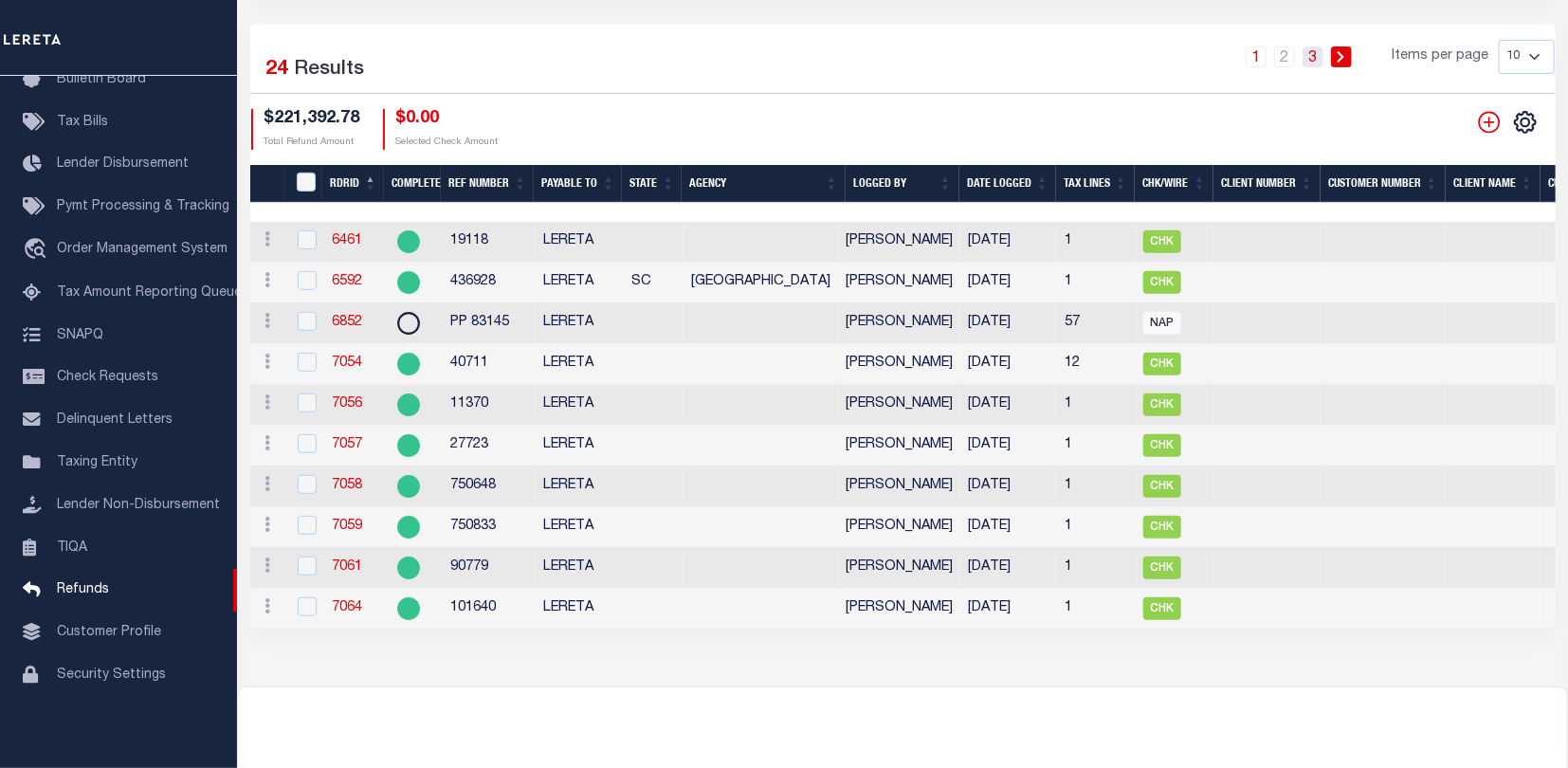
click at [1312, 53] on link "3" at bounding box center [1314, 57] width 21 height 21
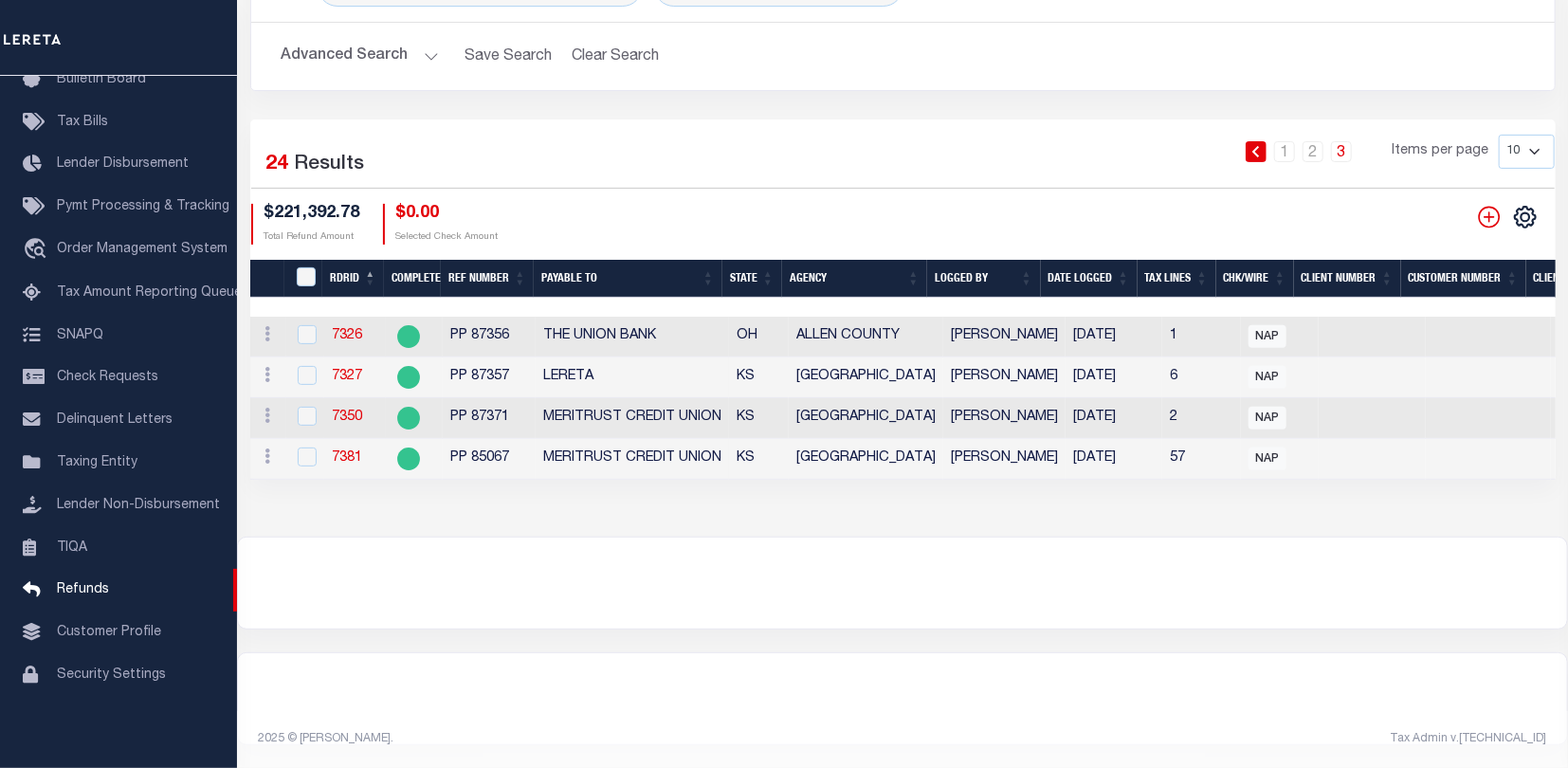
scroll to position [203, 0]
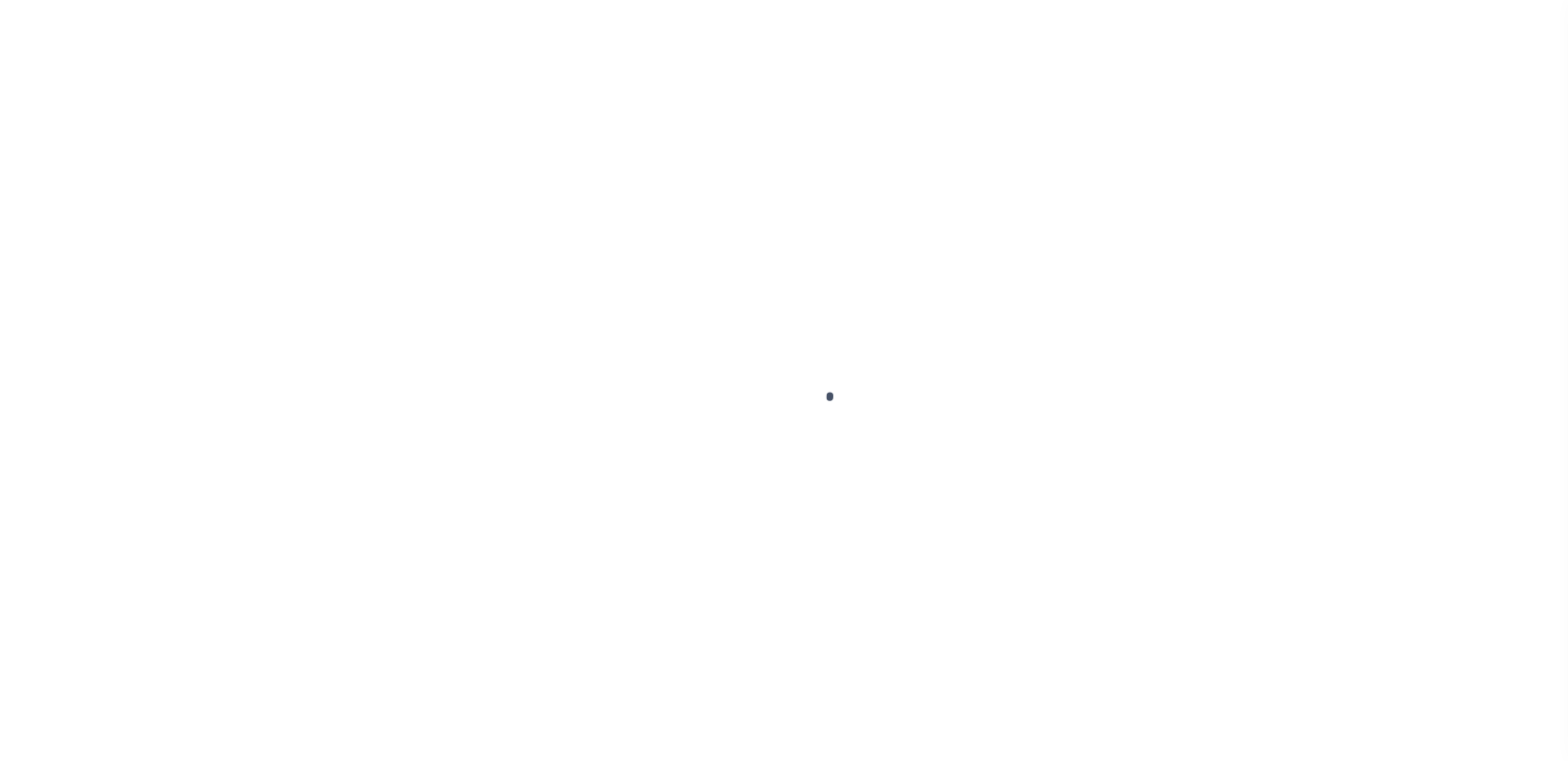
select select
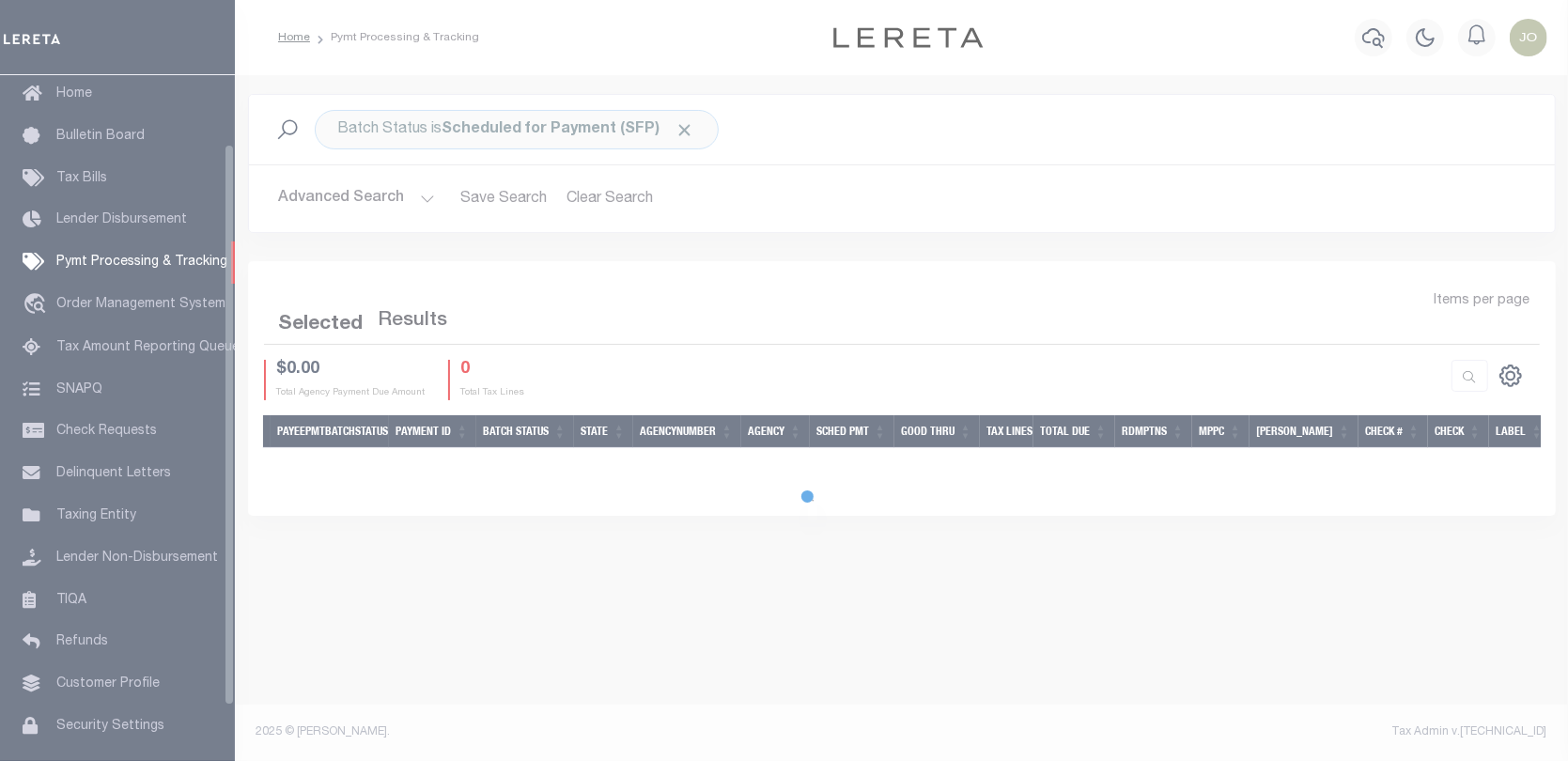
select select
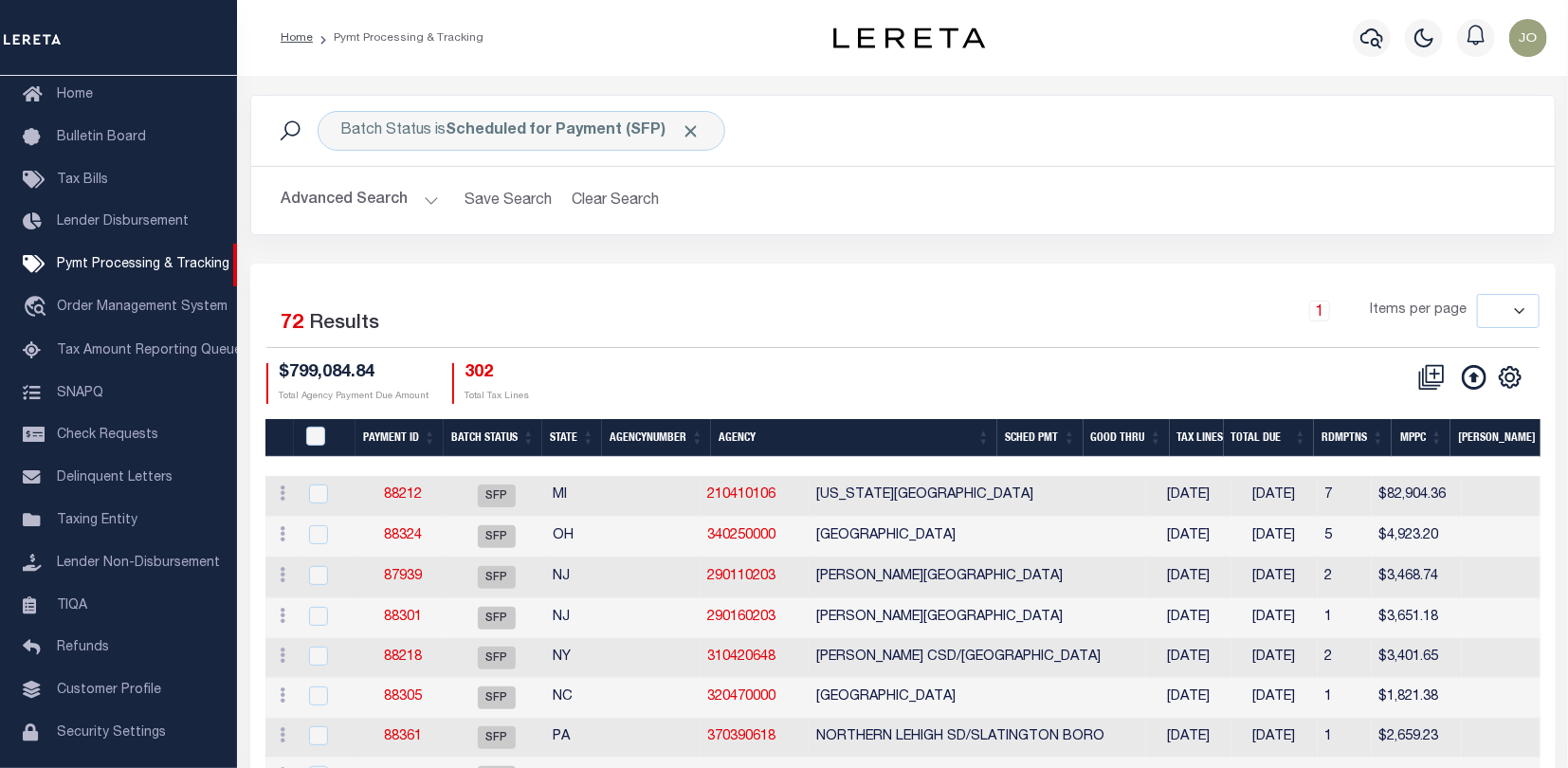
click at [318, 196] on button "Advanced Search" at bounding box center [361, 200] width 157 height 37
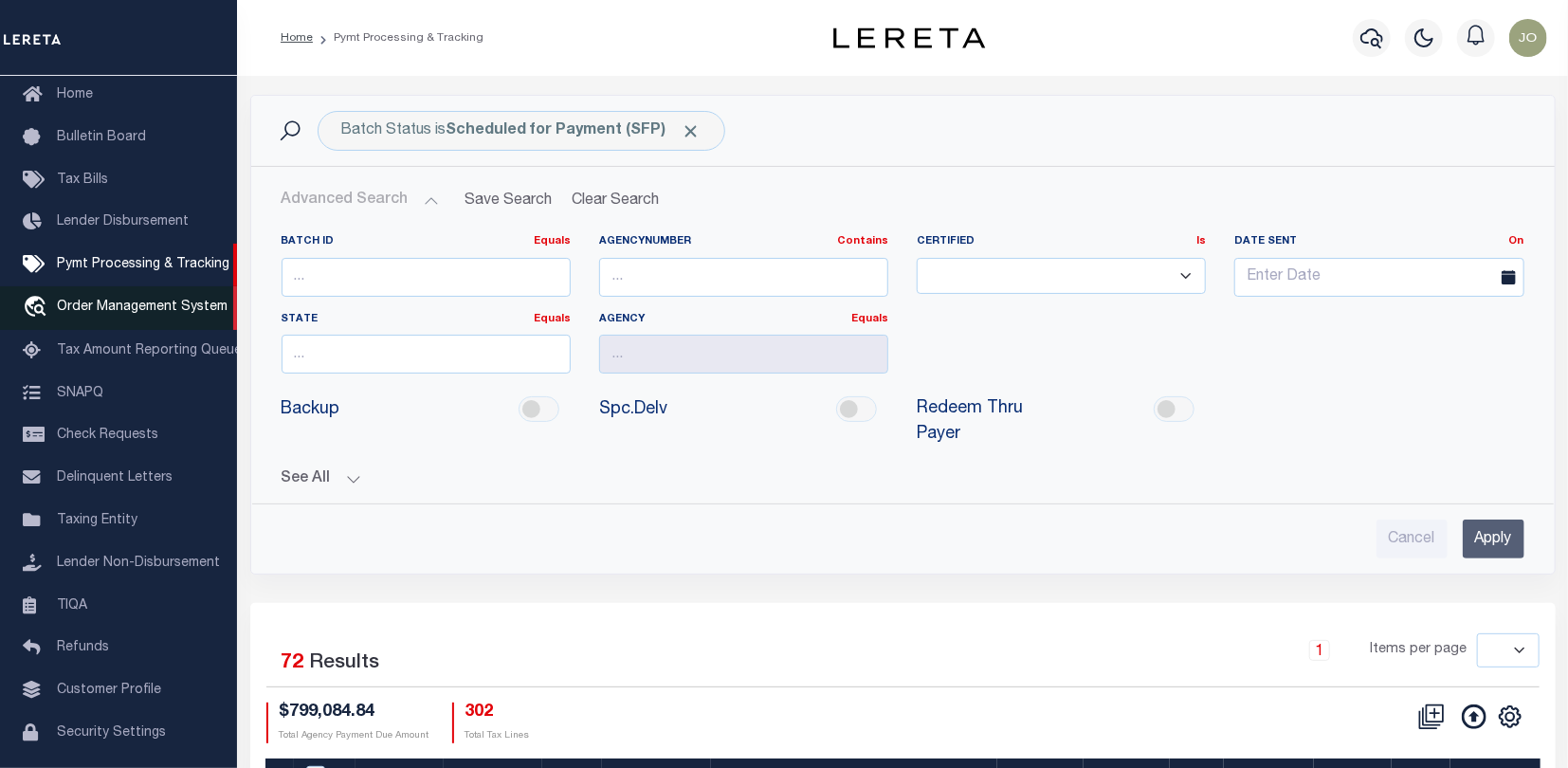
click at [103, 308] on span "Order Management System" at bounding box center [142, 307] width 171 height 13
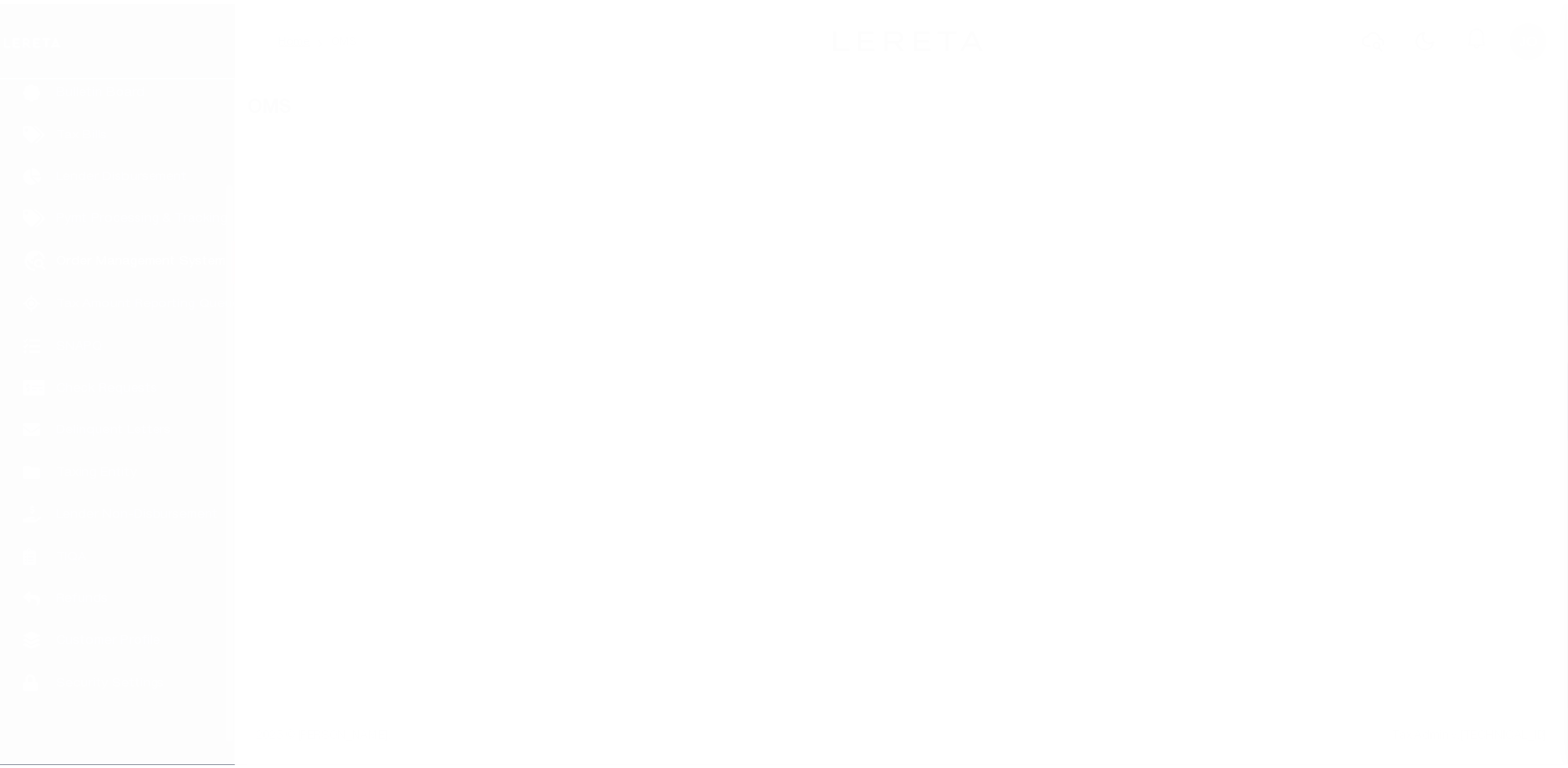
scroll to position [137, 0]
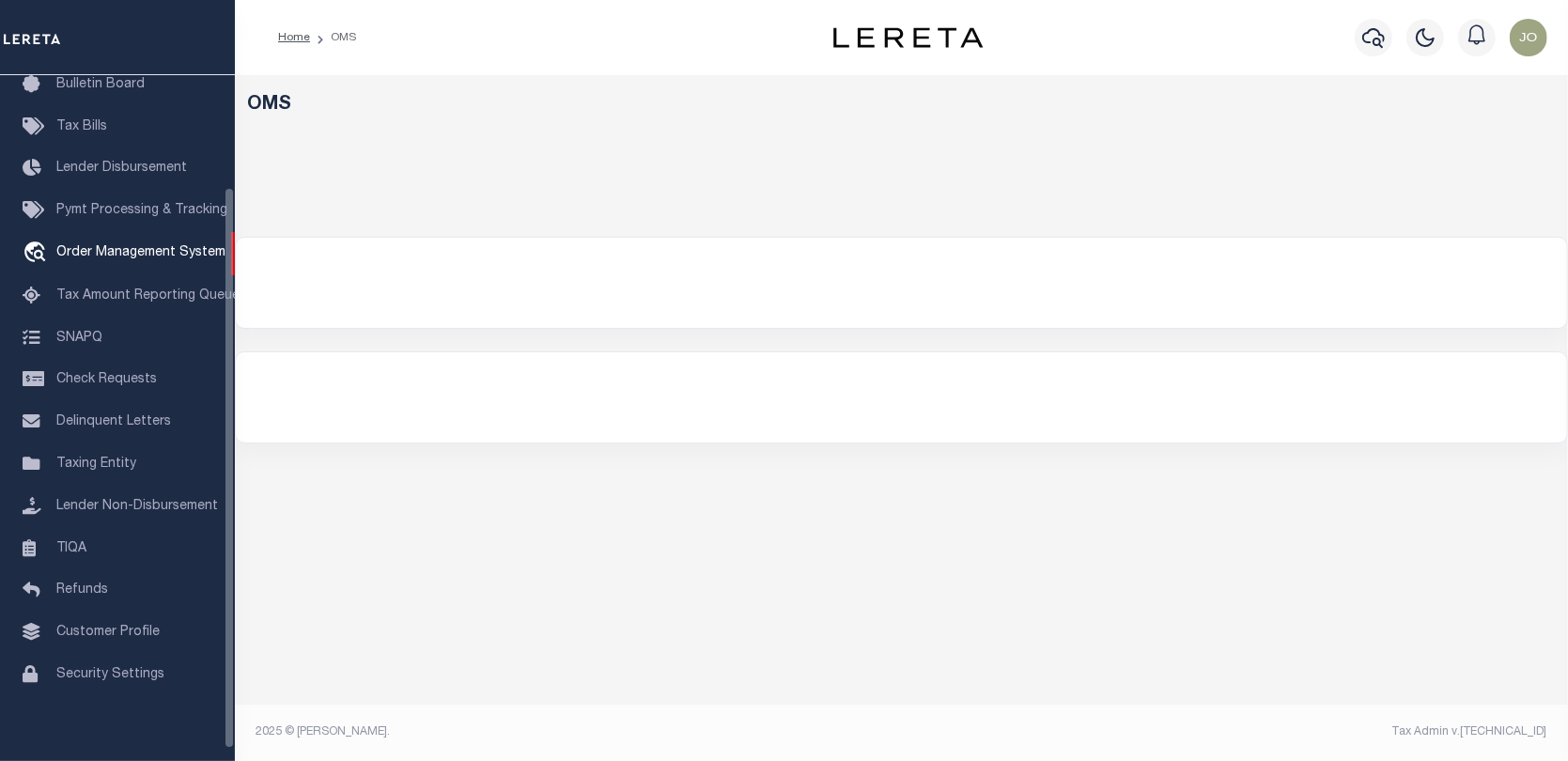
select select "200"
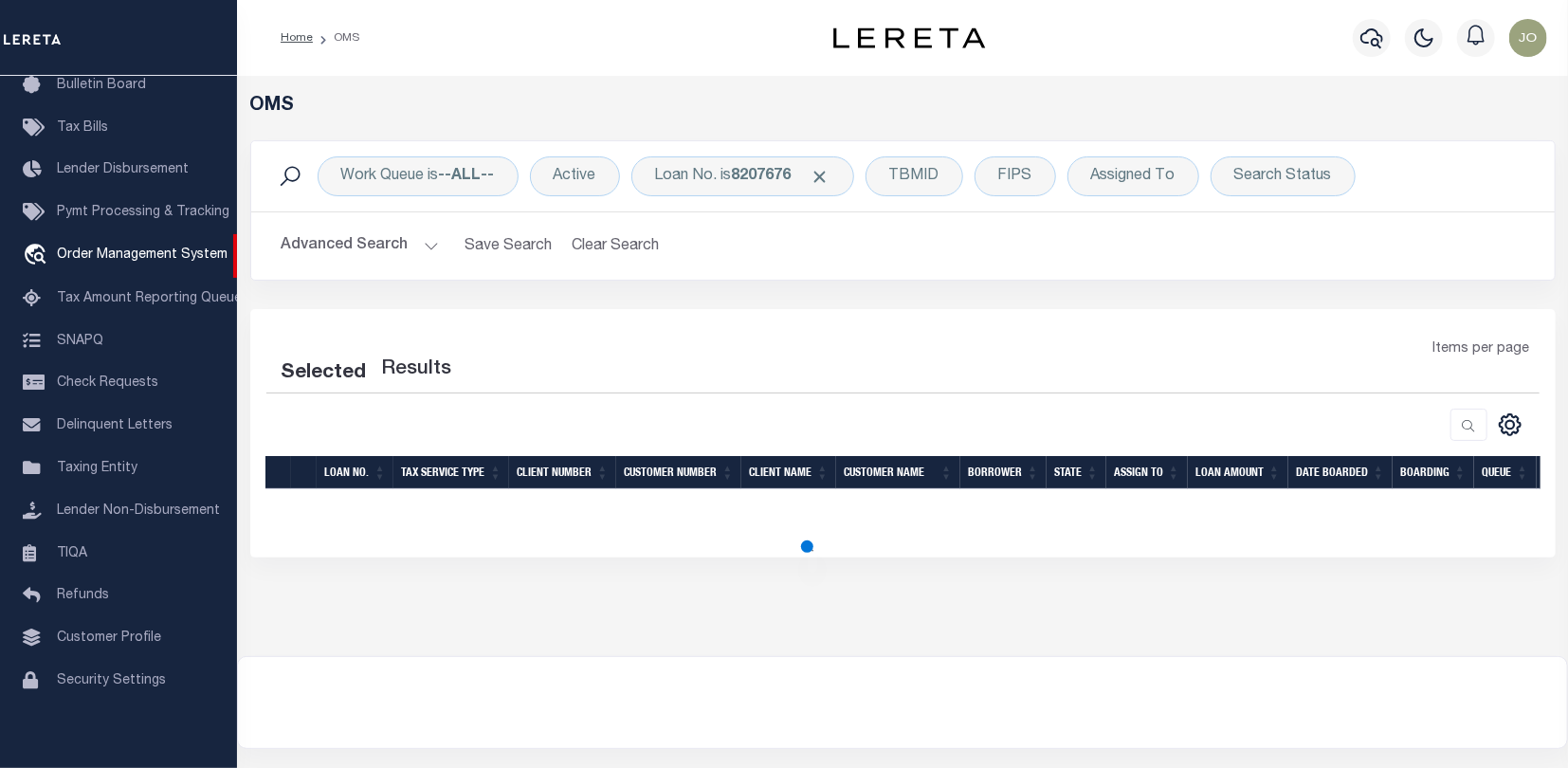
select select "200"
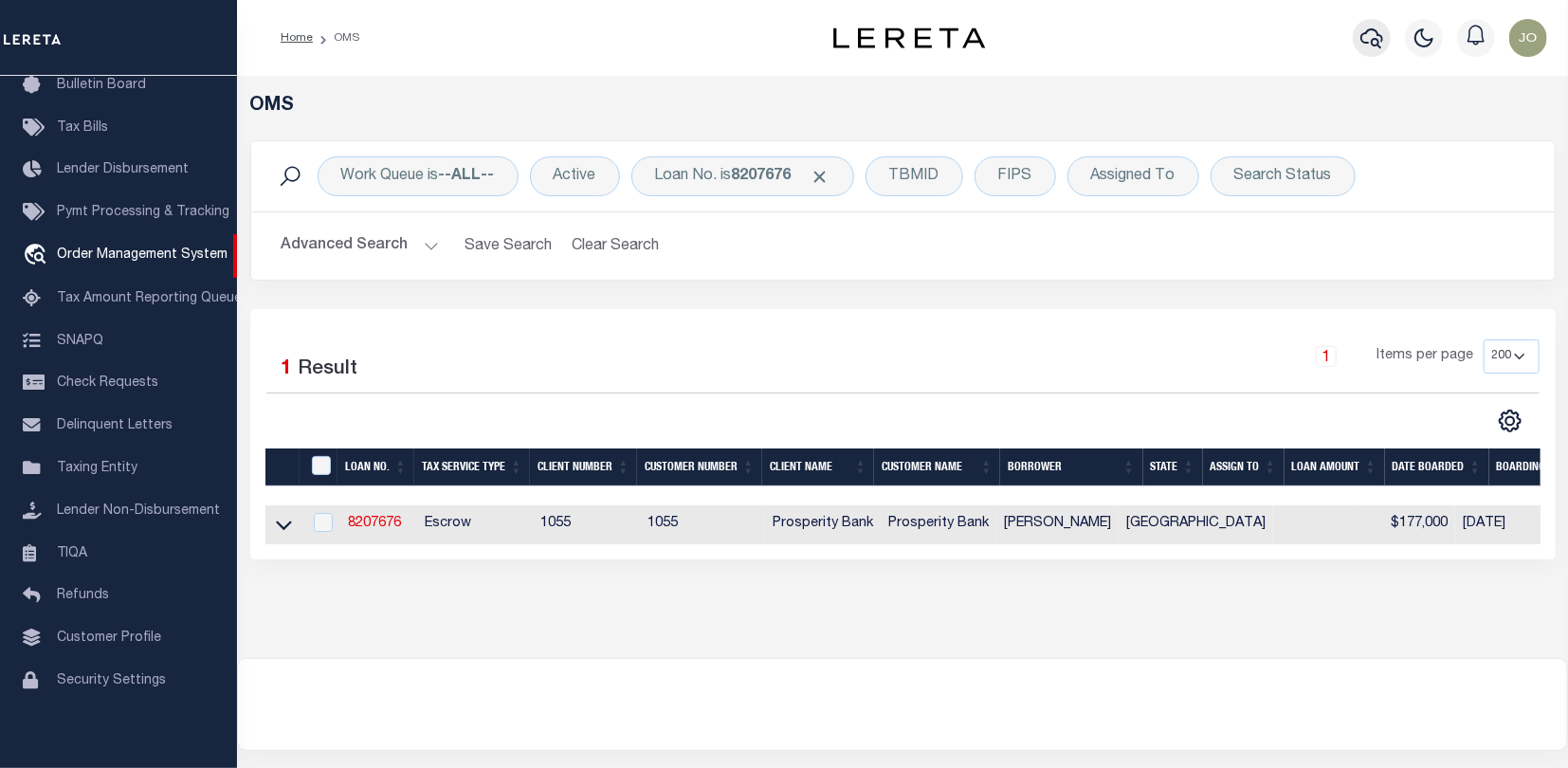
click at [1376, 39] on icon "button" at bounding box center [1372, 38] width 23 height 20
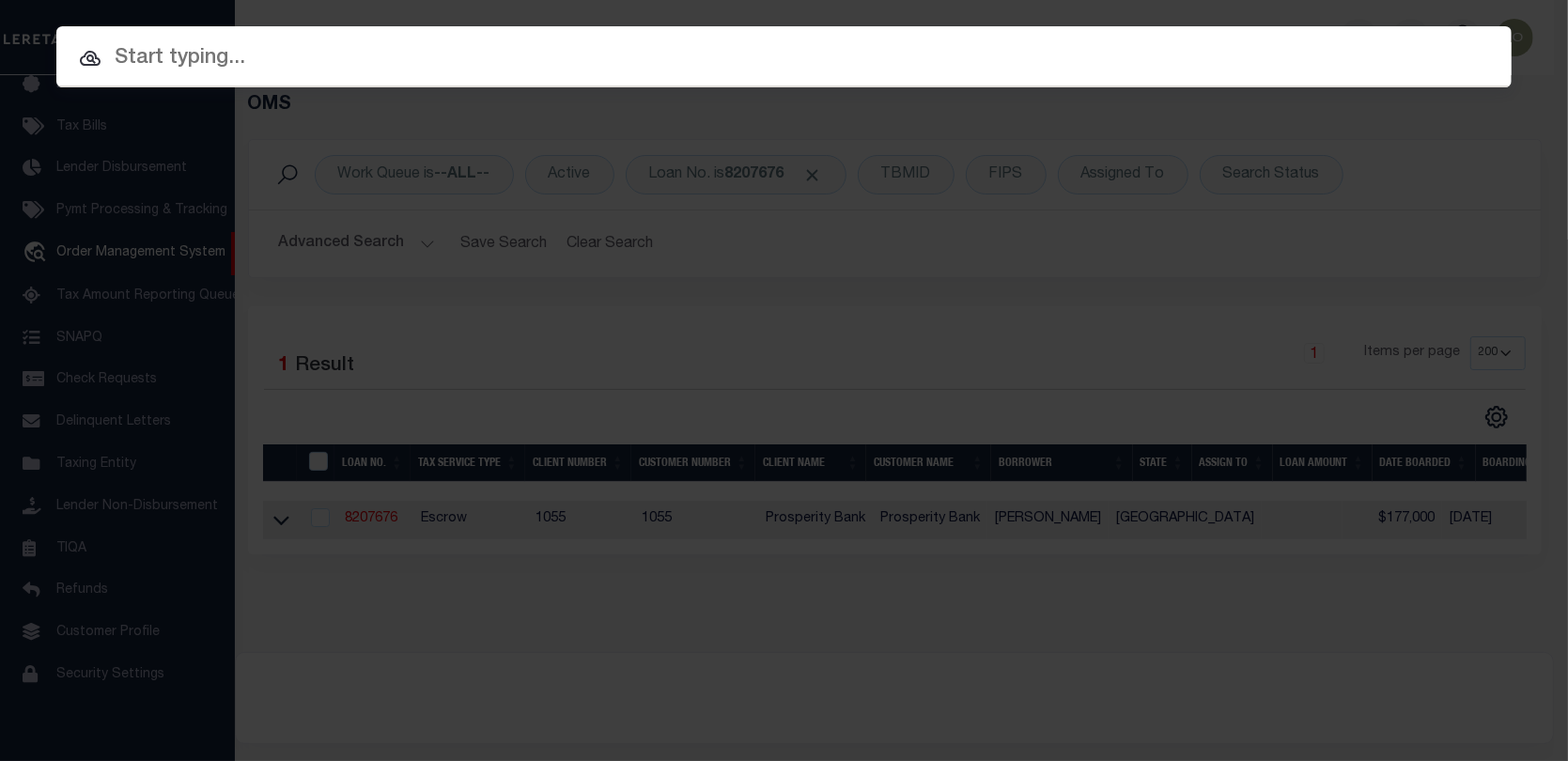
click at [120, 42] on input "text" at bounding box center [784, 58] width 1456 height 33
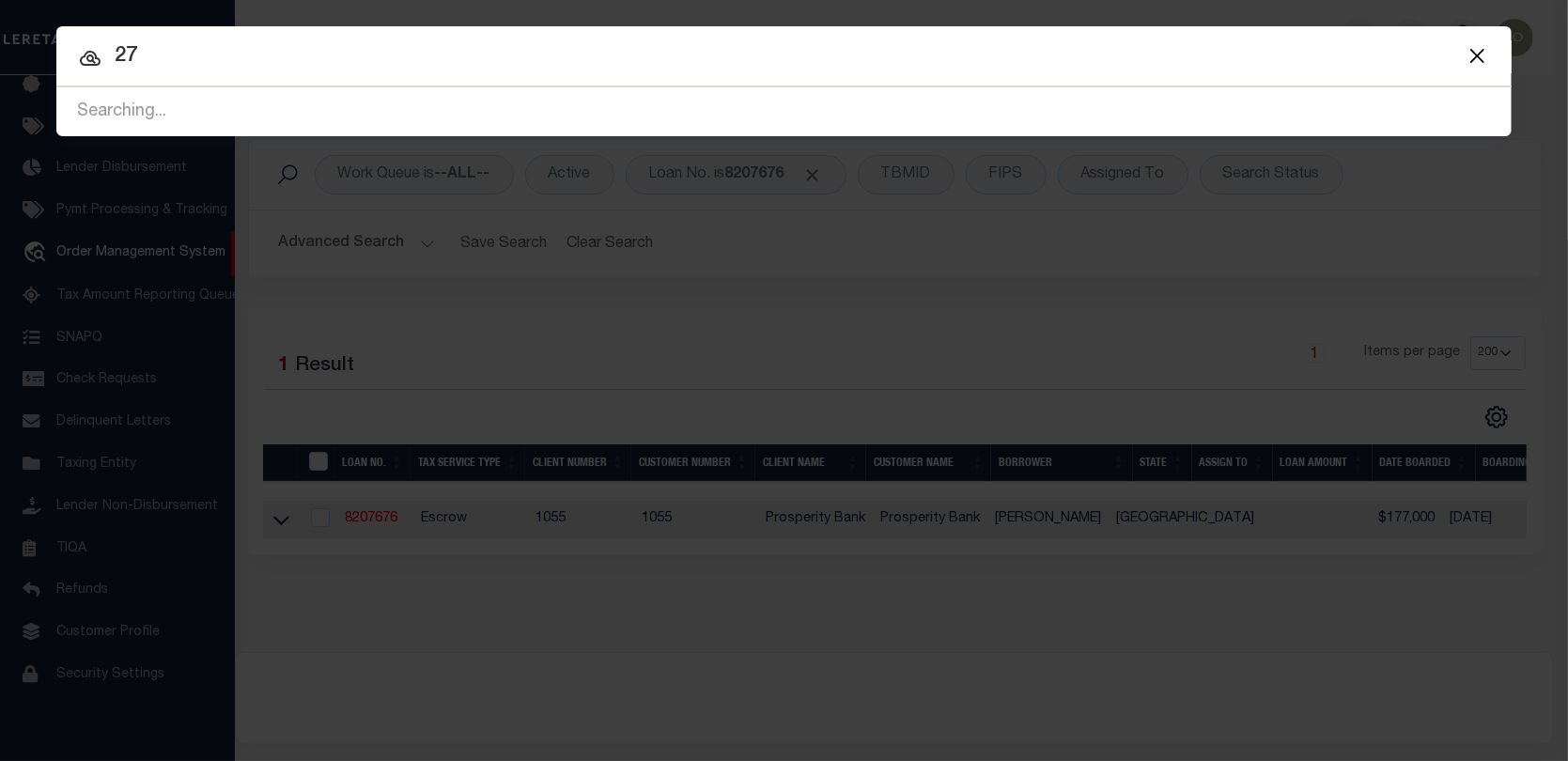
type input "2"
type input "27587 385TH AVE"
click at [1470, 47] on button "Close" at bounding box center [1478, 55] width 25 height 25
